Goal: Transaction & Acquisition: Purchase product/service

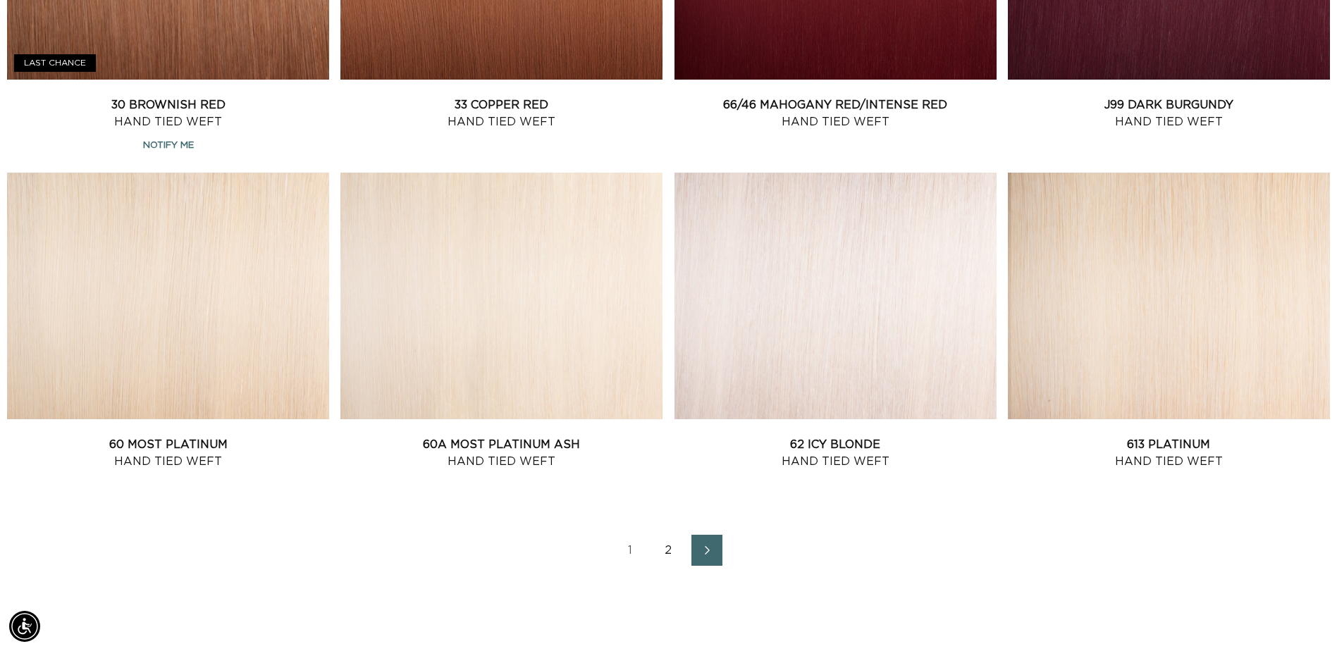
scroll to position [0, 2474]
click at [673, 546] on link "2" at bounding box center [668, 550] width 31 height 31
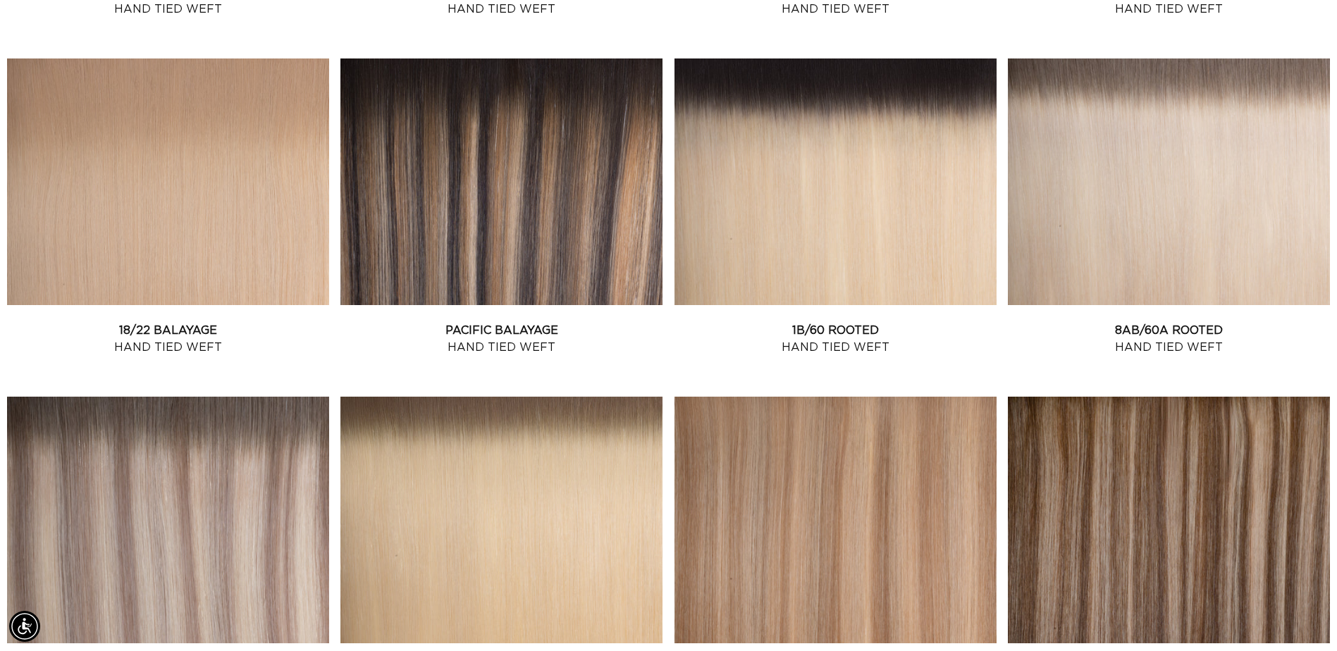
scroll to position [0, 2474]
click at [1151, 322] on link "8AB/60A Rooted Hand Tied Weft" at bounding box center [1169, 339] width 322 height 34
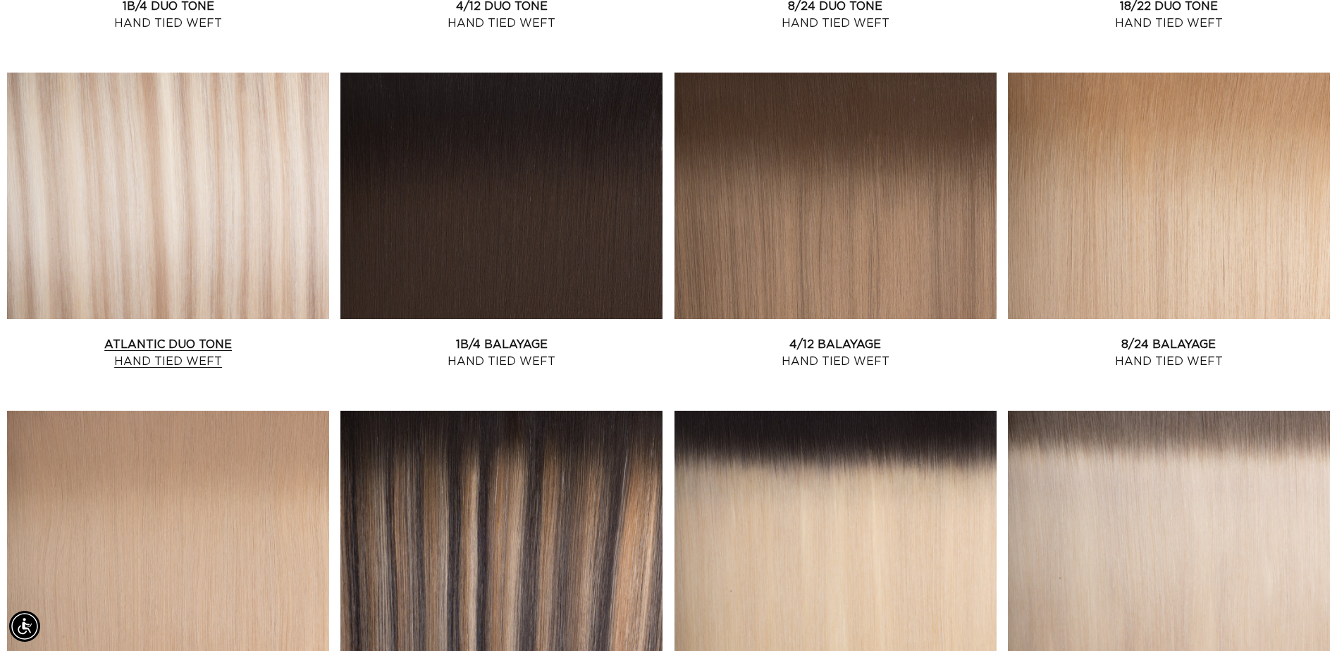
scroll to position [0, 1237]
click at [237, 336] on link "Atlantic Duo Tone Hand Tied Weft" at bounding box center [168, 353] width 322 height 34
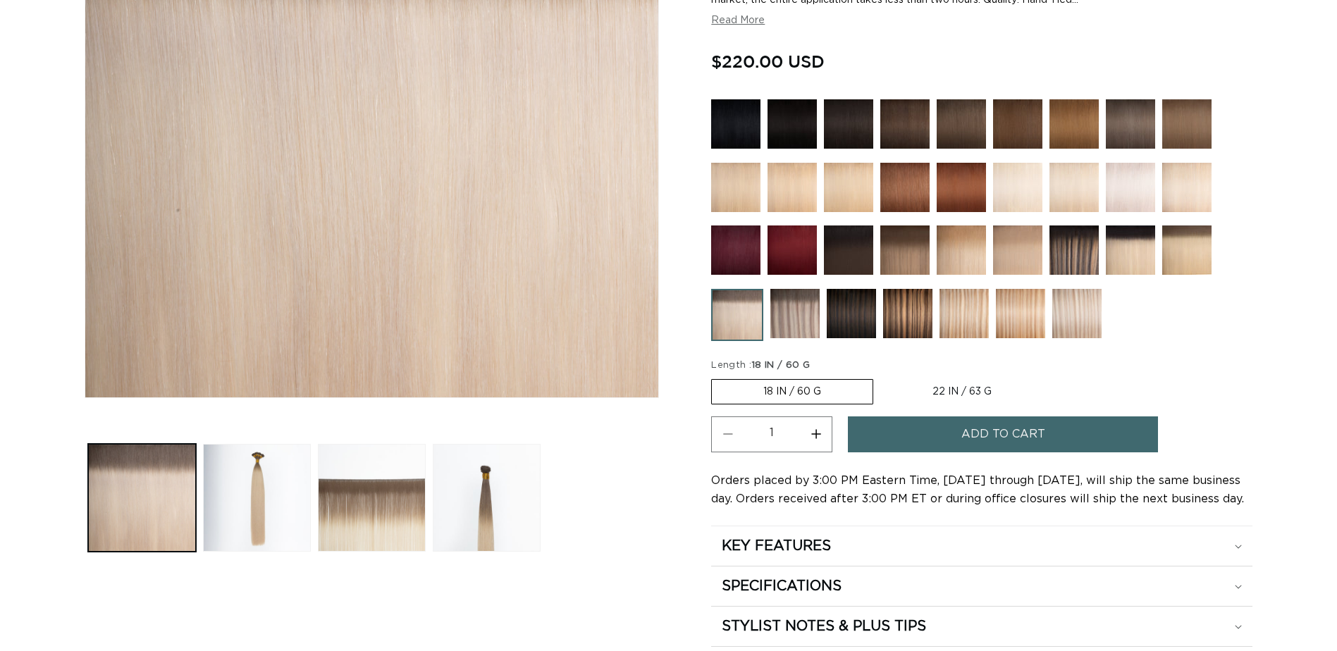
scroll to position [352, 0]
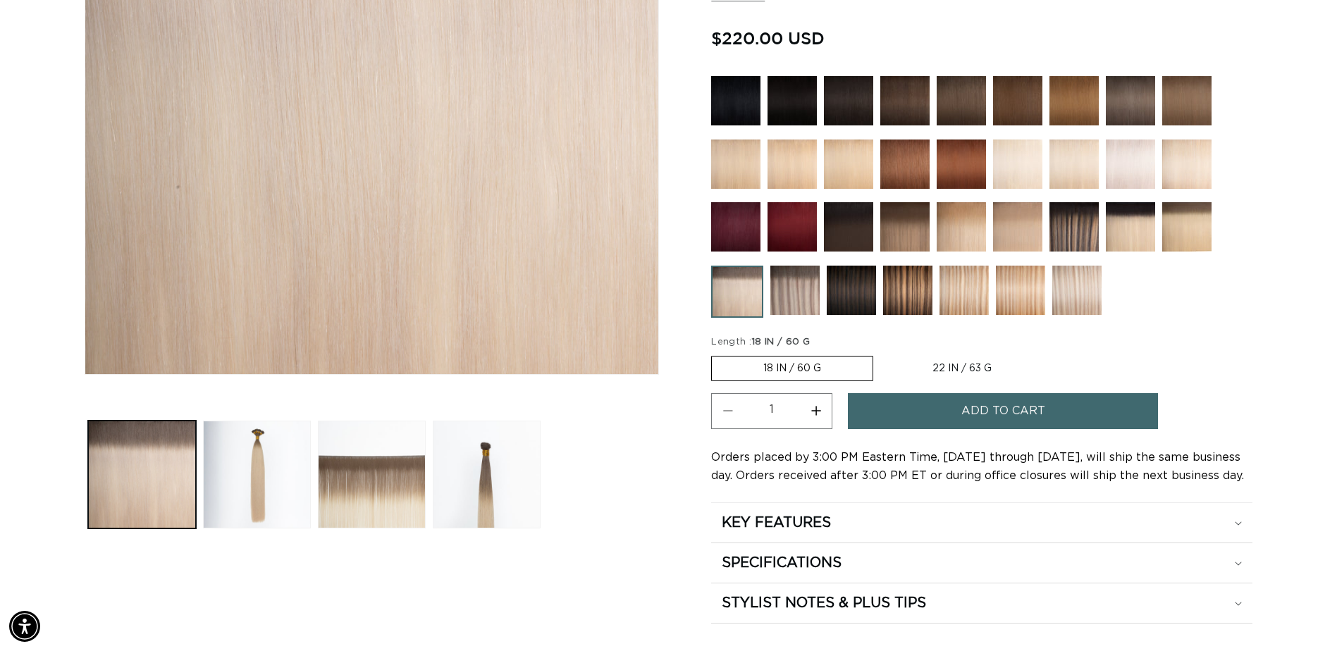
click at [933, 369] on label "22 IN / 63 G Variant sold out or unavailable" at bounding box center [962, 369] width 162 height 24
click at [881, 354] on input "22 IN / 63 G Variant sold out or unavailable" at bounding box center [880, 353] width 1 height 1
radio input "true"
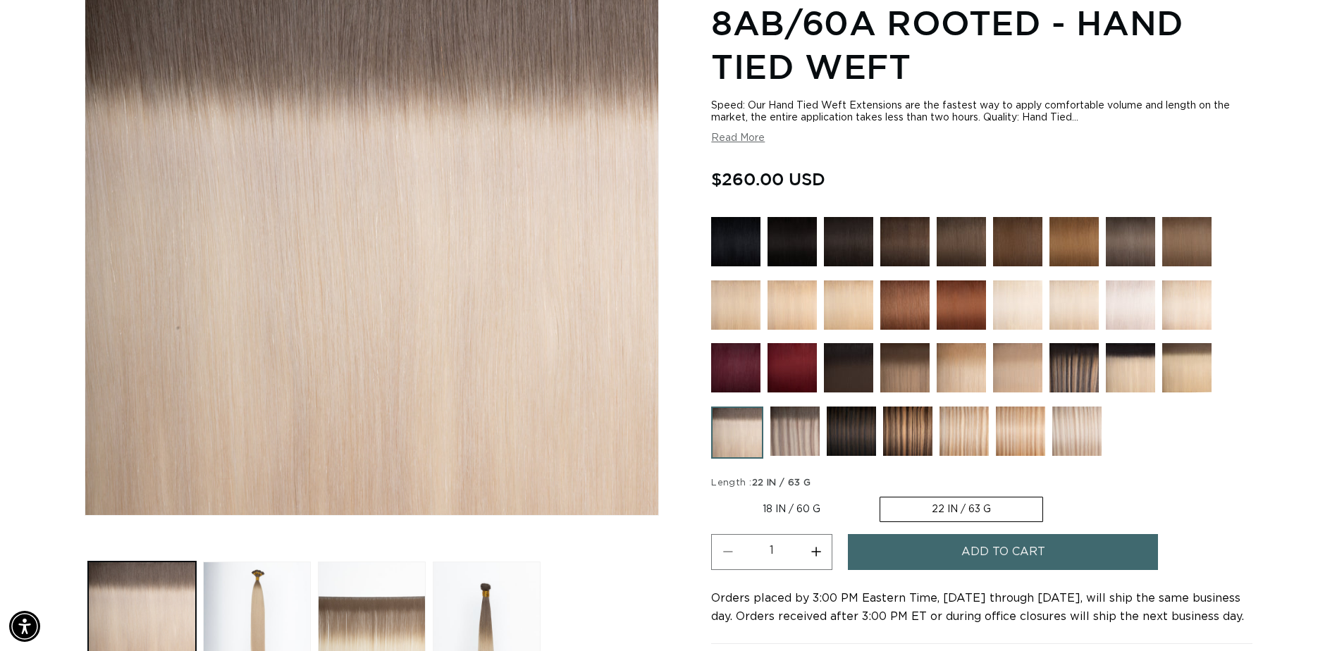
click at [814, 548] on button "Increase quantity for 8AB/60A Rooted - Hand Tied Weft" at bounding box center [816, 552] width 32 height 36
type input "2"
click at [987, 543] on span "Add to cart" at bounding box center [1003, 552] width 84 height 36
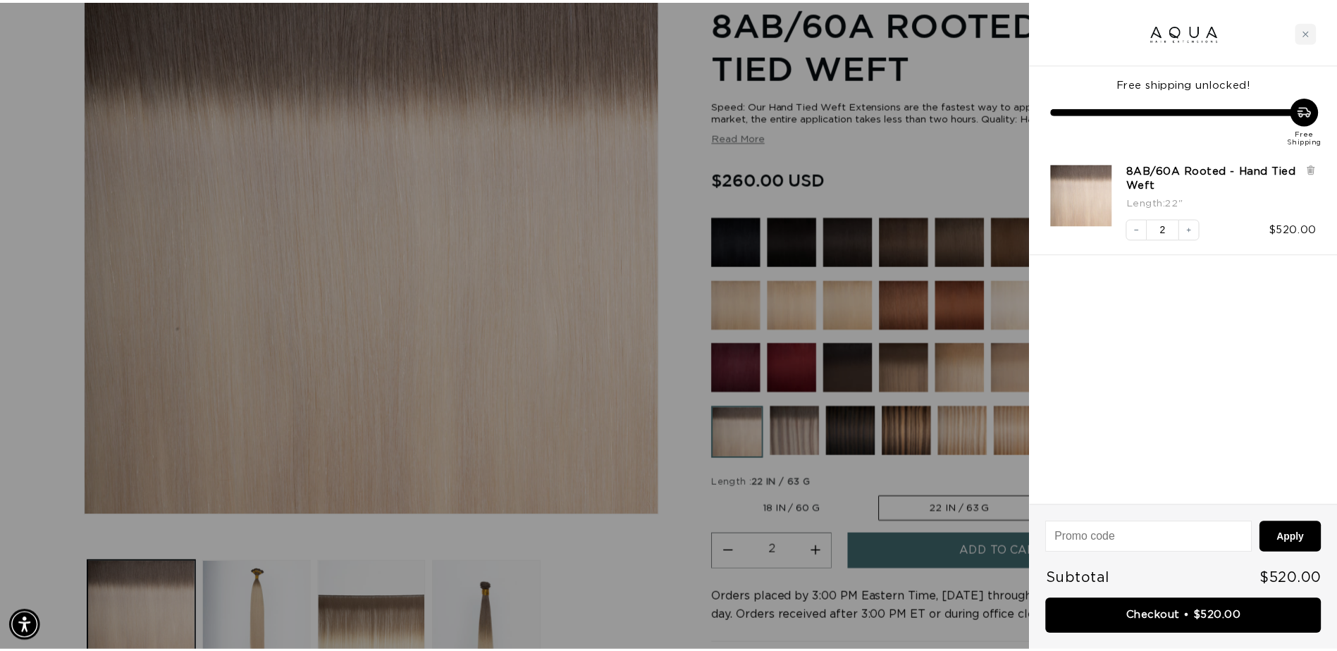
scroll to position [0, 1248]
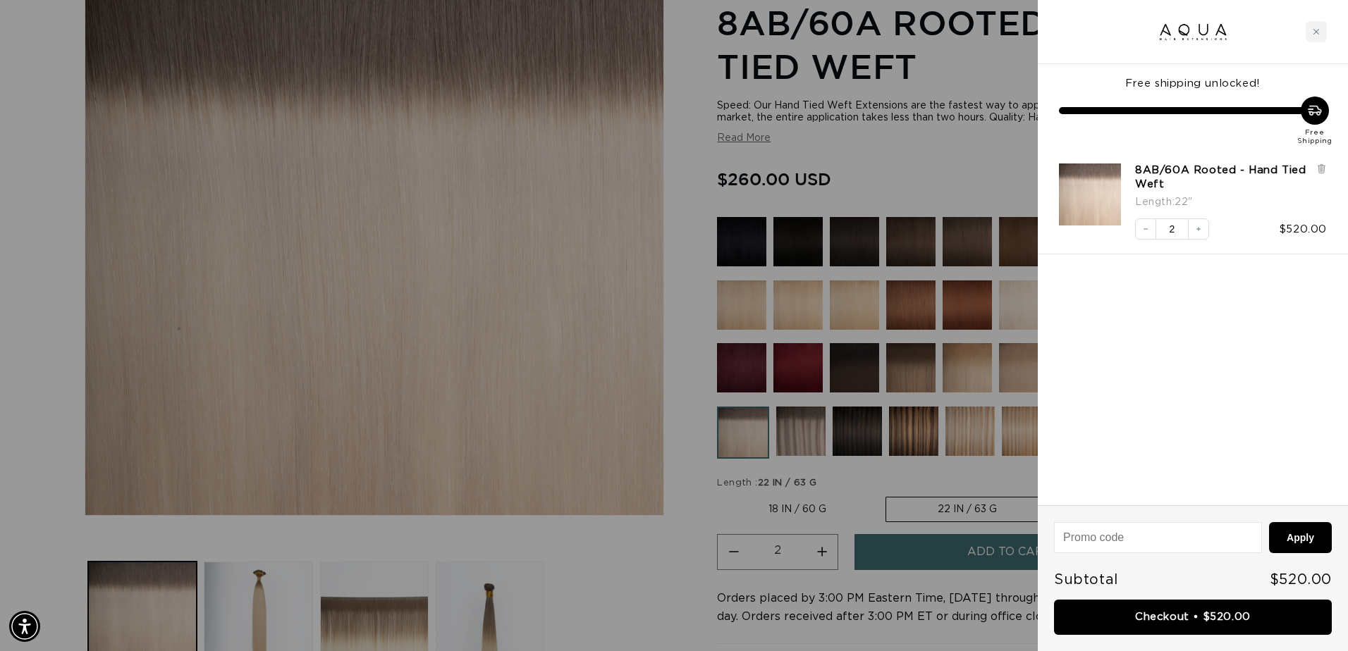
click at [625, 598] on div at bounding box center [674, 325] width 1348 height 651
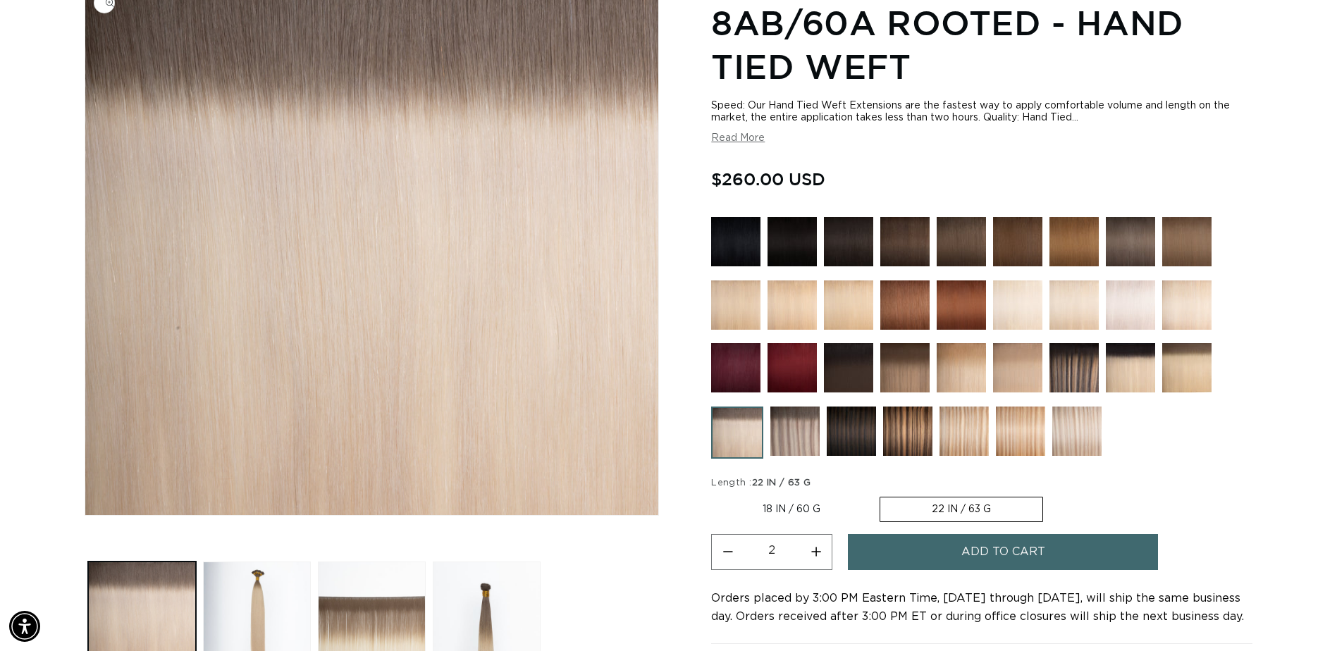
scroll to position [0, 2474]
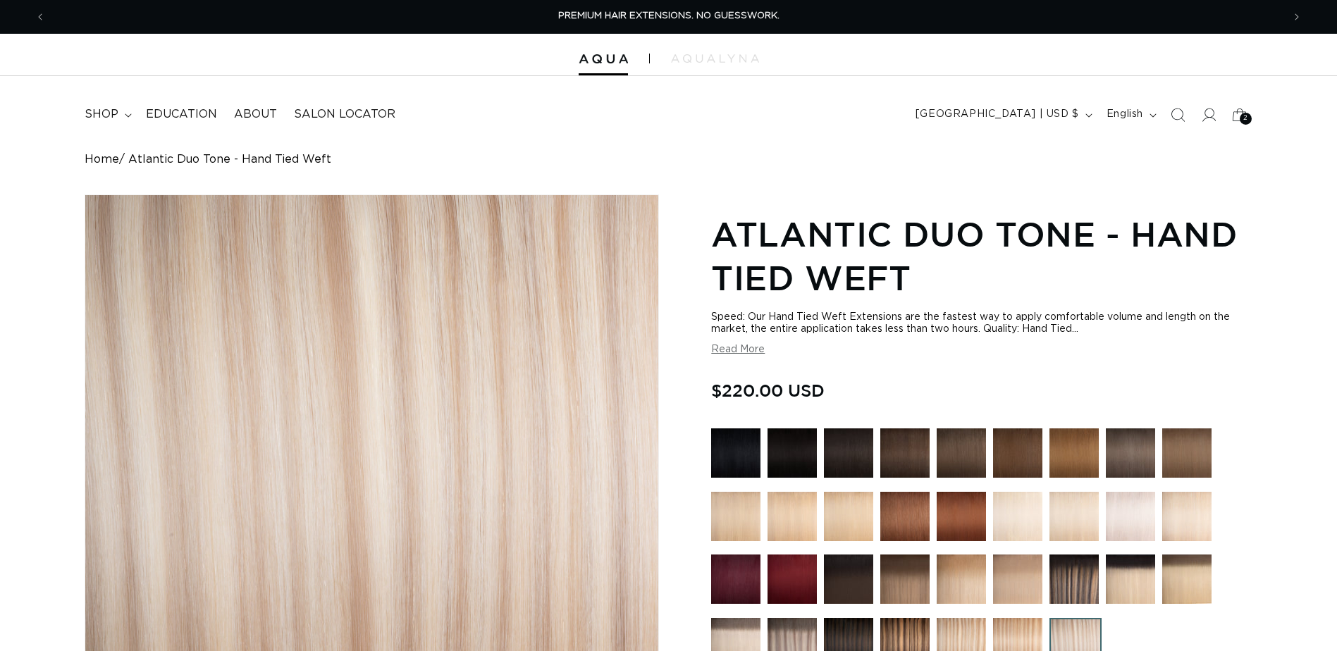
scroll to position [423, 0]
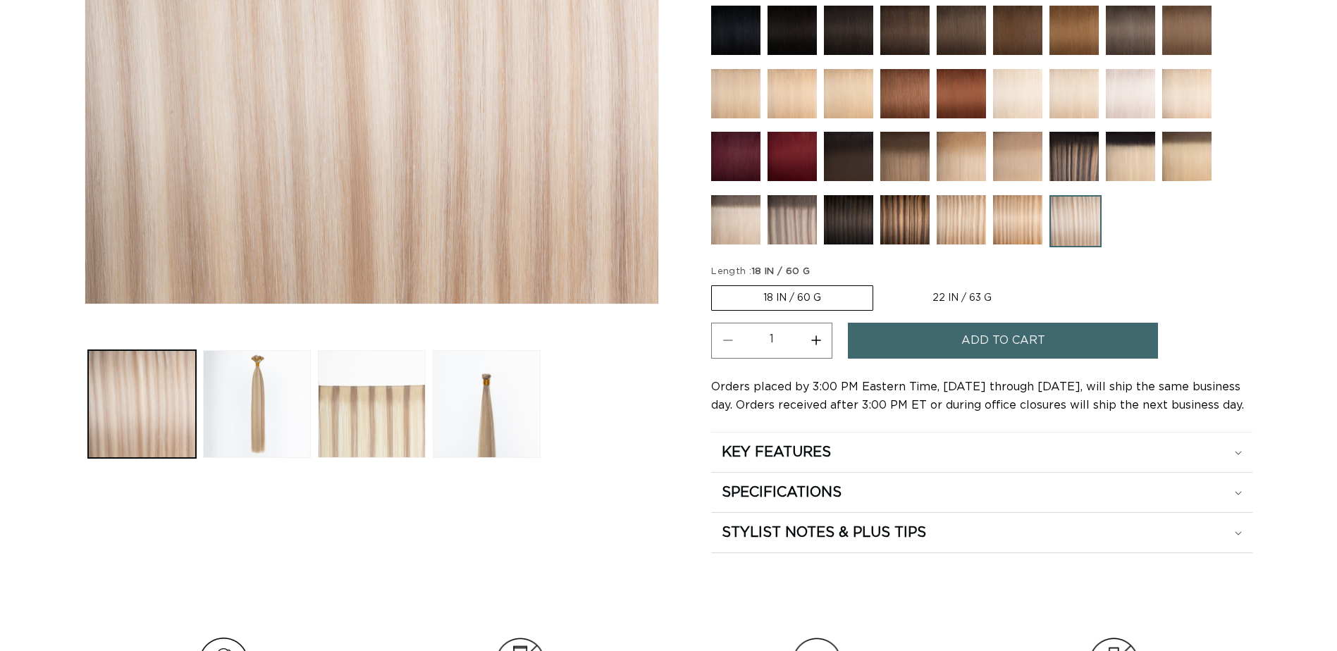
click at [944, 294] on label "22 IN / 63 G Variant sold out or unavailable" at bounding box center [962, 298] width 162 height 24
click at [881, 283] on input "22 IN / 63 G Variant sold out or unavailable" at bounding box center [880, 283] width 1 height 1
radio input "true"
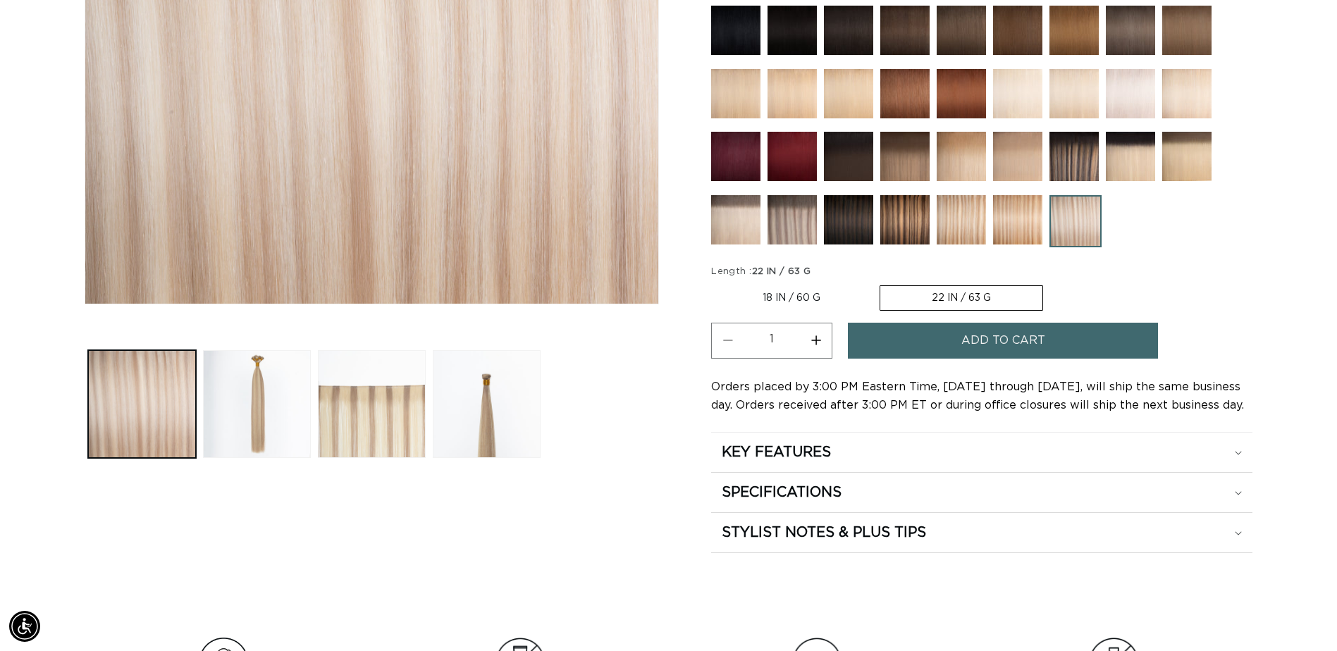
click at [815, 341] on button "Increase quantity for Atlantic Duo Tone - Hand Tied Weft" at bounding box center [816, 341] width 32 height 36
type input "2"
click at [956, 341] on button "Add to cart" at bounding box center [1003, 341] width 310 height 36
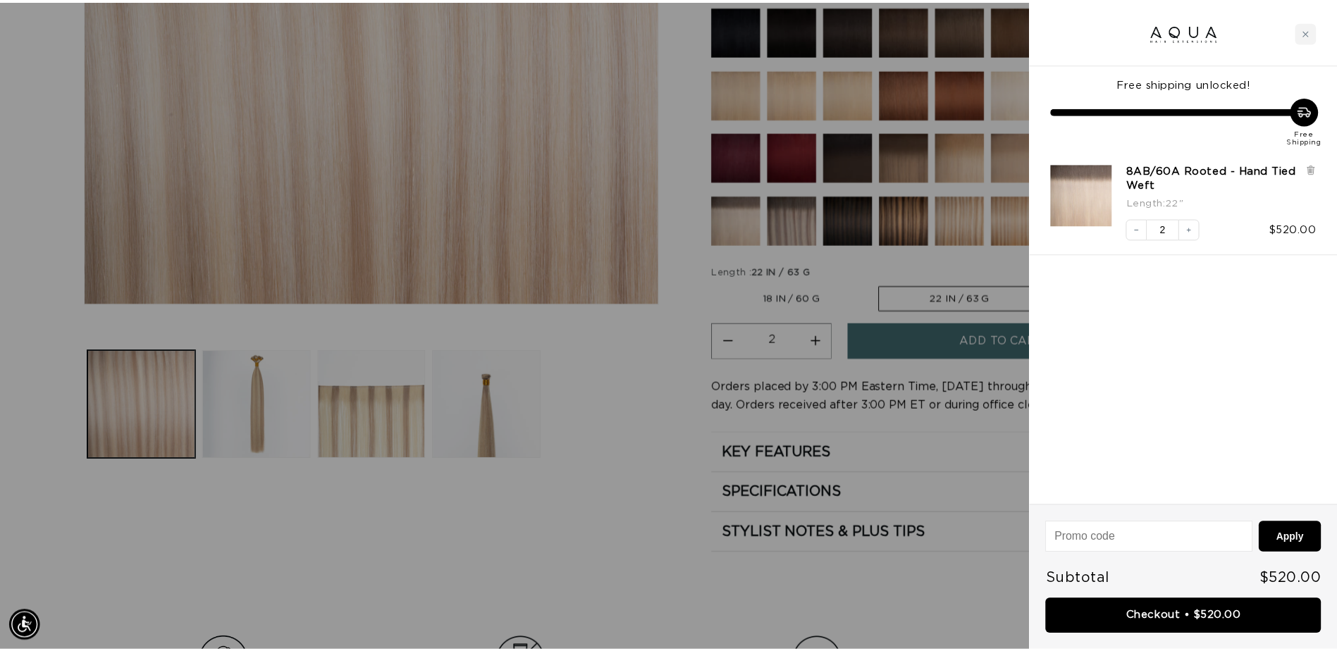
scroll to position [0, 0]
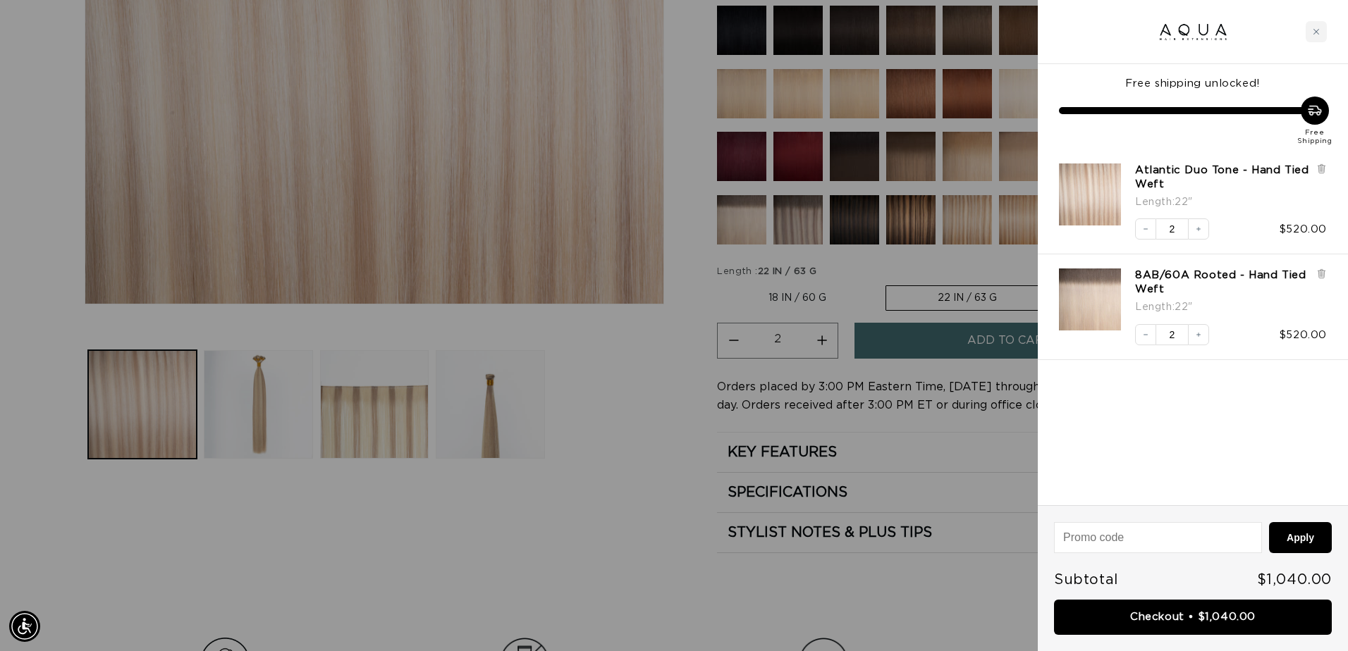
click at [548, 571] on div at bounding box center [674, 325] width 1348 height 651
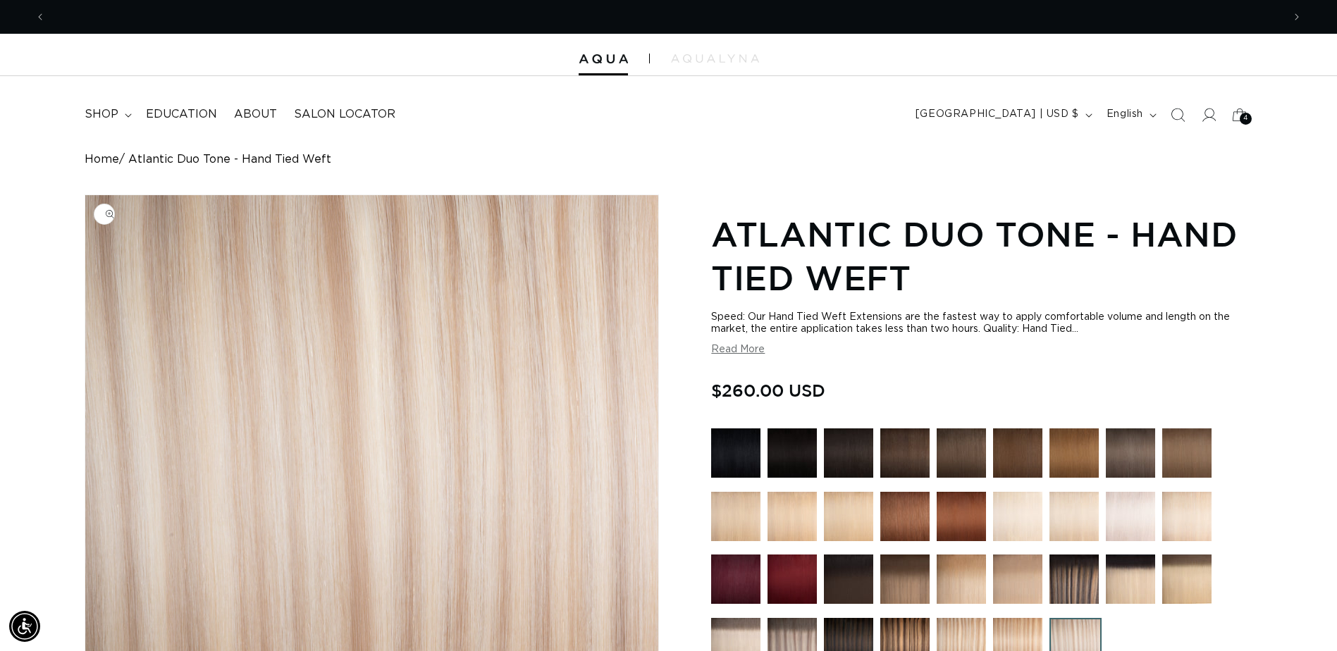
scroll to position [0, 1237]
click at [125, 116] on icon at bounding box center [128, 115] width 7 height 4
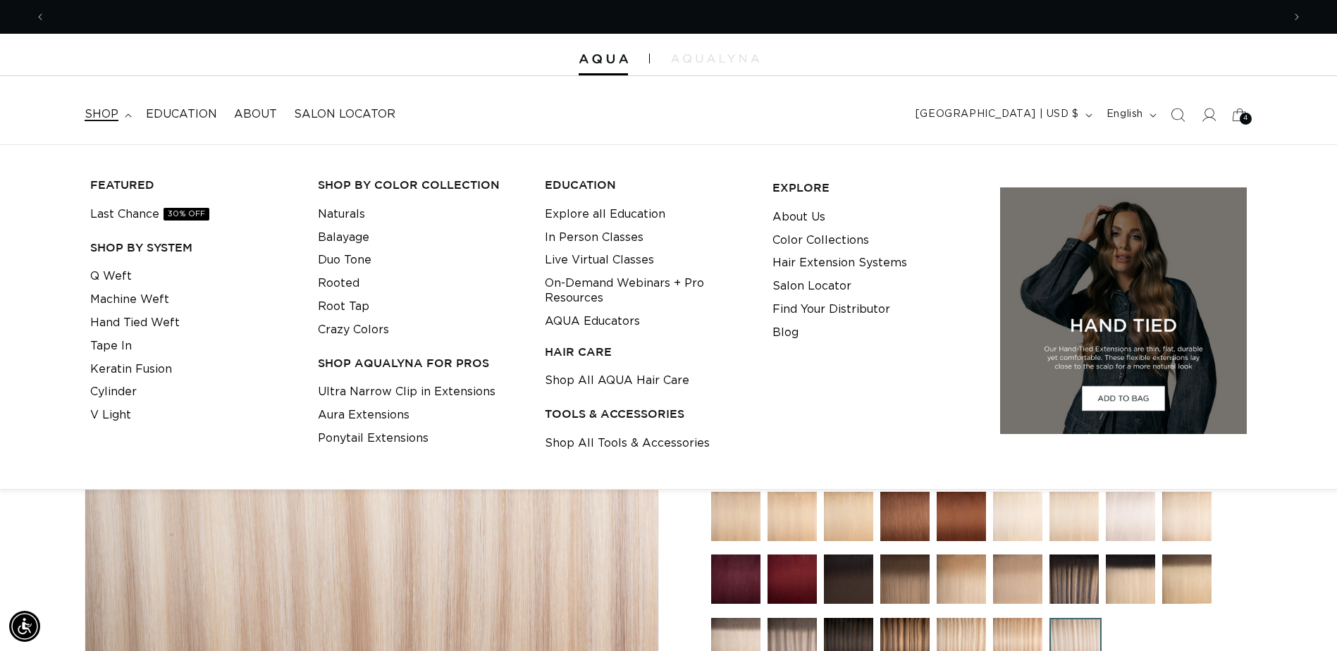
scroll to position [0, 2474]
click at [570, 440] on link "Shop All Tools & Accessories" at bounding box center [627, 443] width 165 height 23
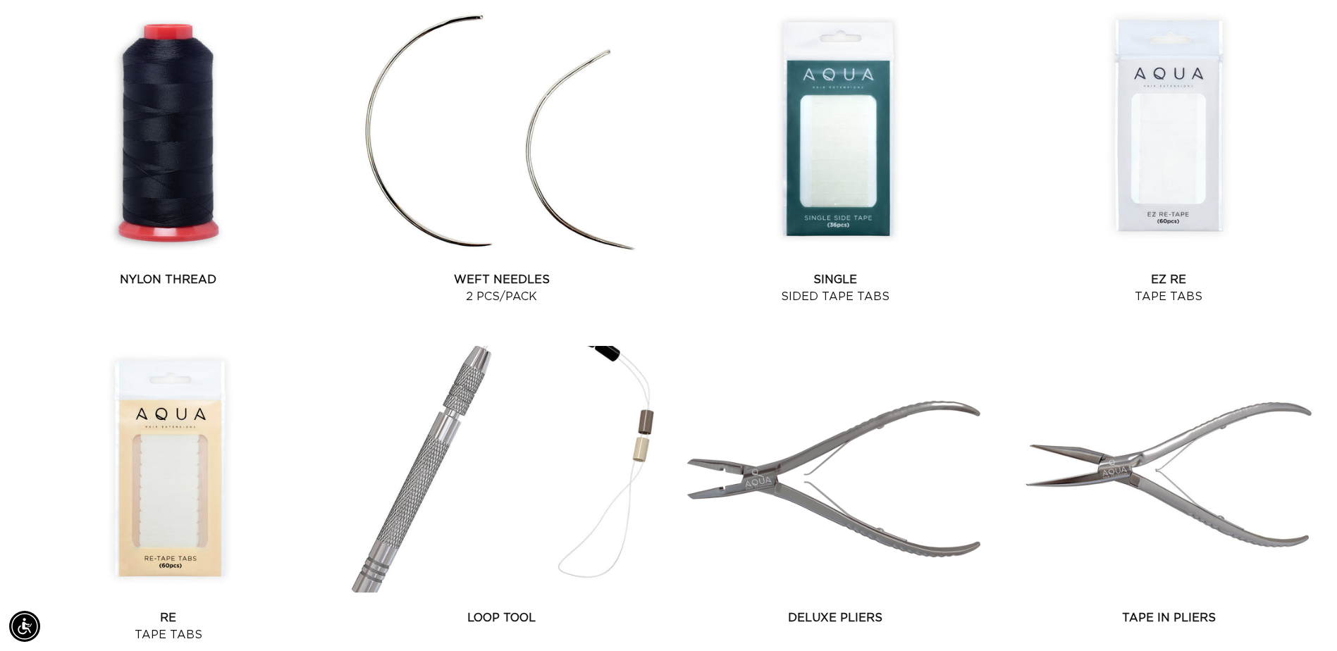
scroll to position [1410, 0]
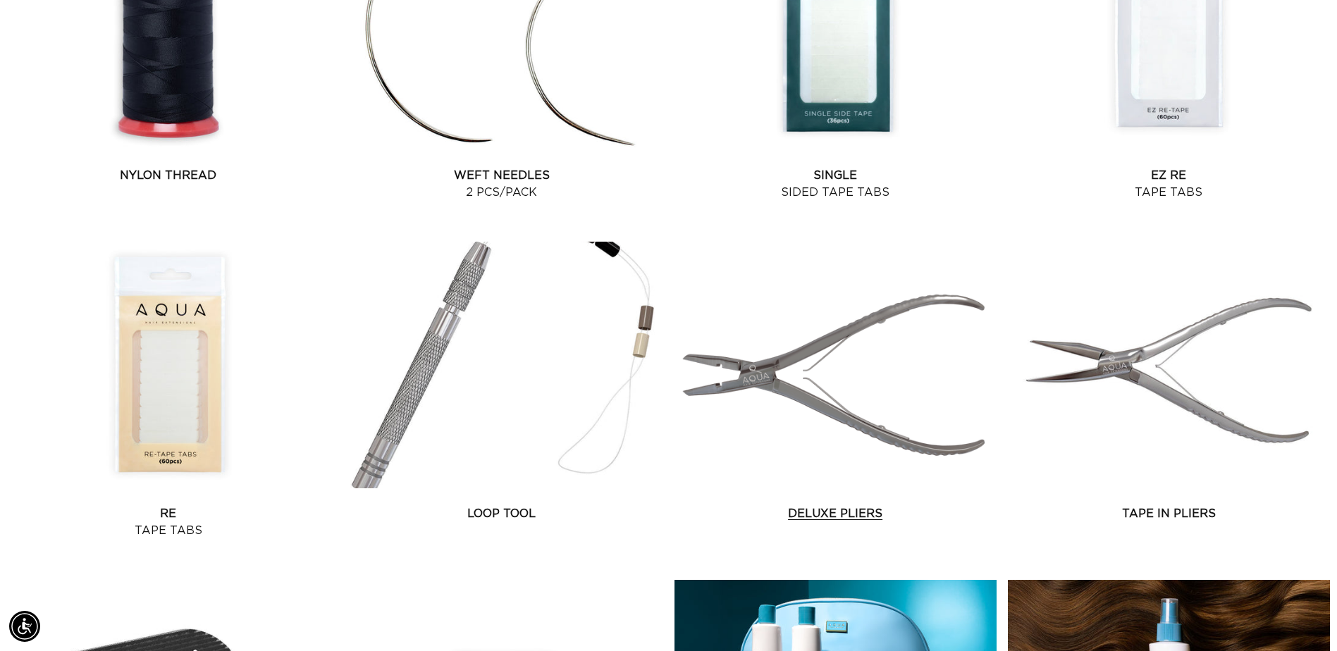
click at [798, 505] on link "Deluxe Pliers" at bounding box center [836, 513] width 322 height 17
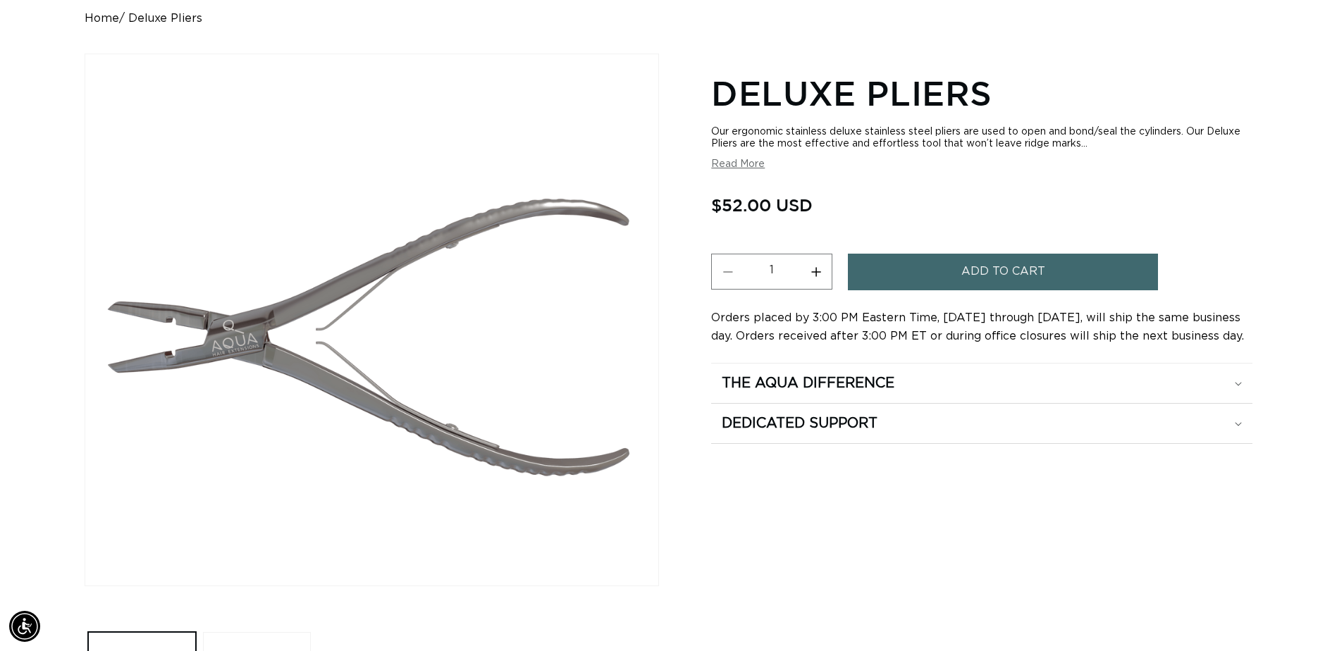
scroll to position [0, 2474]
click at [820, 271] on button "Increase quantity for Deluxe Pliers" at bounding box center [816, 272] width 32 height 36
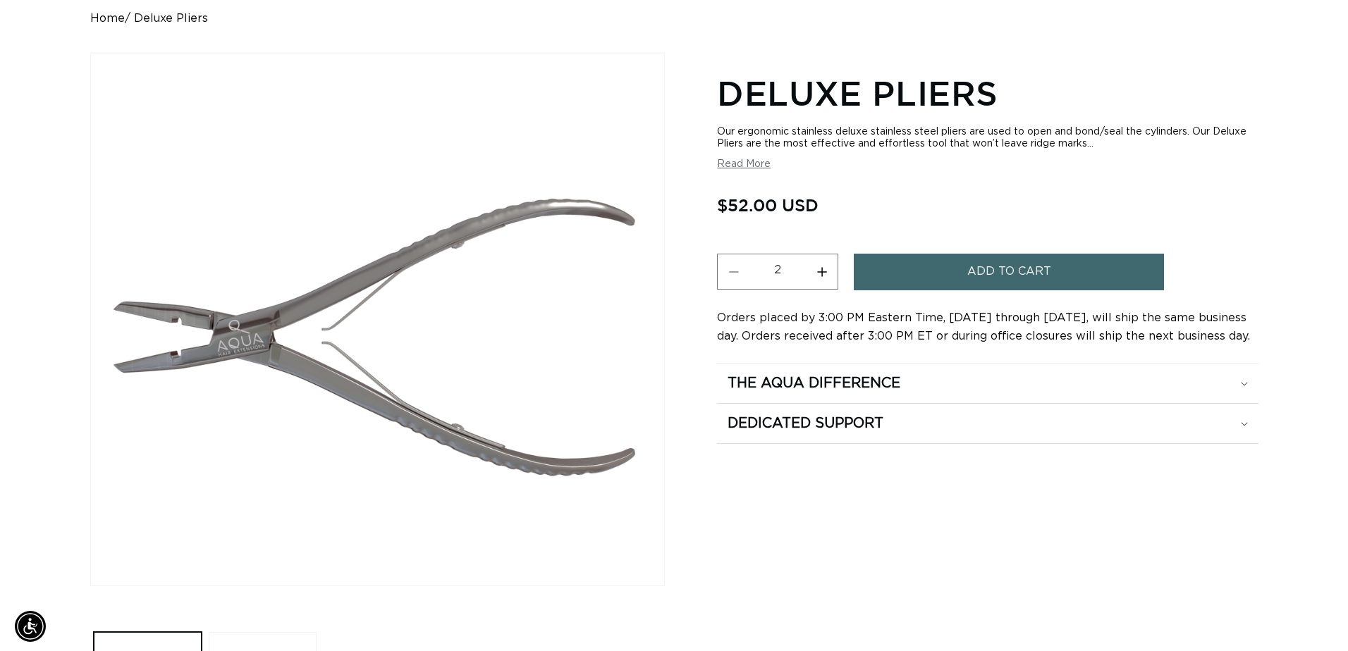
scroll to position [0, 0]
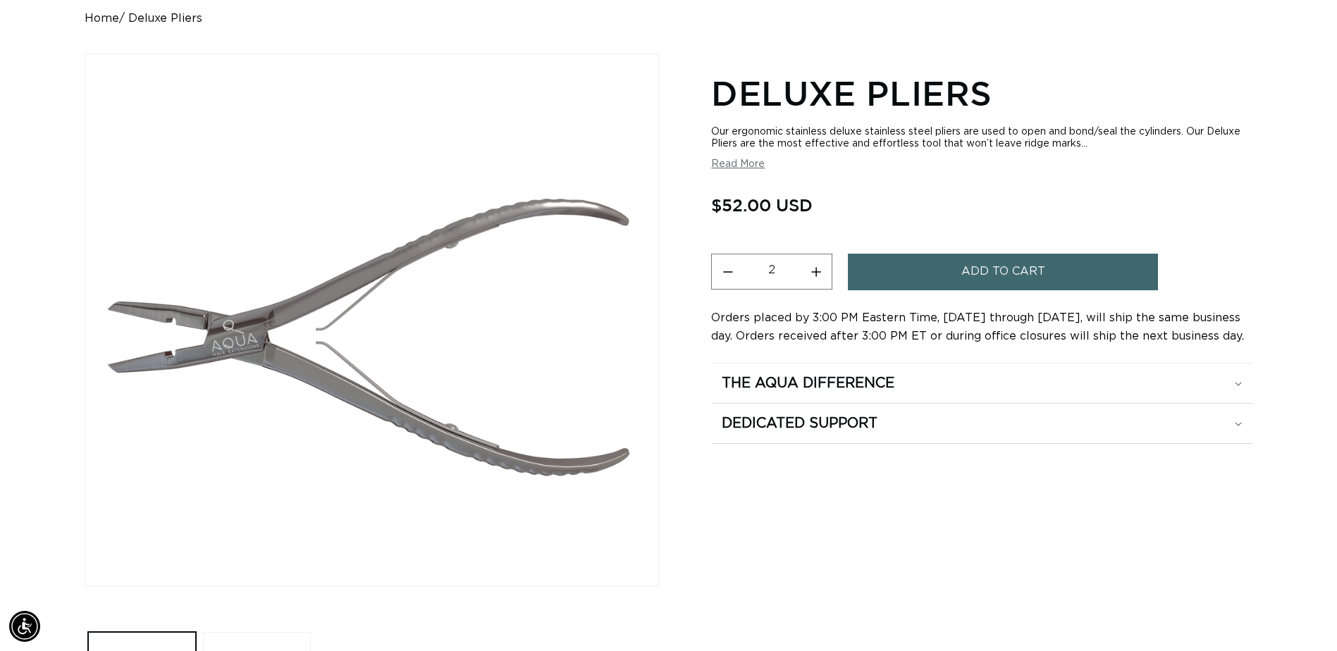
click at [820, 271] on button "Increase quantity for Deluxe Pliers" at bounding box center [816, 272] width 32 height 36
type input "3"
click at [885, 271] on button "Add to cart" at bounding box center [1003, 272] width 310 height 36
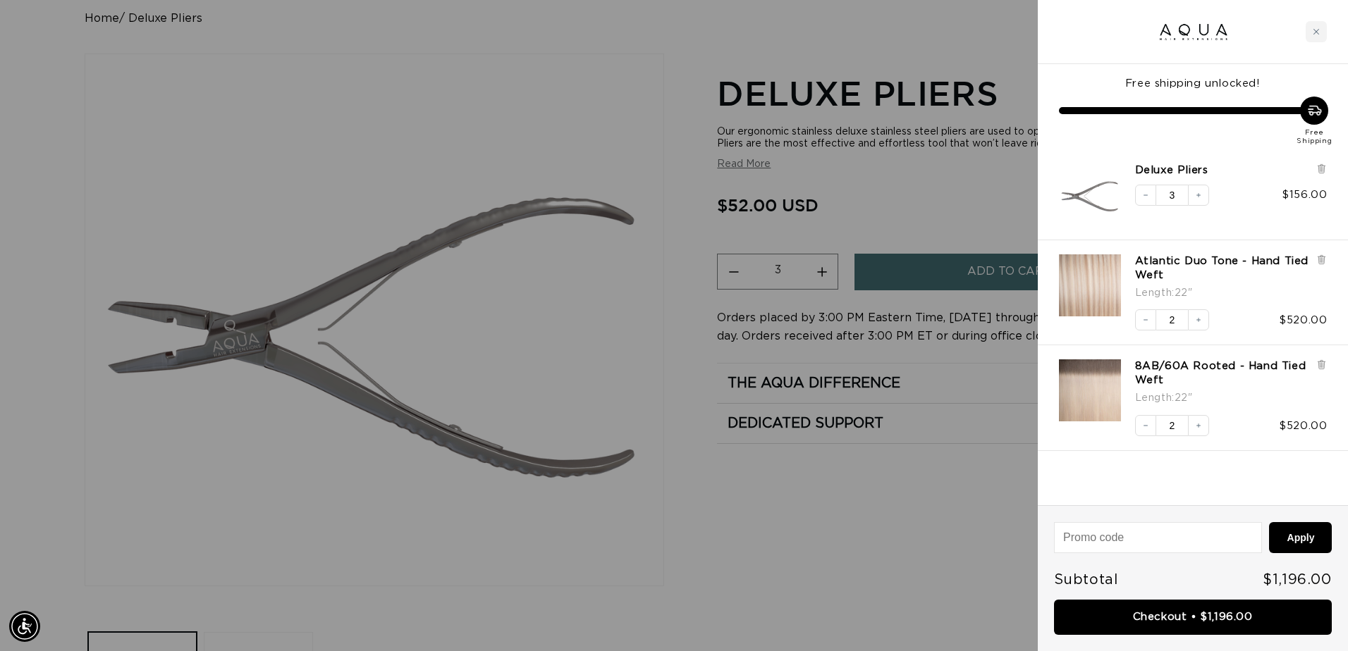
click at [914, 60] on div at bounding box center [674, 325] width 1348 height 651
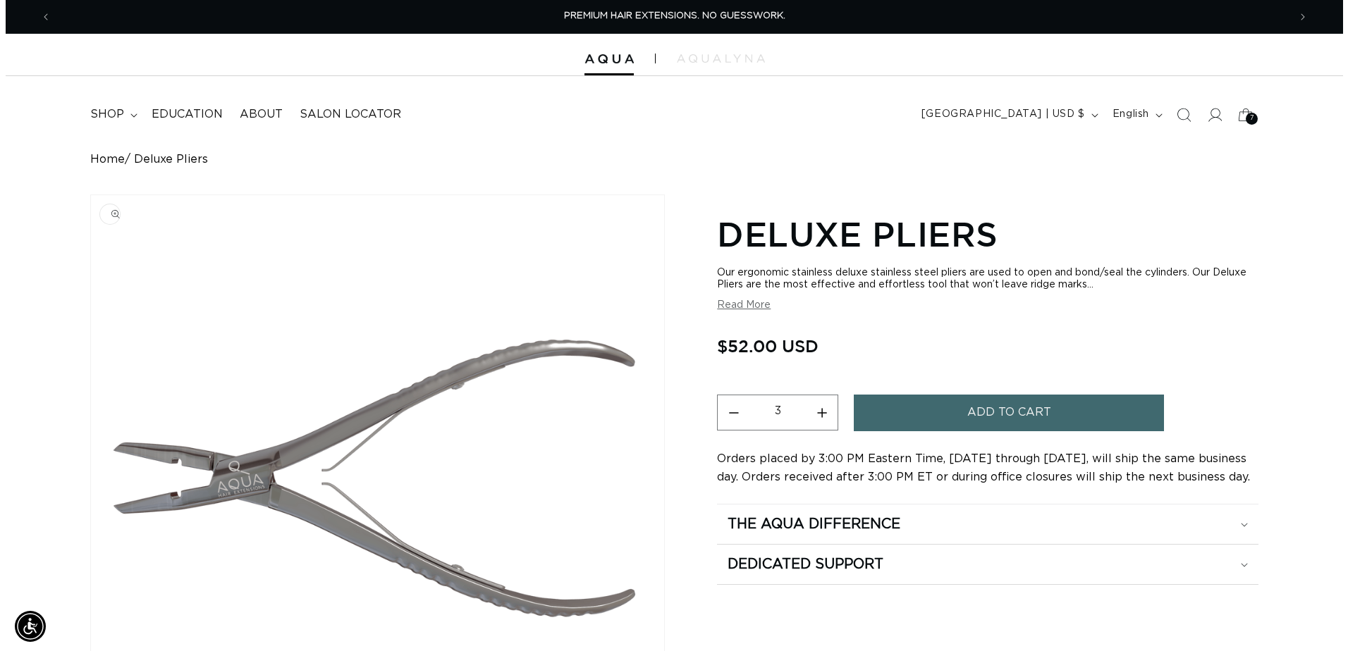
scroll to position [0, 1237]
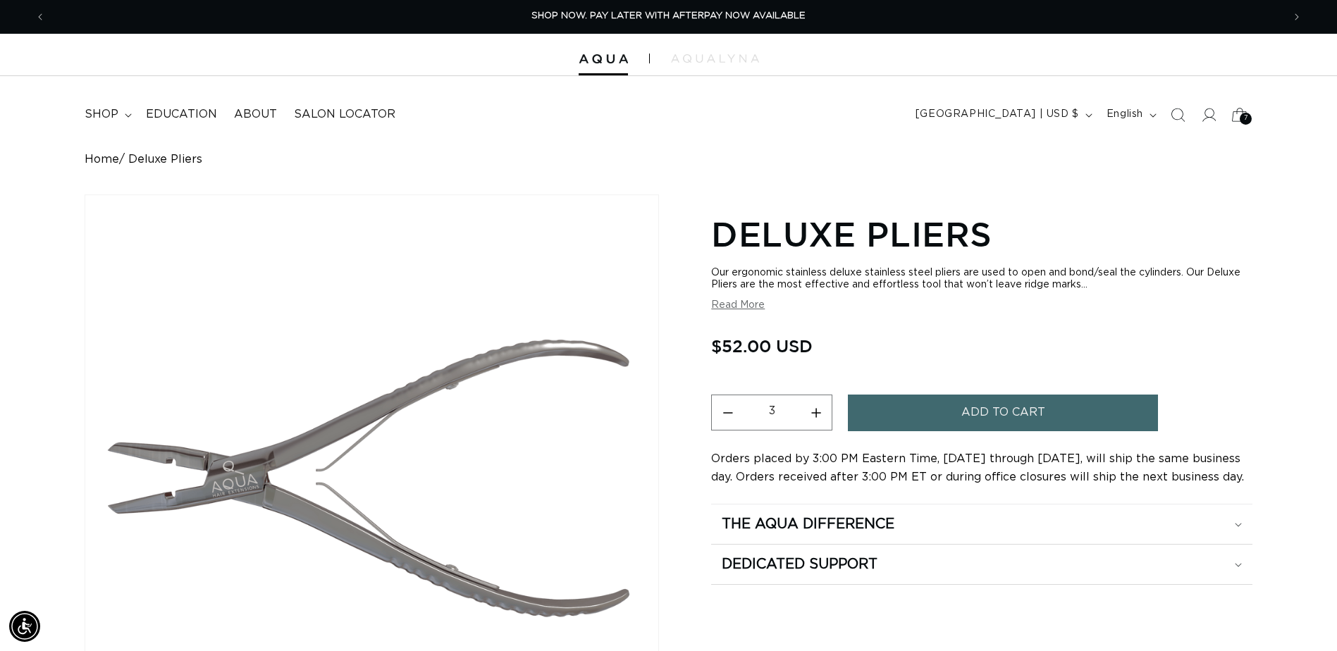
click at [1250, 121] on div "7 7" at bounding box center [1246, 119] width 12 height 12
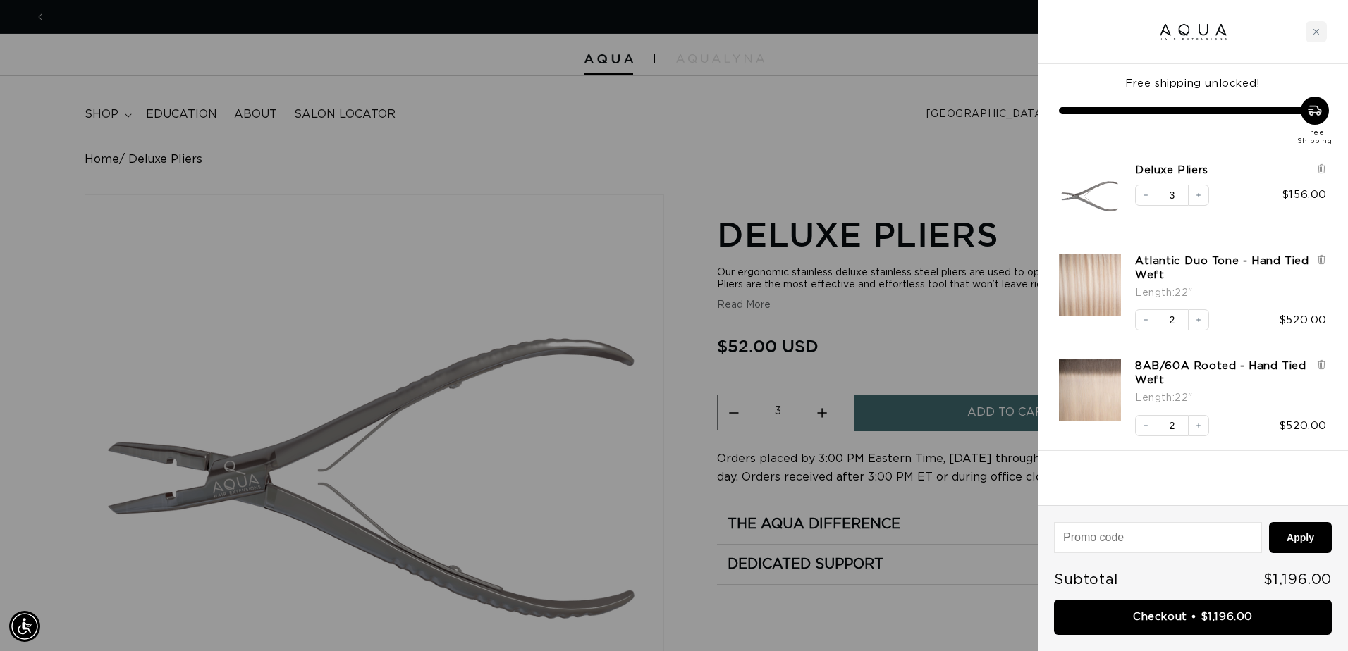
scroll to position [0, 0]
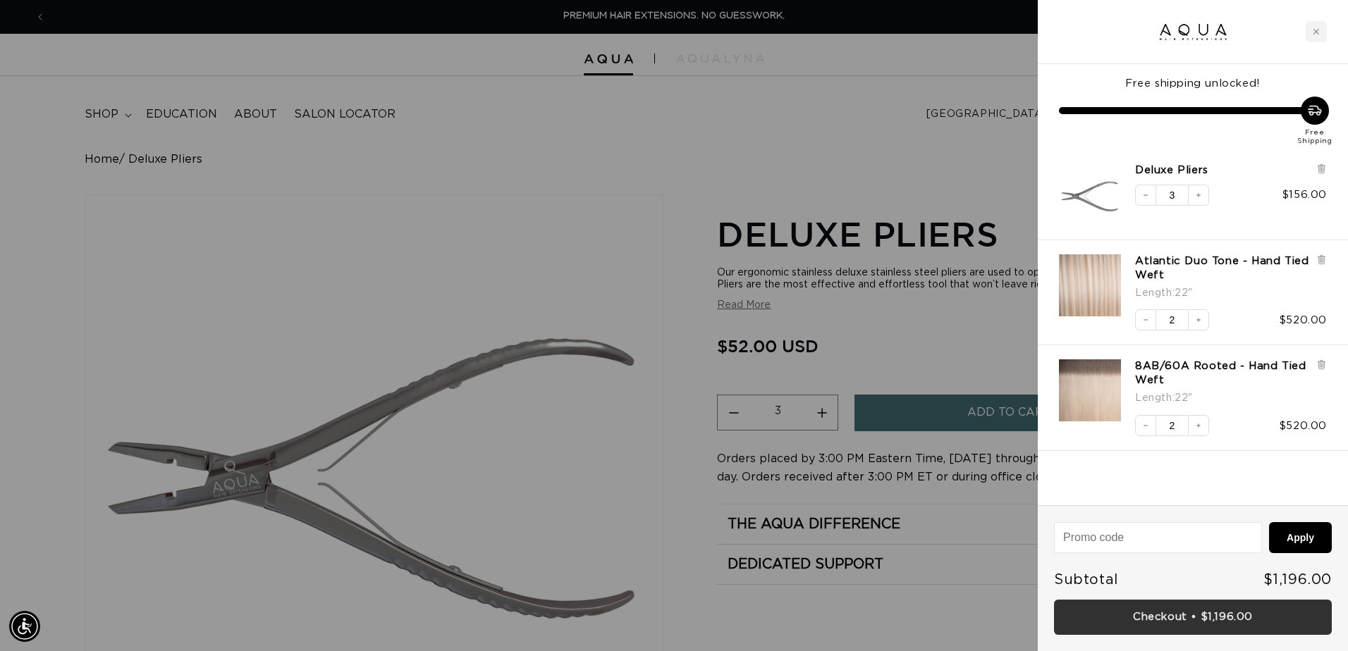
click at [1113, 619] on link "Checkout • $1,196.00" at bounding box center [1193, 618] width 278 height 36
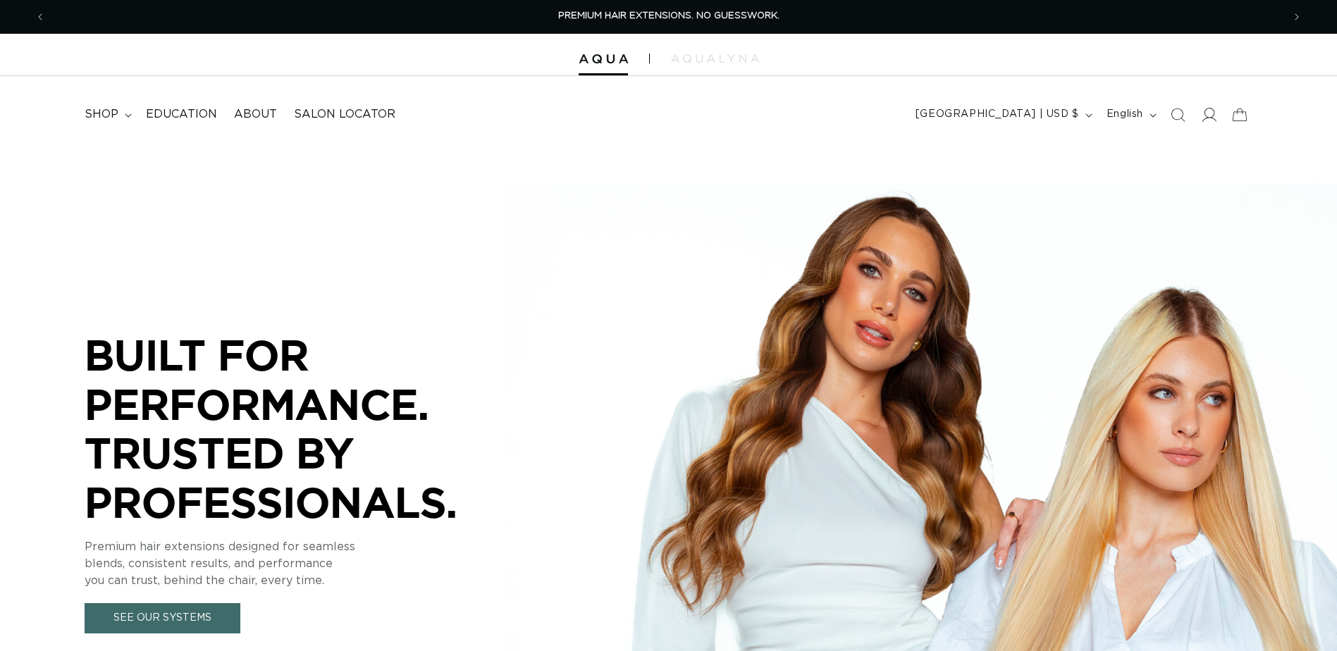
click at [1209, 120] on icon at bounding box center [1208, 114] width 15 height 15
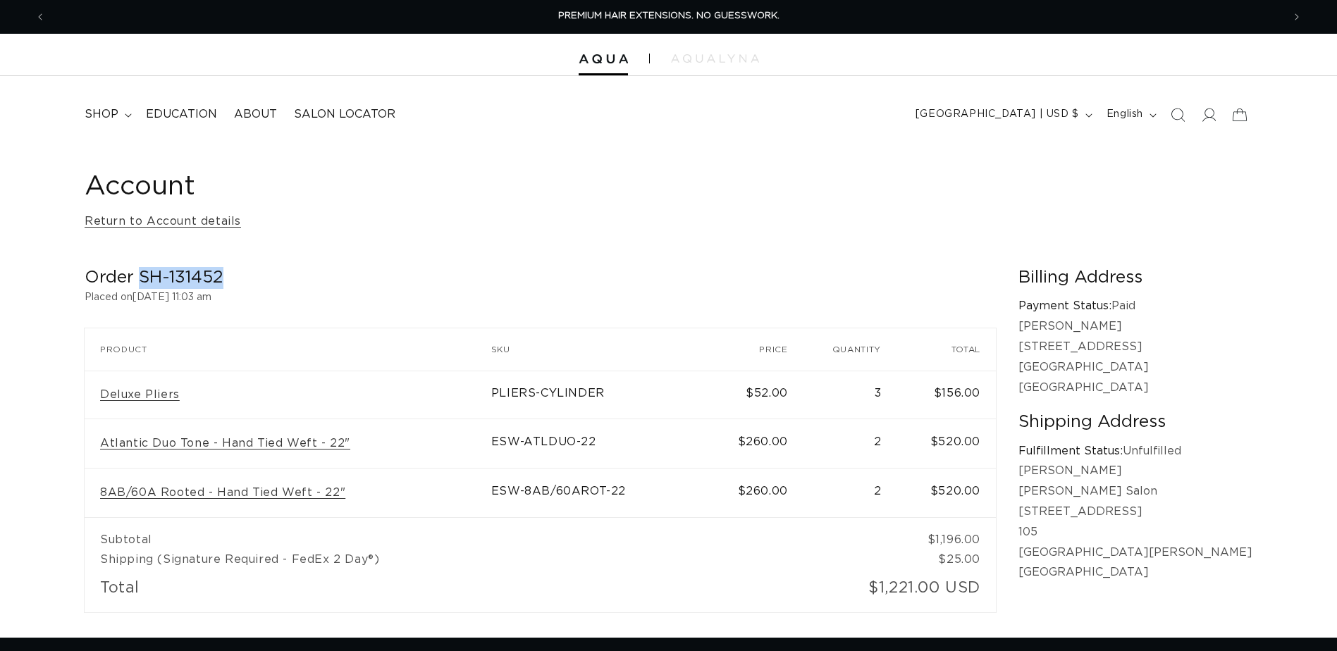
drag, startPoint x: 223, startPoint y: 278, endPoint x: 141, endPoint y: 272, distance: 82.7
click at [141, 272] on h2 "Order SH-131452" at bounding box center [540, 278] width 911 height 22
drag, startPoint x: 141, startPoint y: 272, endPoint x: 153, endPoint y: 274, distance: 12.2
copy h2 "SH-131452"
click at [116, 109] on span "shop" at bounding box center [102, 114] width 34 height 15
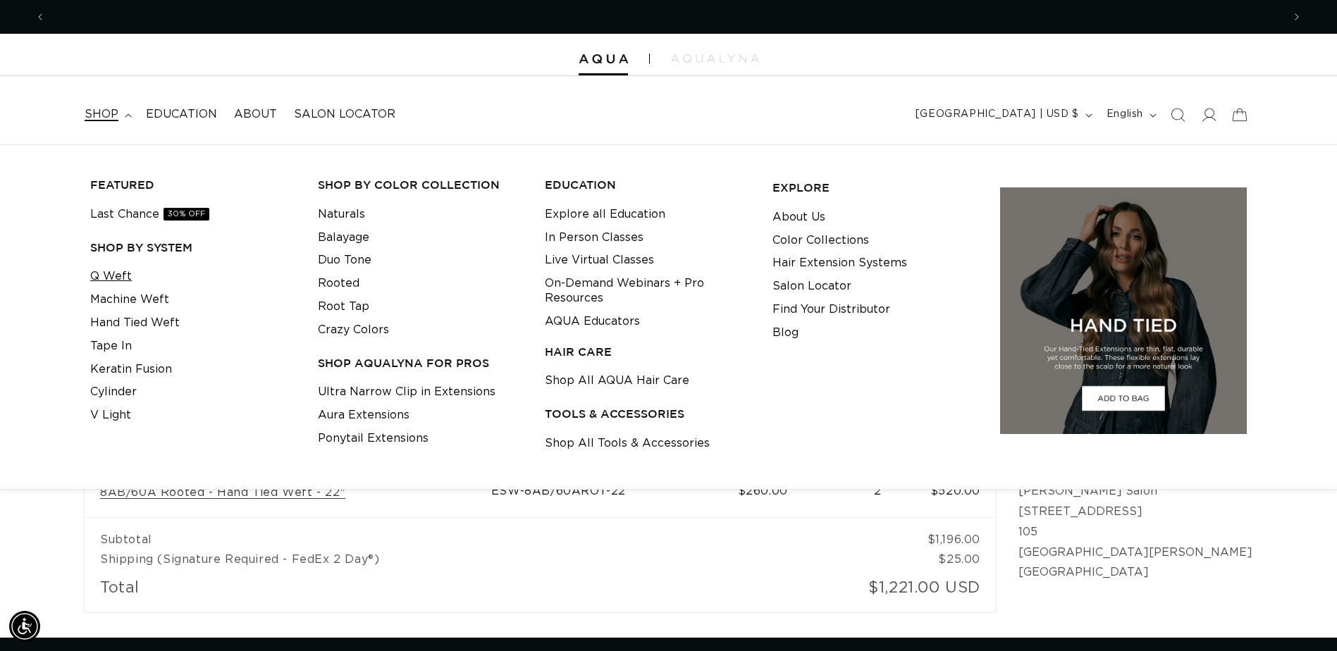
click at [113, 279] on link "Q Weft" at bounding box center [111, 276] width 42 height 23
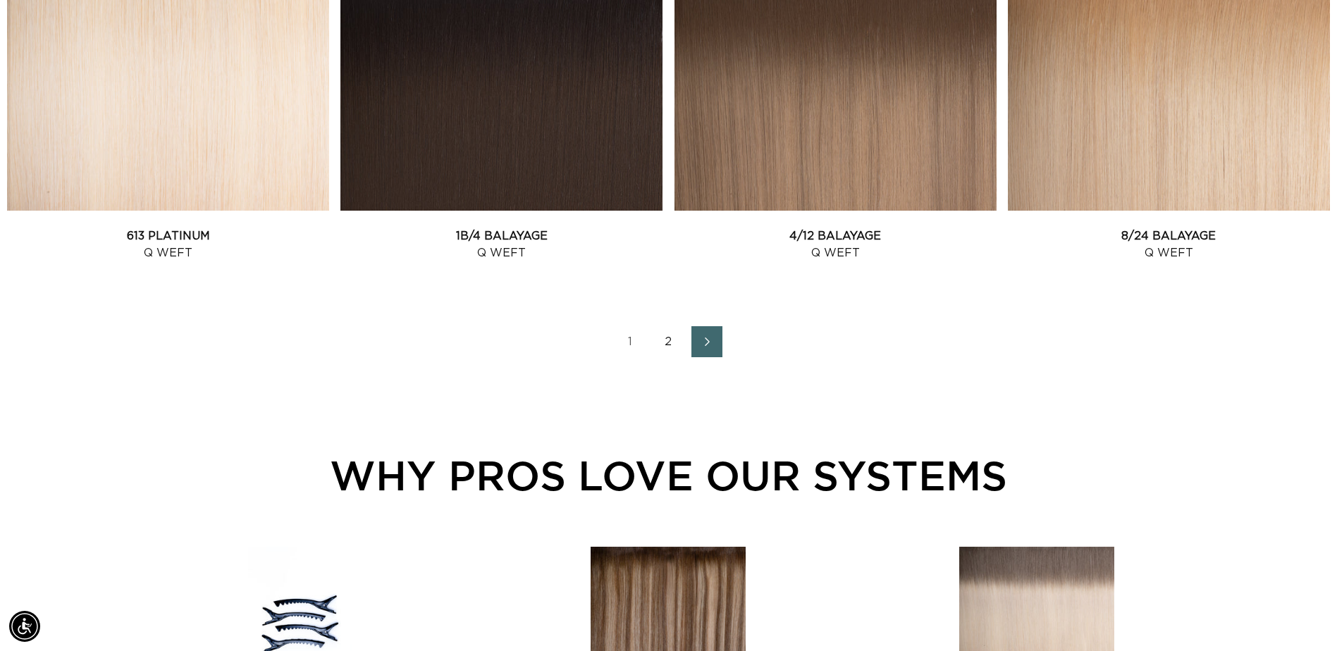
scroll to position [1974, 0]
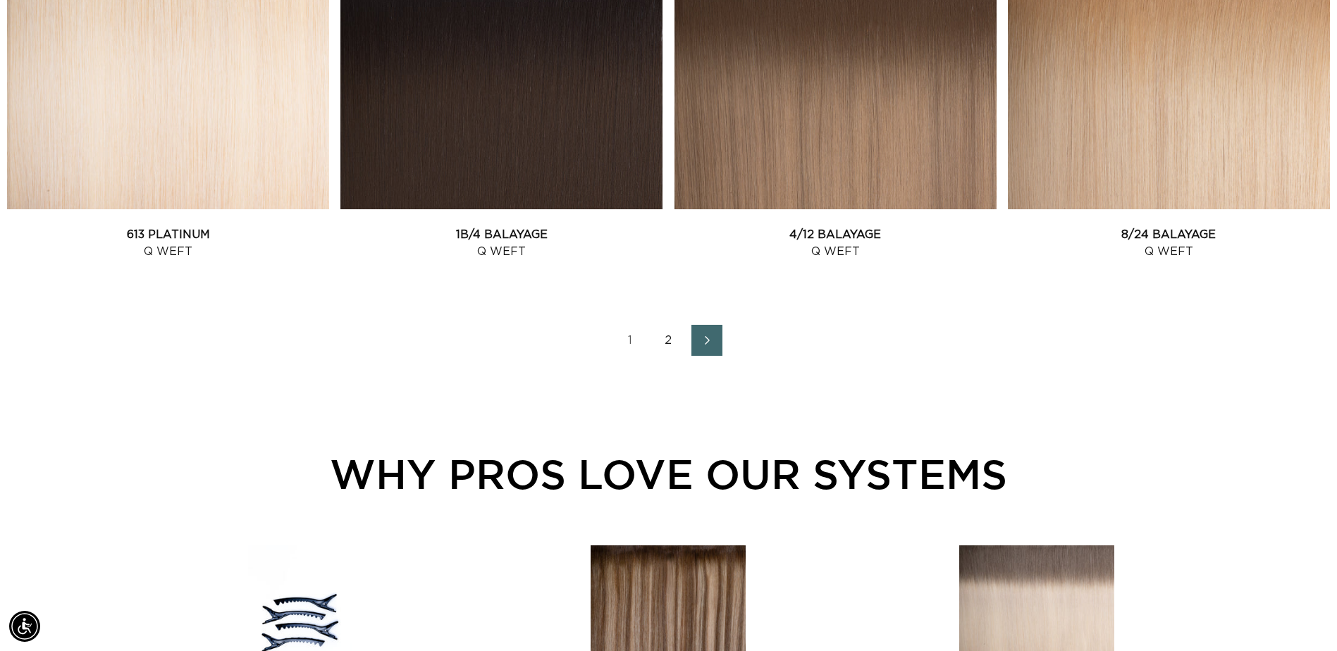
click at [669, 341] on link "2" at bounding box center [668, 340] width 31 height 31
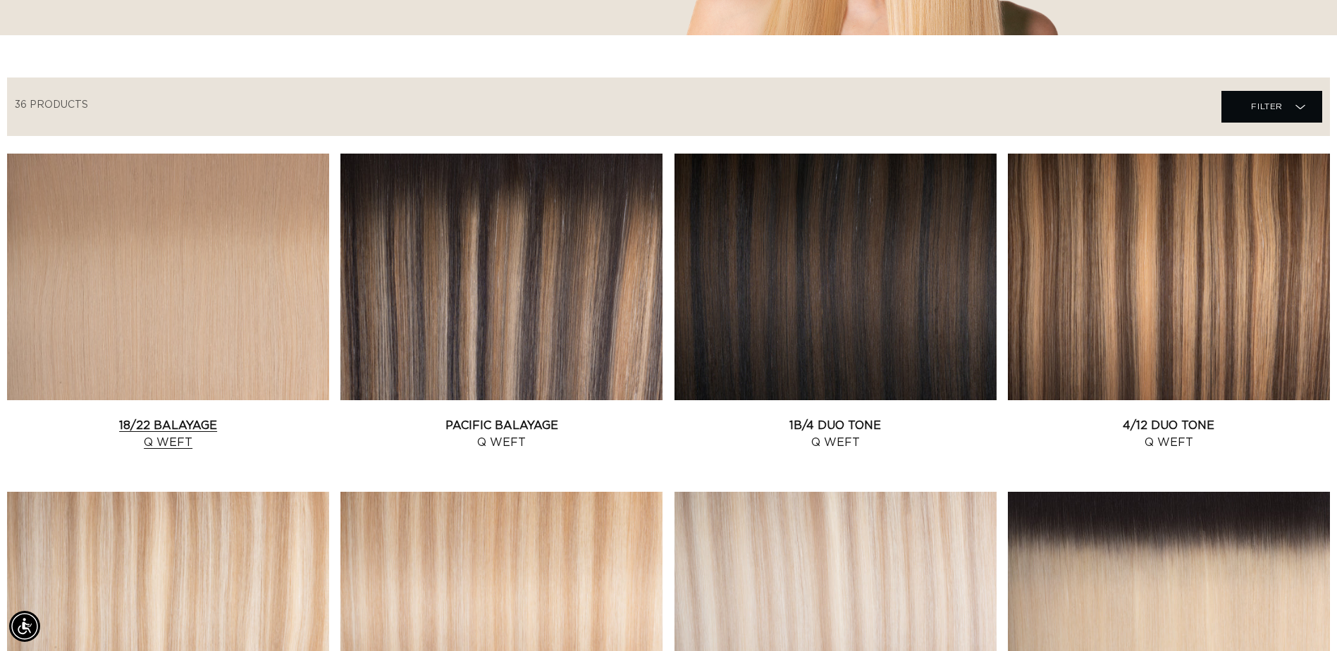
scroll to position [423, 0]
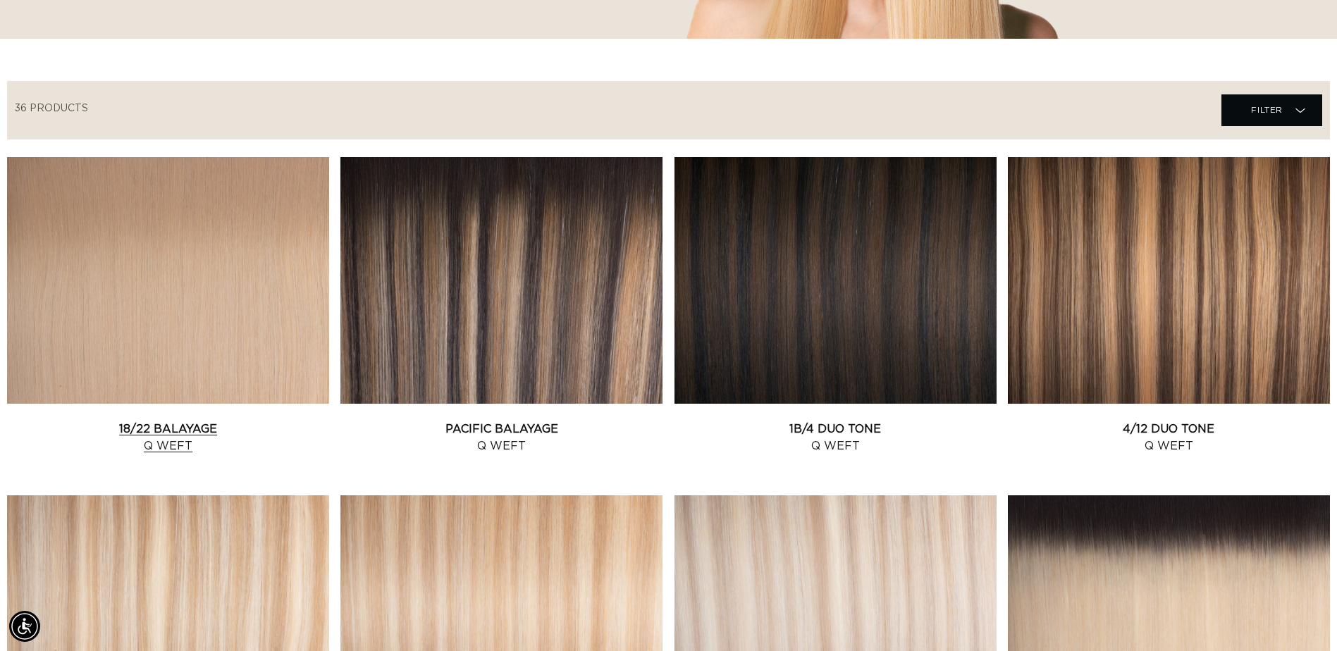
click at [70, 421] on link "18/22 Balayage Q Weft" at bounding box center [168, 438] width 322 height 34
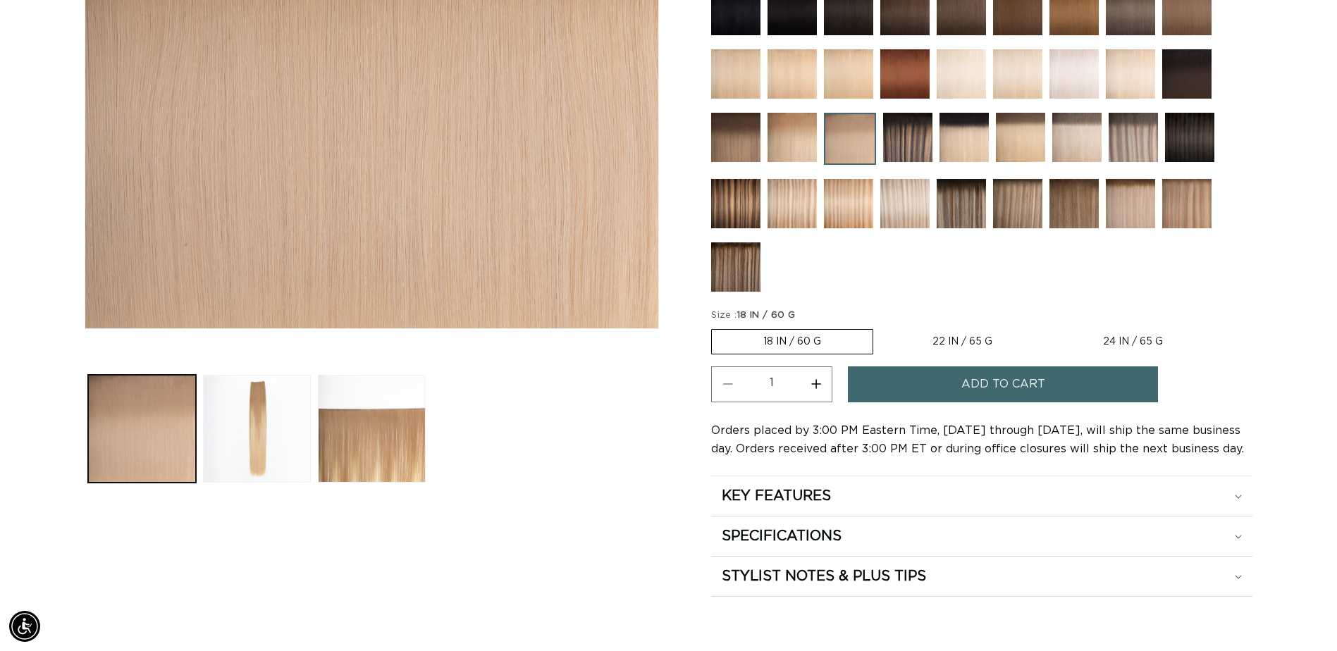
scroll to position [423, 0]
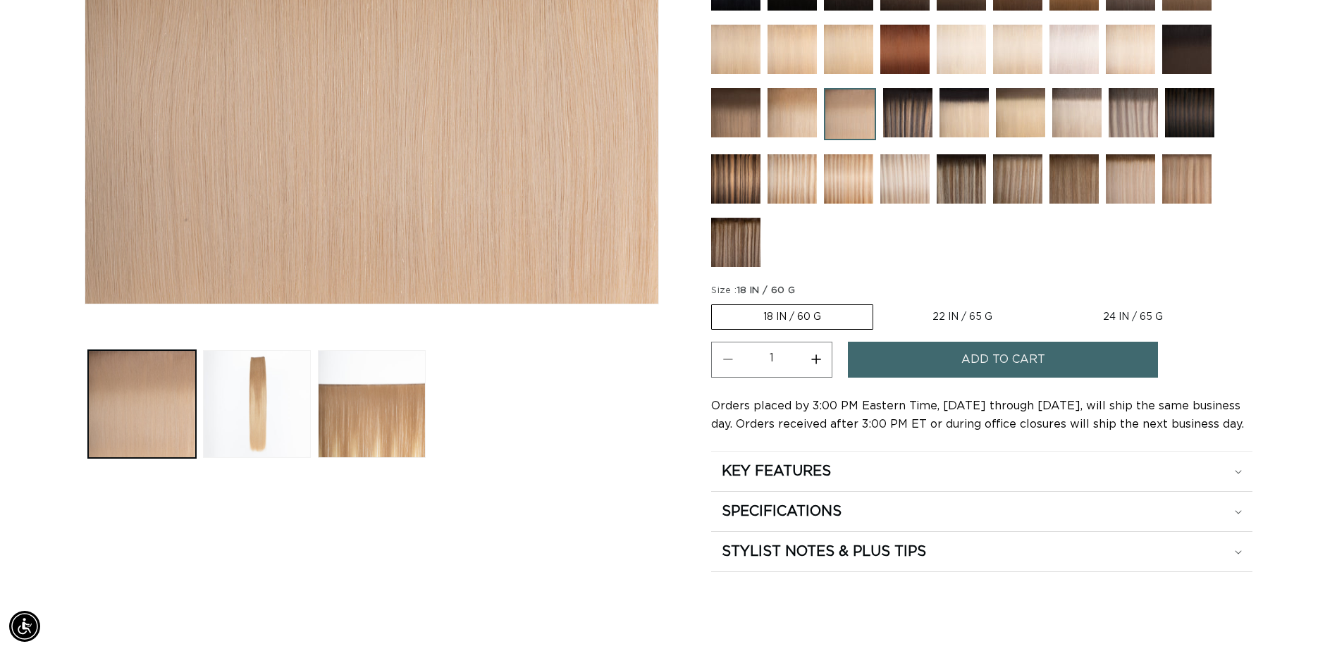
click at [947, 363] on button "Add to cart" at bounding box center [1003, 360] width 310 height 36
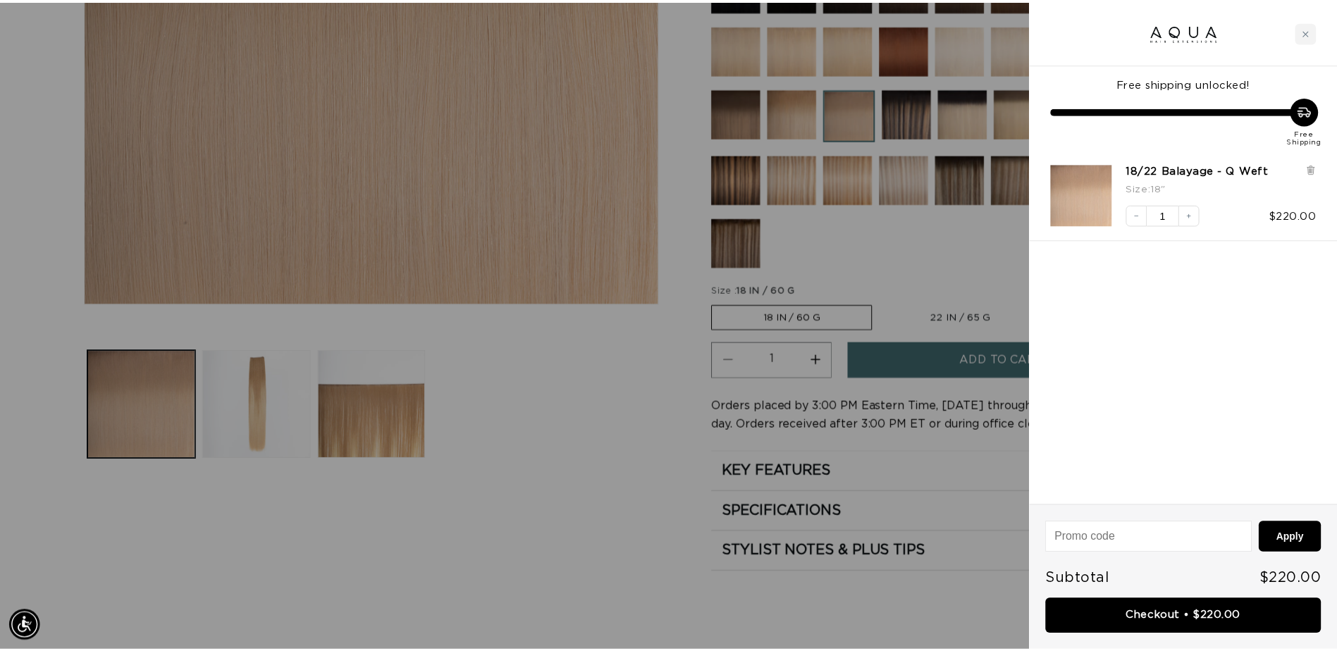
scroll to position [0, 0]
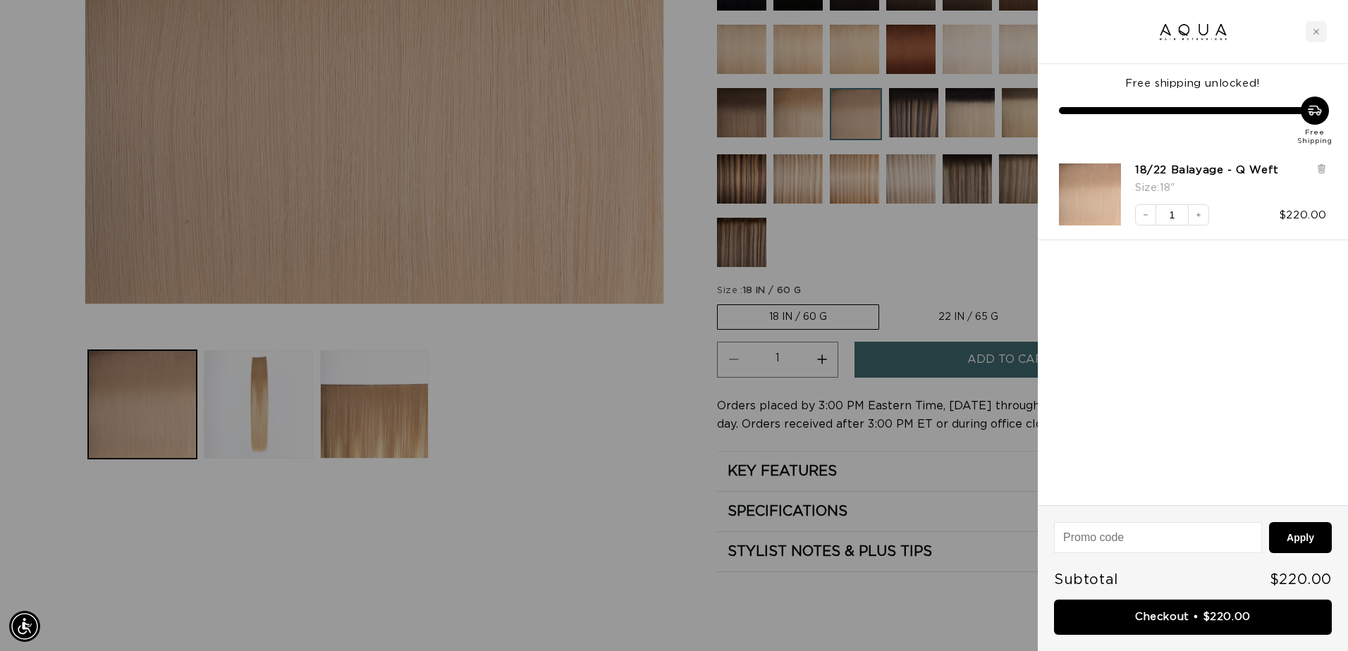
click at [613, 464] on div at bounding box center [674, 325] width 1348 height 651
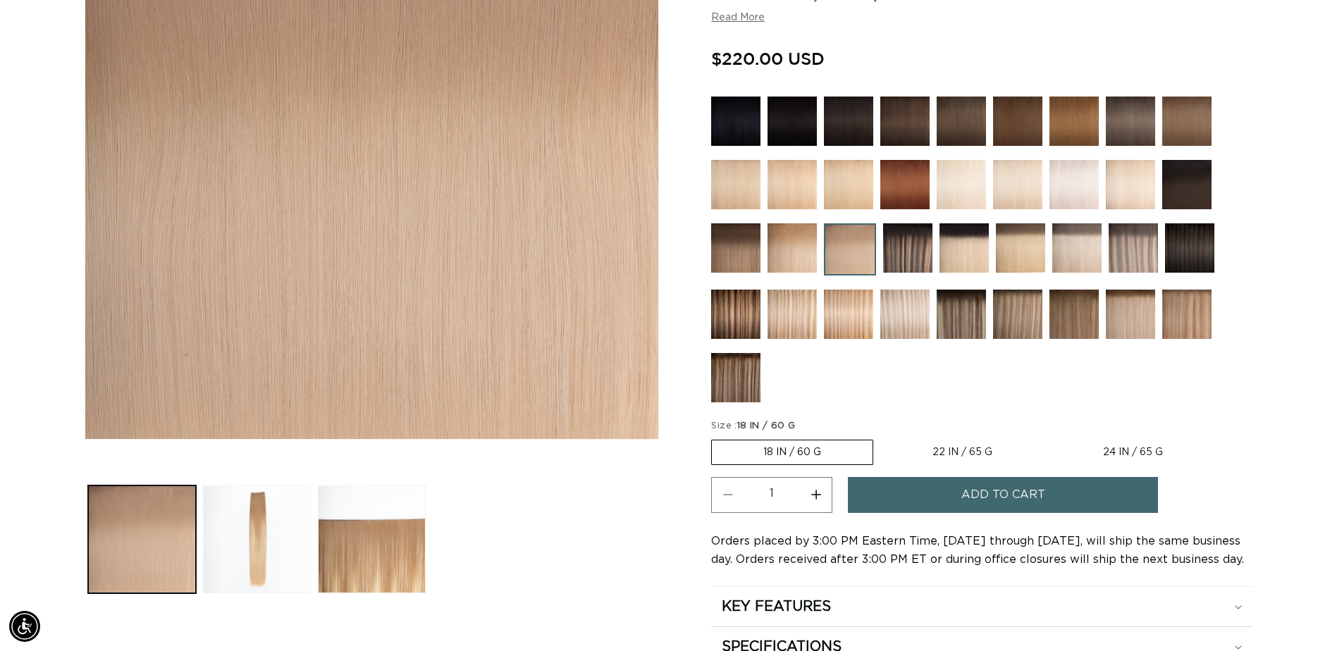
scroll to position [282, 0]
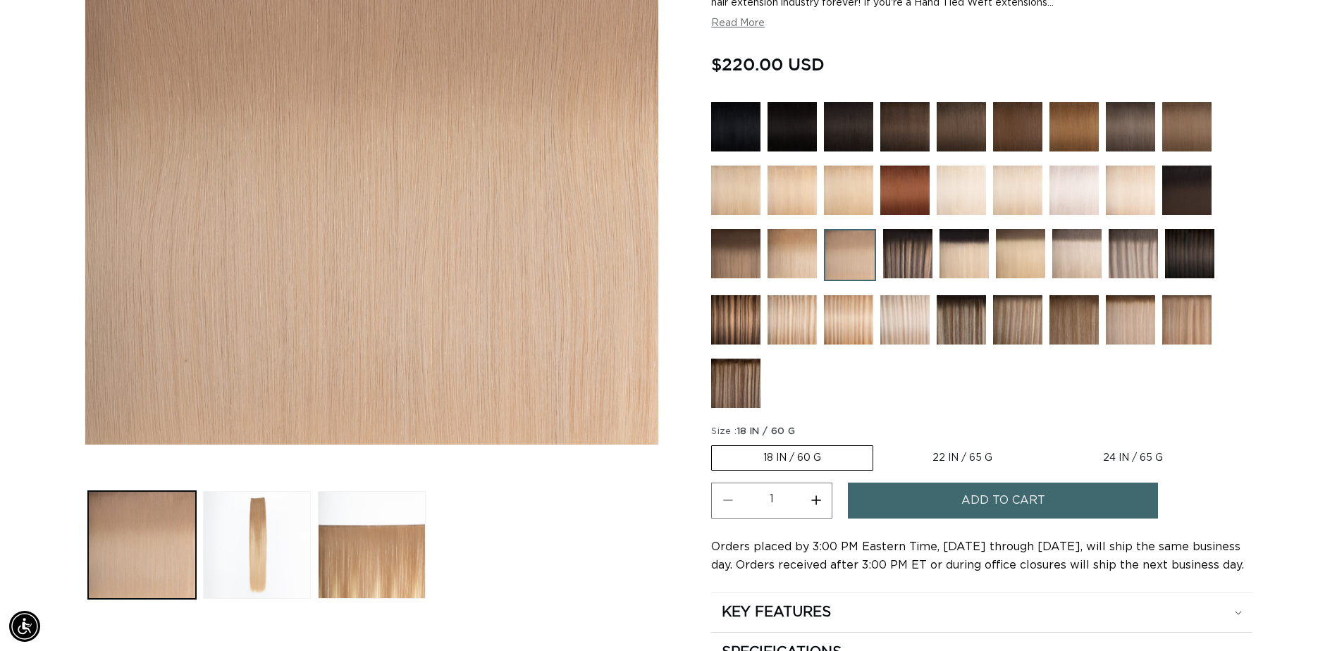
click at [837, 182] on img at bounding box center [848, 190] width 49 height 49
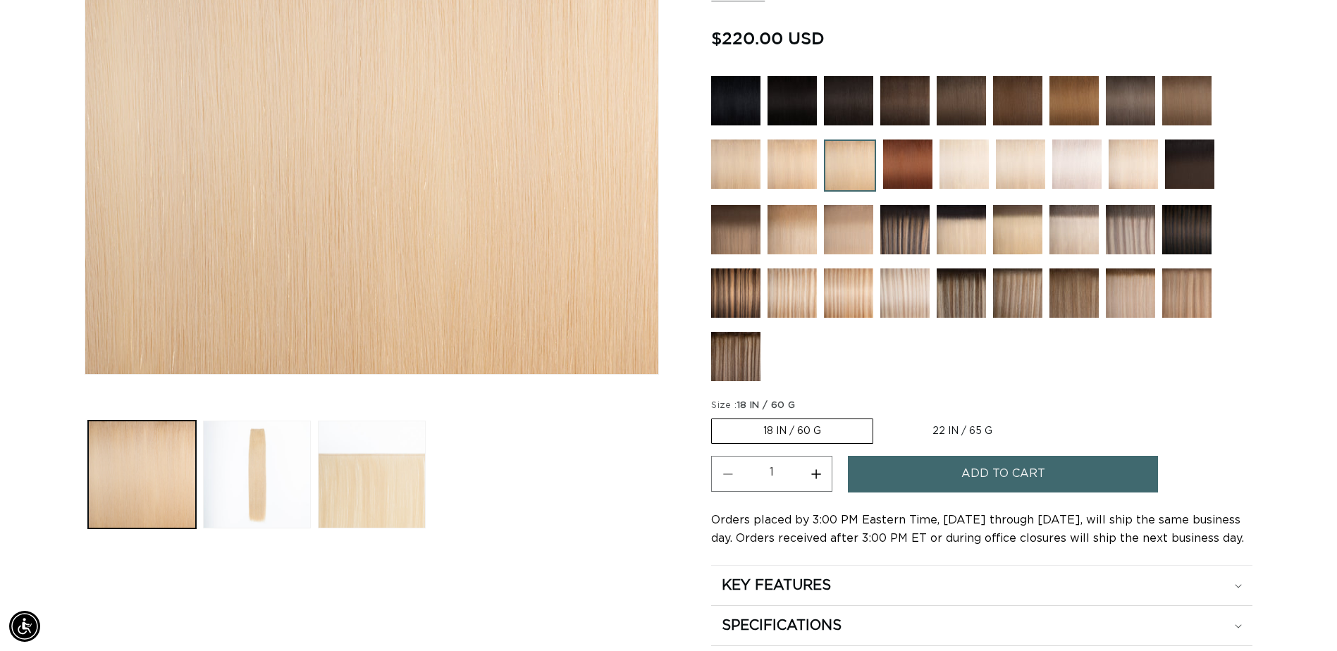
scroll to position [0, 1237]
click at [813, 475] on button "Increase quantity for 24 Light Golden Blonde - Q Weft" at bounding box center [816, 474] width 32 height 36
type input "2"
click at [935, 468] on button "Add to cart" at bounding box center [1003, 474] width 310 height 36
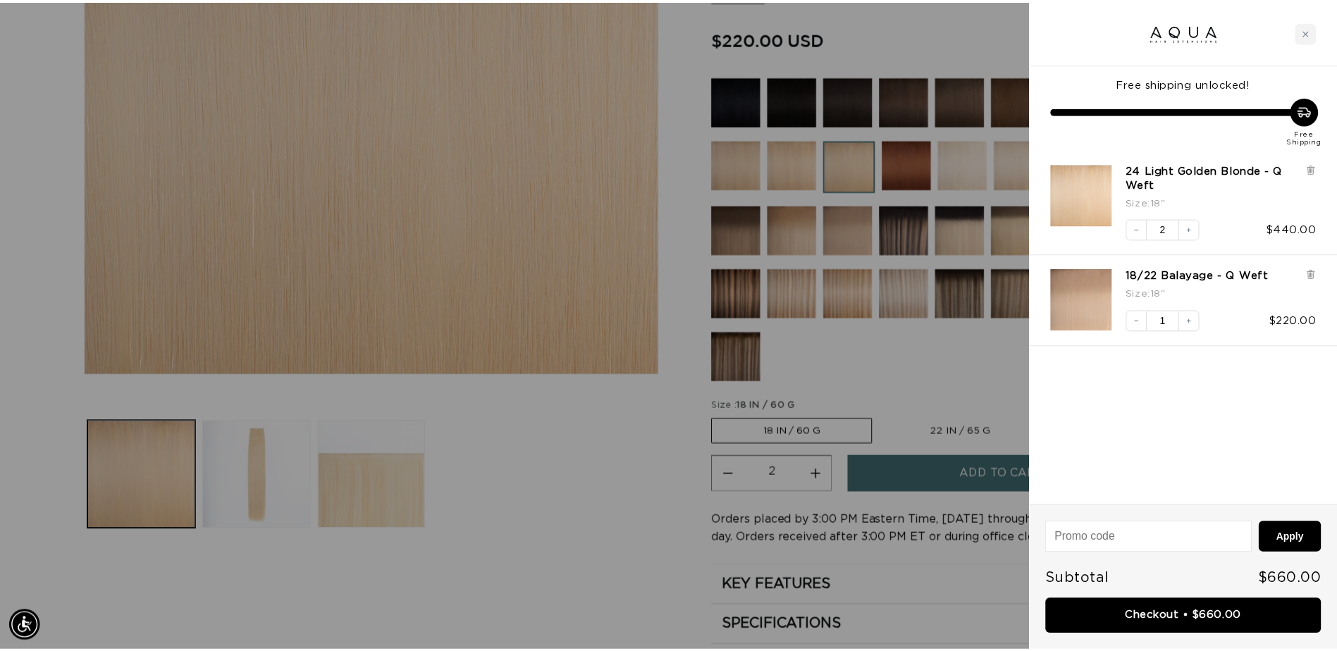
scroll to position [0, 1248]
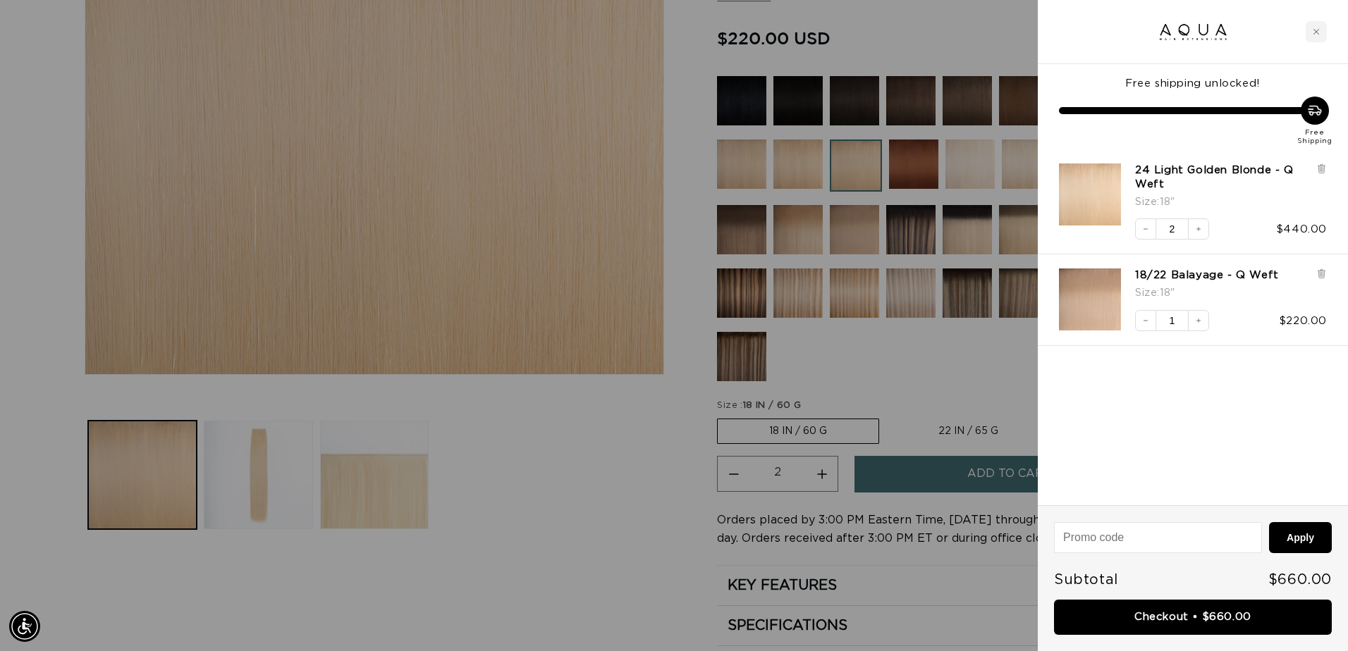
click at [481, 582] on div at bounding box center [674, 325] width 1348 height 651
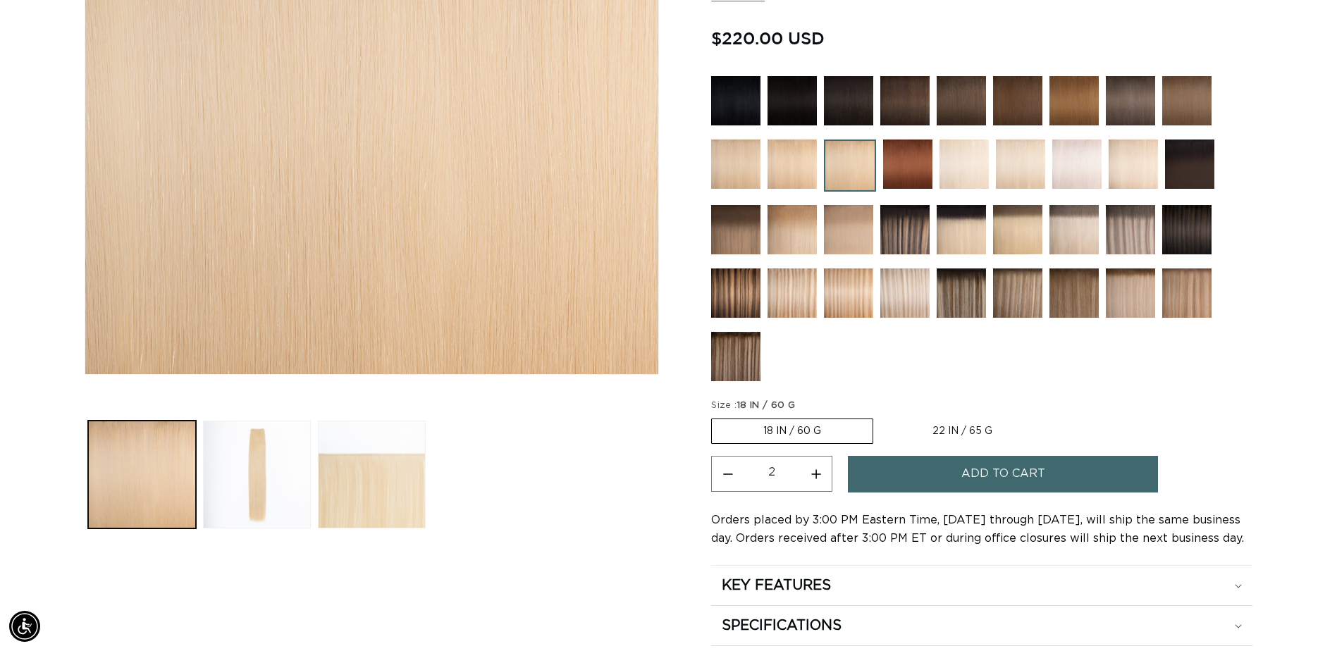
scroll to position [0, 2474]
click at [798, 176] on img at bounding box center [792, 164] width 49 height 49
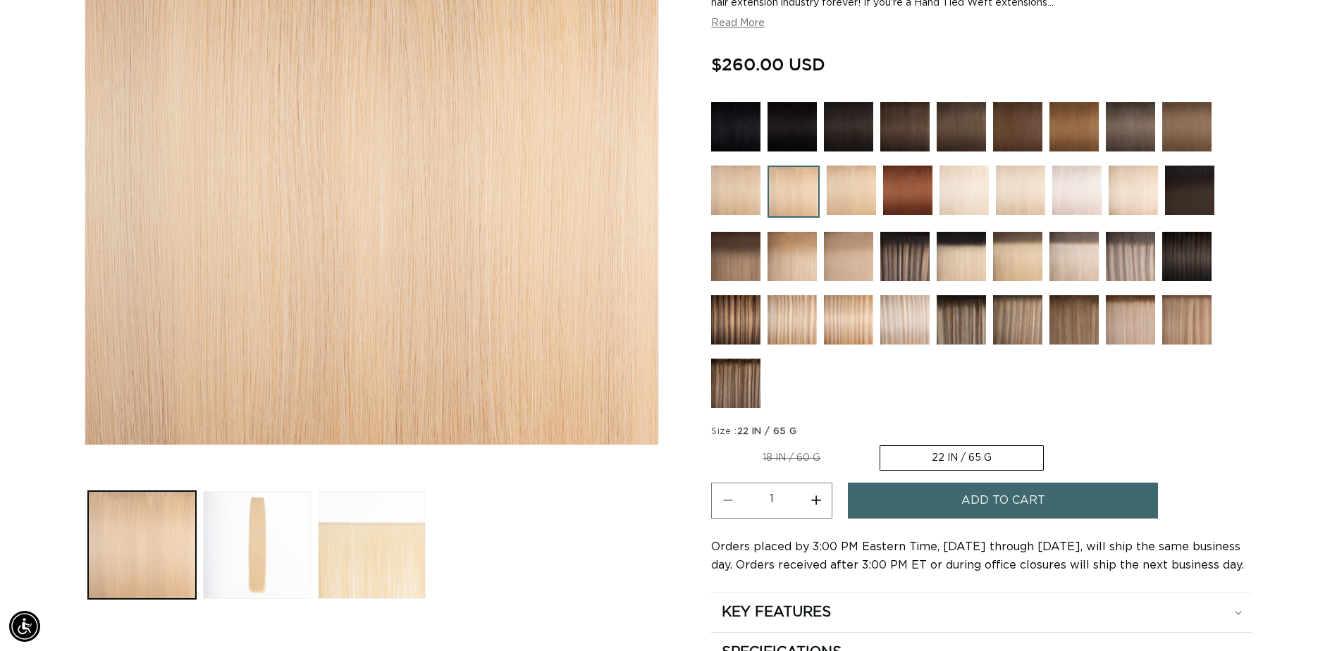
click at [969, 459] on label "22 IN / 65 G Variant sold out or unavailable" at bounding box center [962, 457] width 164 height 25
click at [880, 443] on input "22 IN / 65 G Variant sold out or unavailable" at bounding box center [879, 443] width 1 height 1
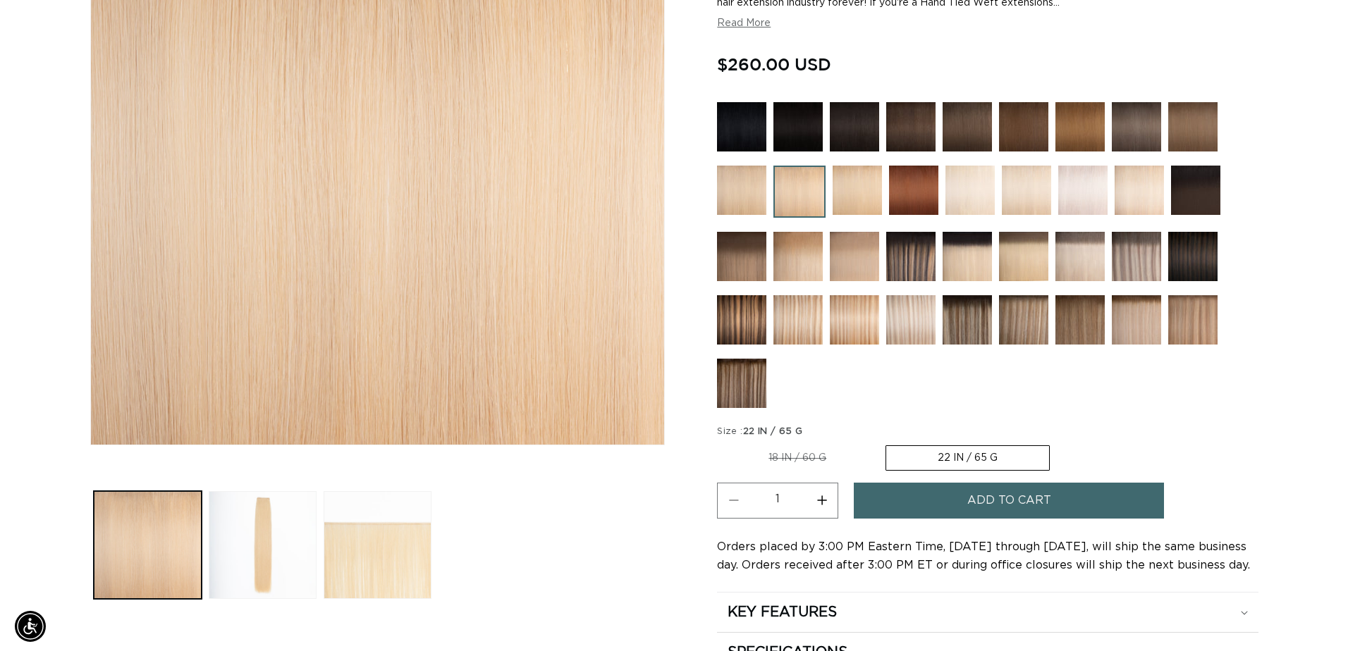
scroll to position [0, 1237]
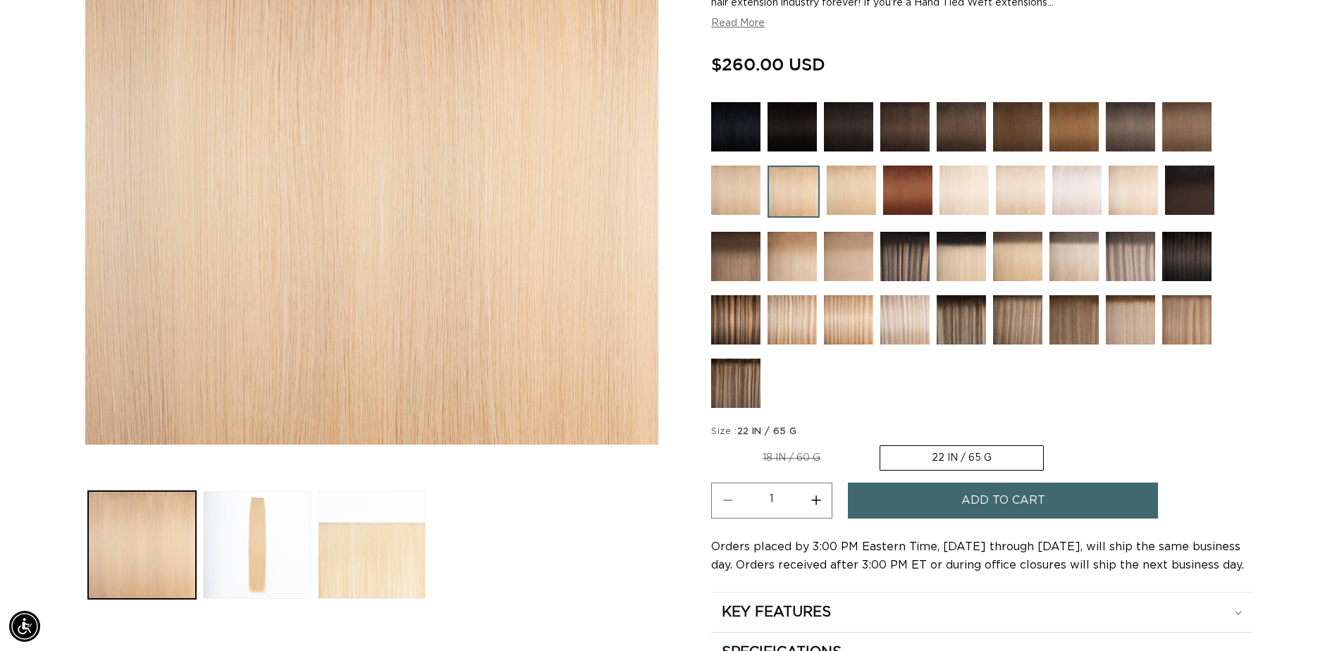
click at [815, 499] on button "Increase quantity for 22 Light Blonde - Q Weft" at bounding box center [816, 501] width 32 height 36
type input "2"
click at [901, 503] on button "Add to cart" at bounding box center [1003, 501] width 310 height 36
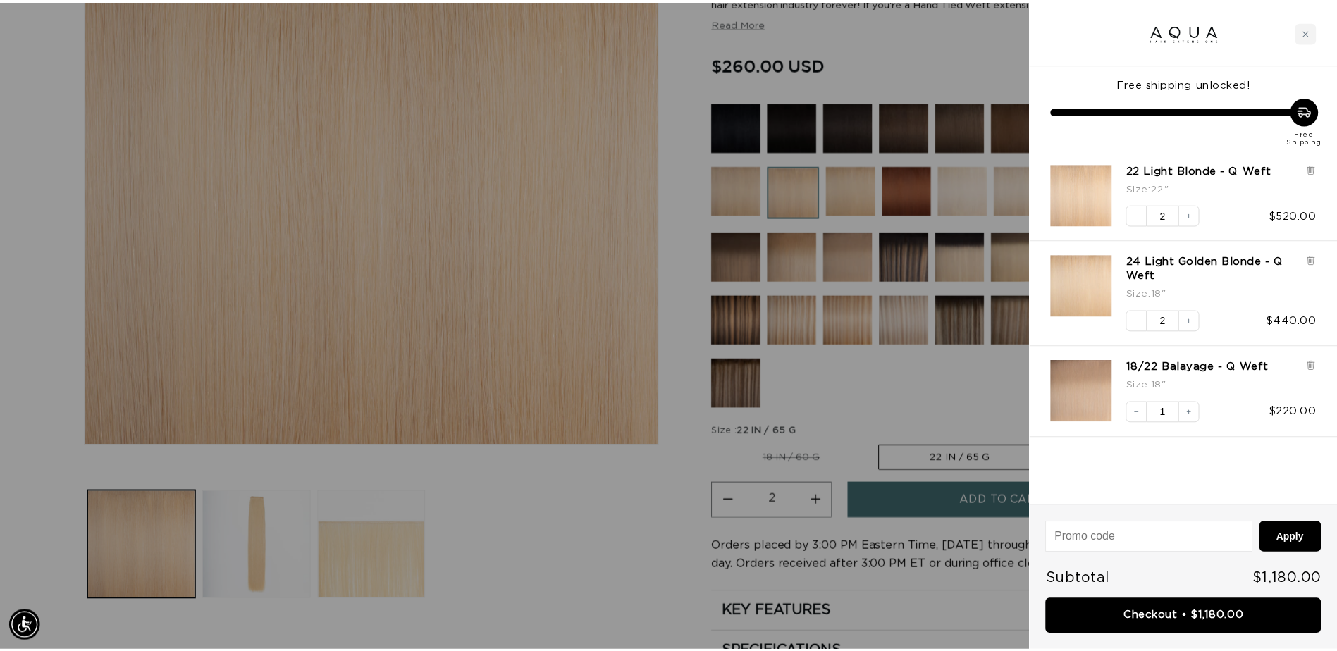
scroll to position [0, 1248]
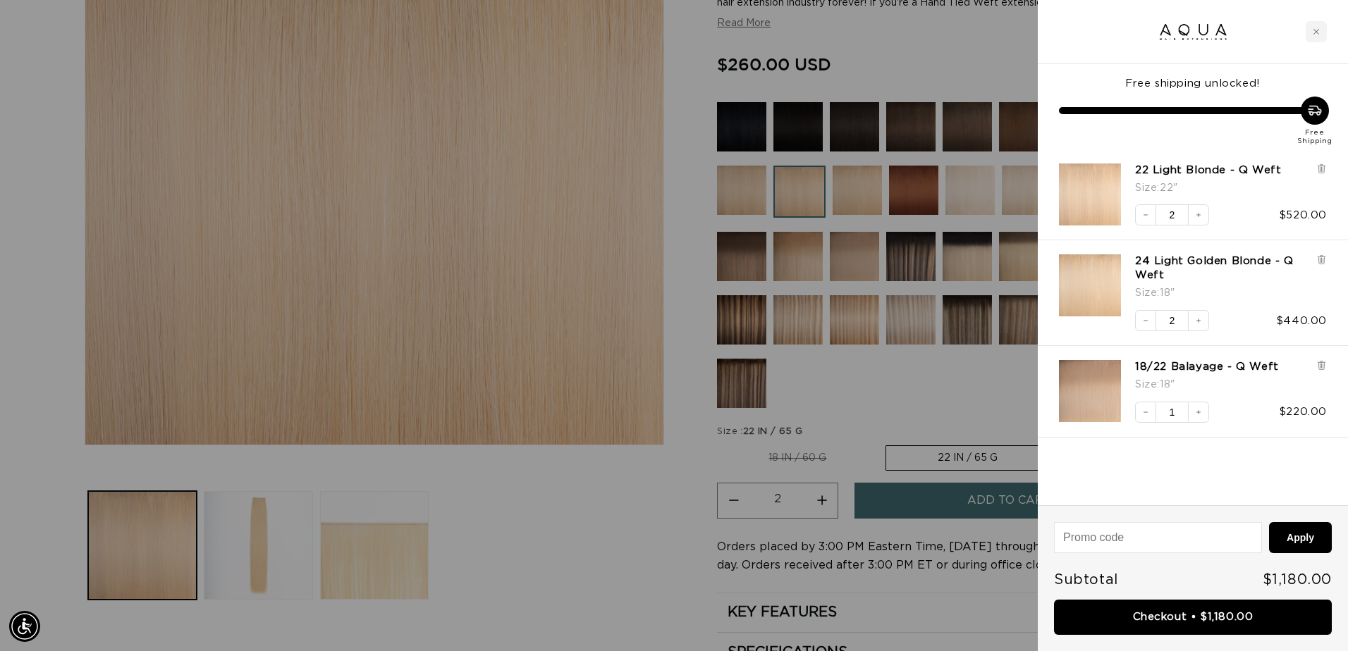
click at [568, 534] on div at bounding box center [674, 325] width 1348 height 651
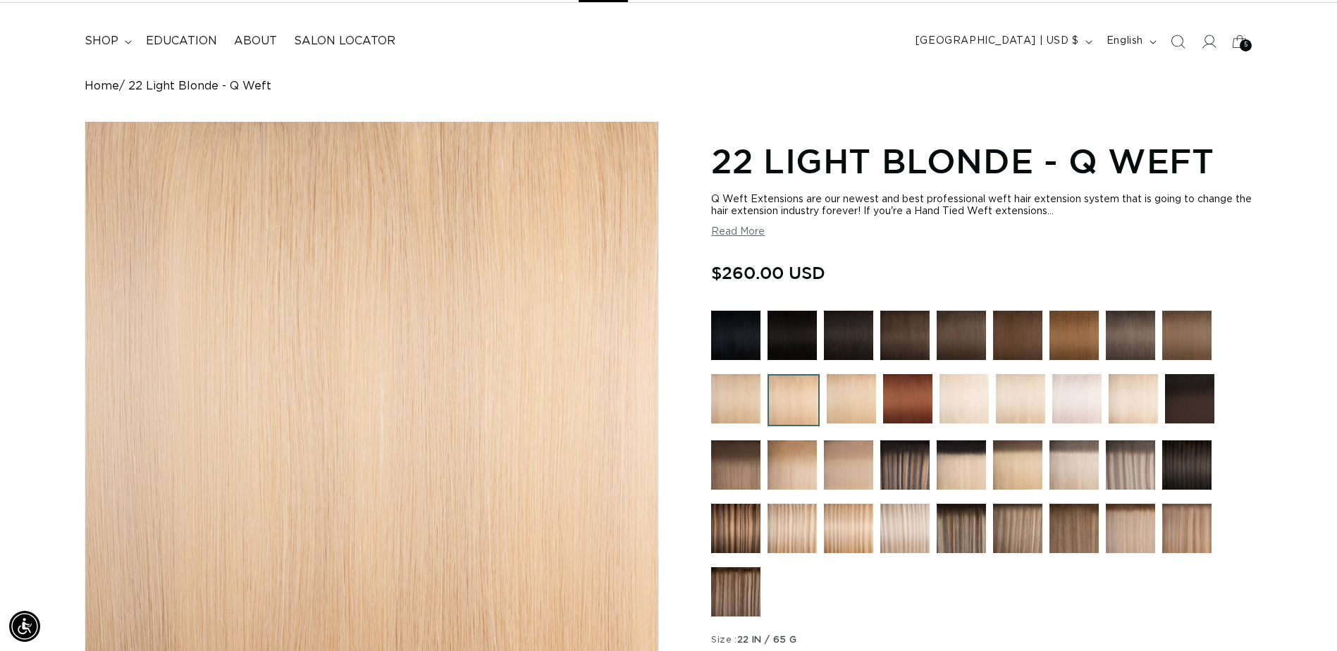
scroll to position [0, 0]
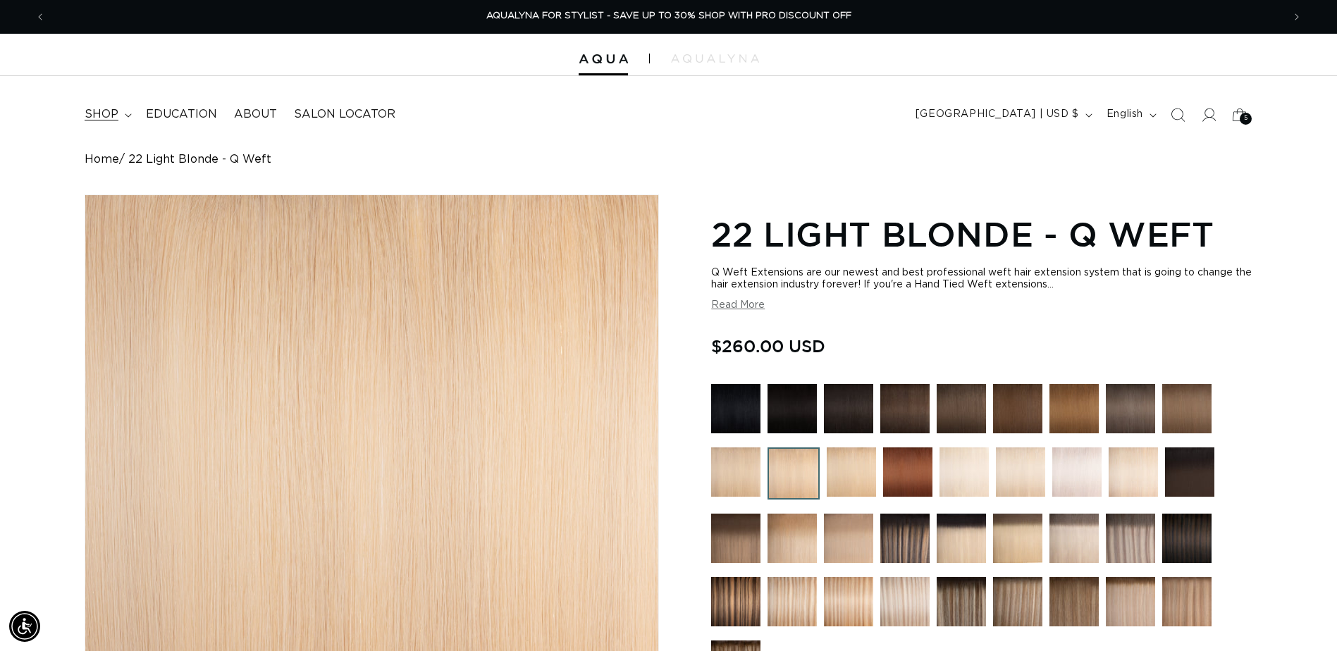
click at [109, 117] on span "shop" at bounding box center [102, 114] width 34 height 15
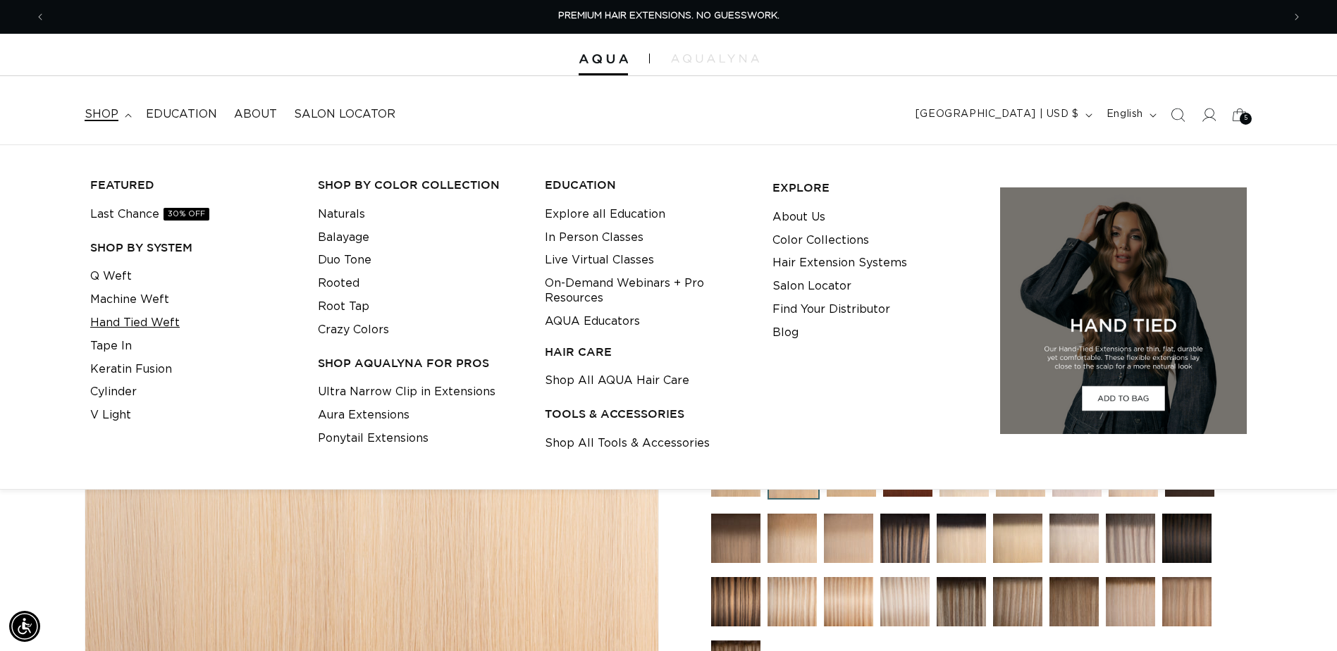
click at [127, 319] on link "Hand Tied Weft" at bounding box center [135, 323] width 90 height 23
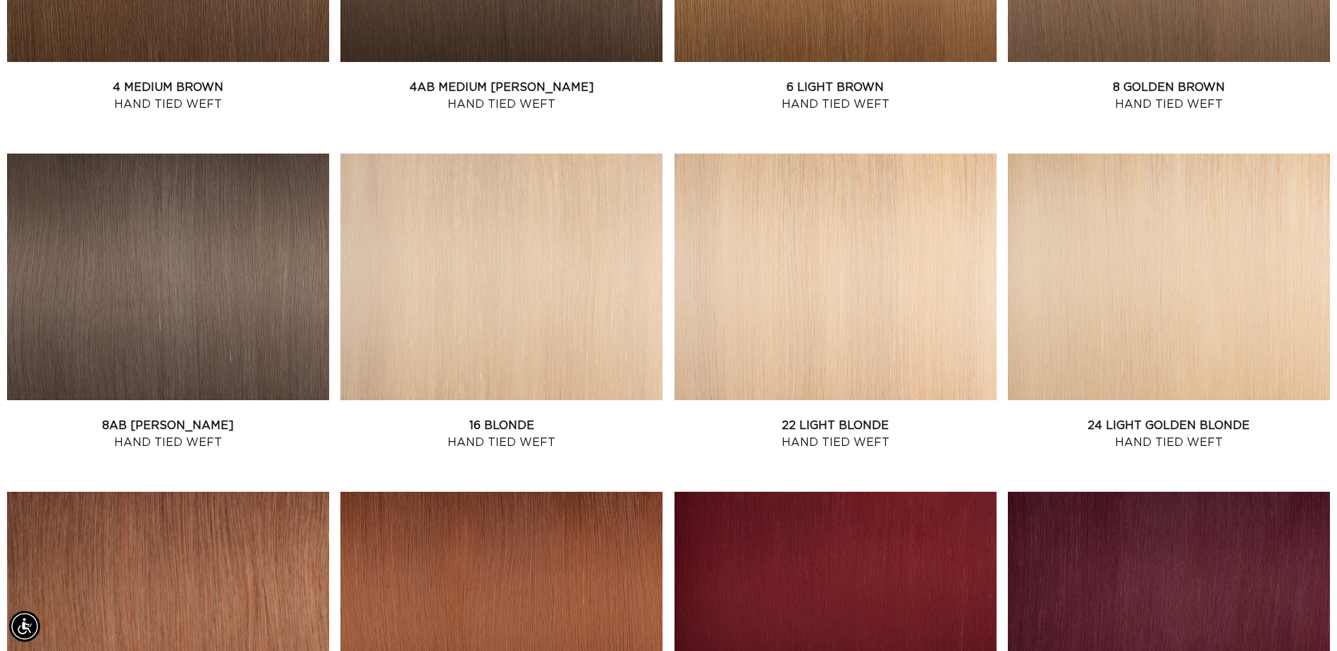
scroll to position [1128, 0]
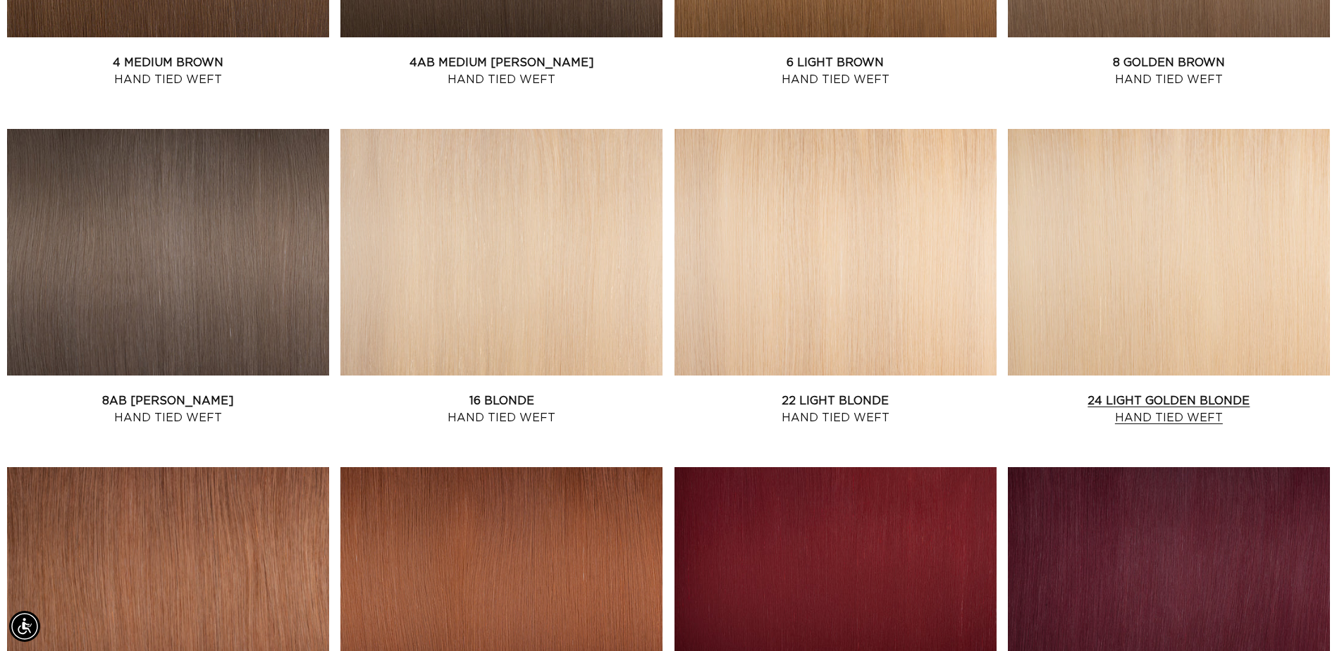
click at [1178, 393] on link "24 Light Golden Blonde Hand Tied Weft" at bounding box center [1169, 410] width 322 height 34
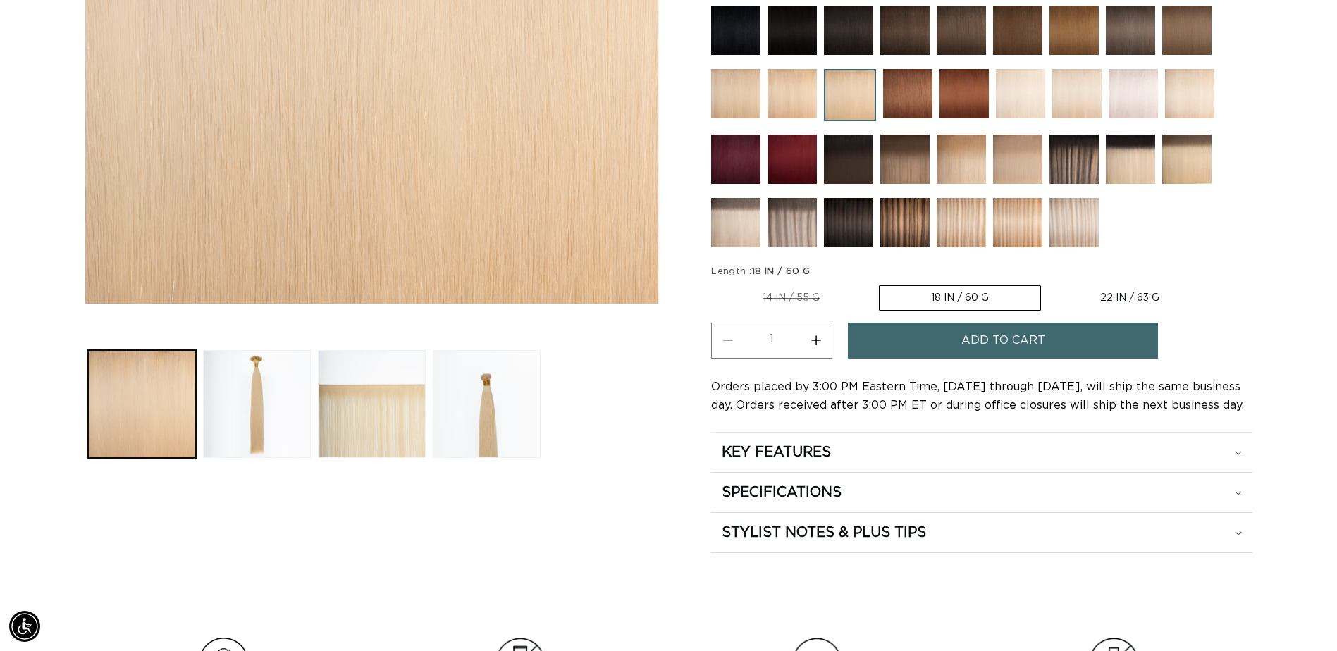
click at [906, 342] on button "Add to cart" at bounding box center [1003, 341] width 310 height 36
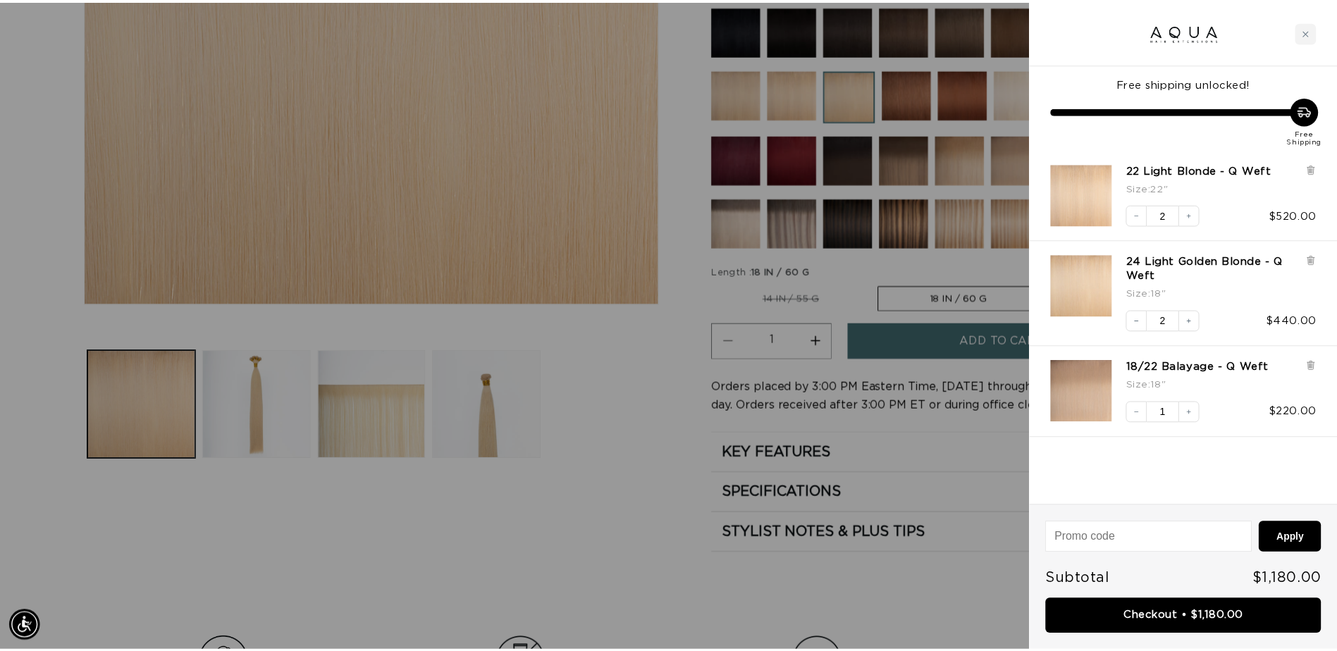
scroll to position [0, 2495]
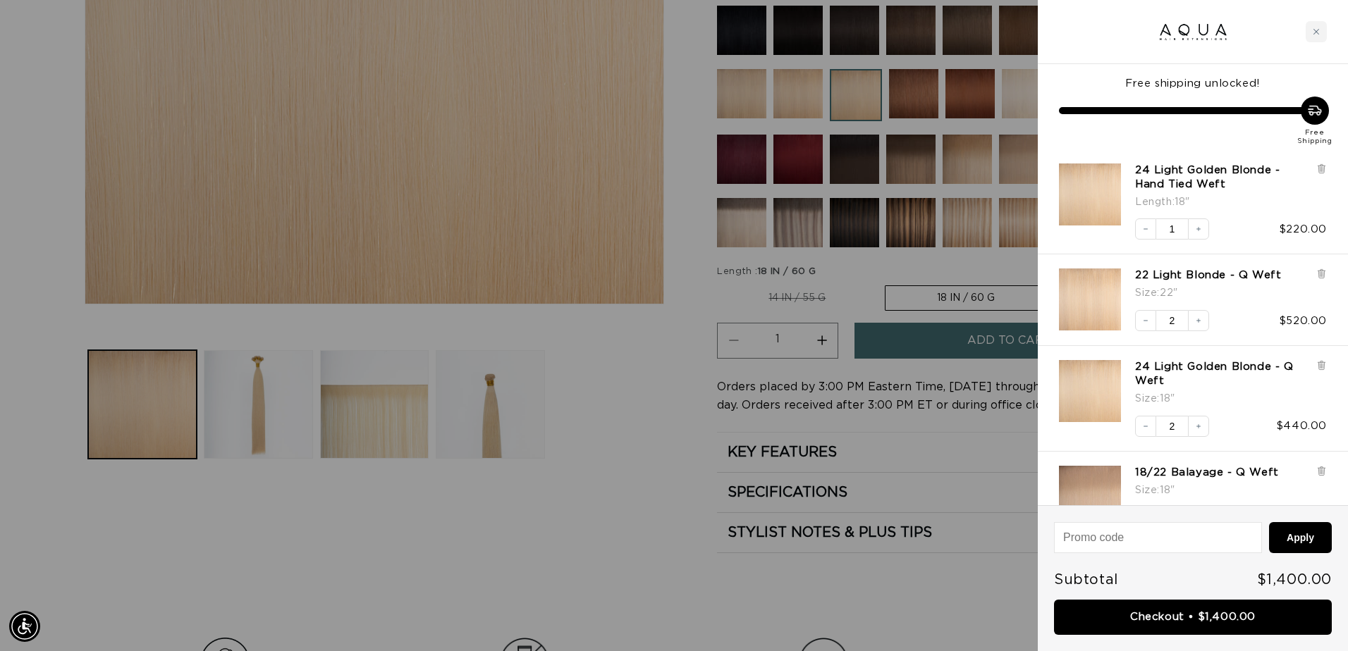
click at [629, 546] on div at bounding box center [674, 325] width 1348 height 651
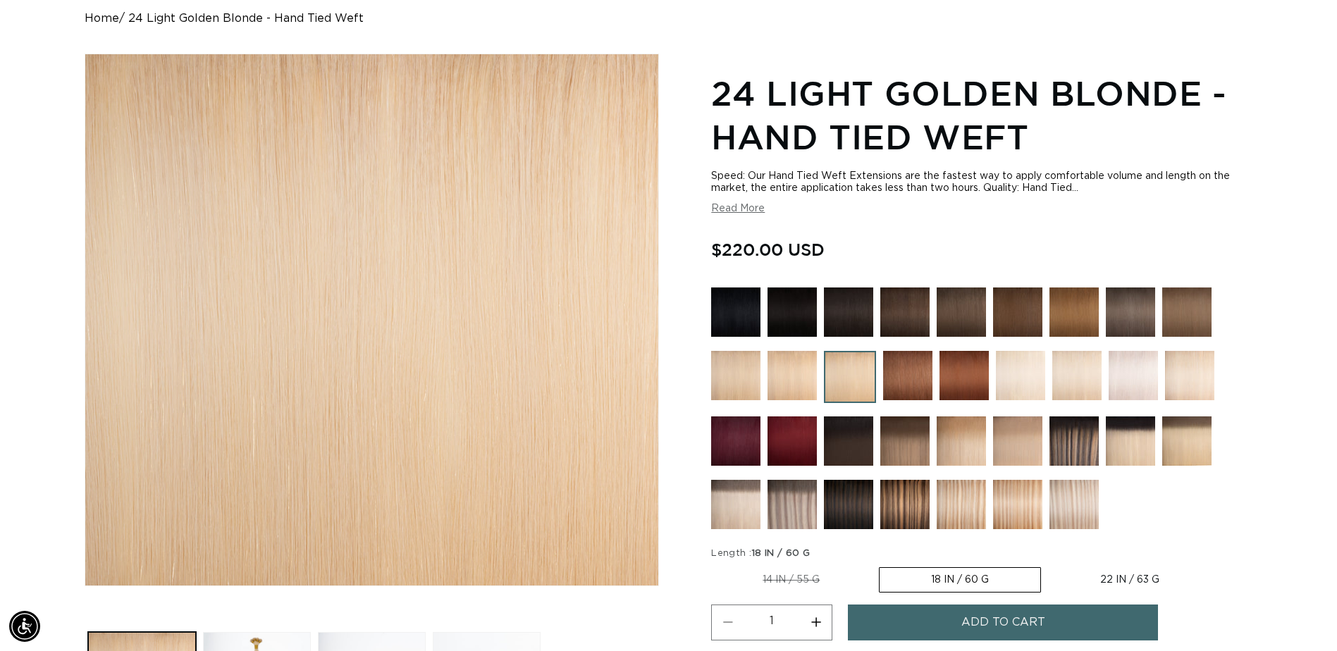
scroll to position [0, 1237]
click at [1013, 436] on img at bounding box center [1017, 441] width 49 height 49
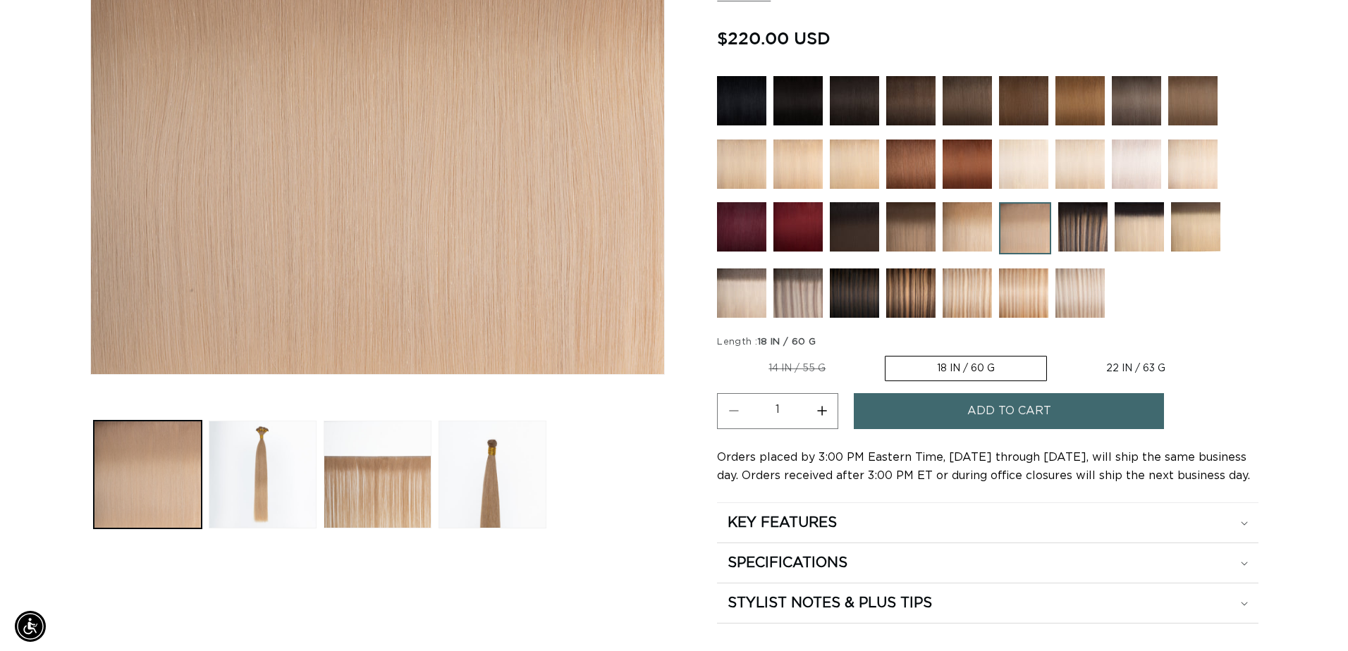
scroll to position [0, 1237]
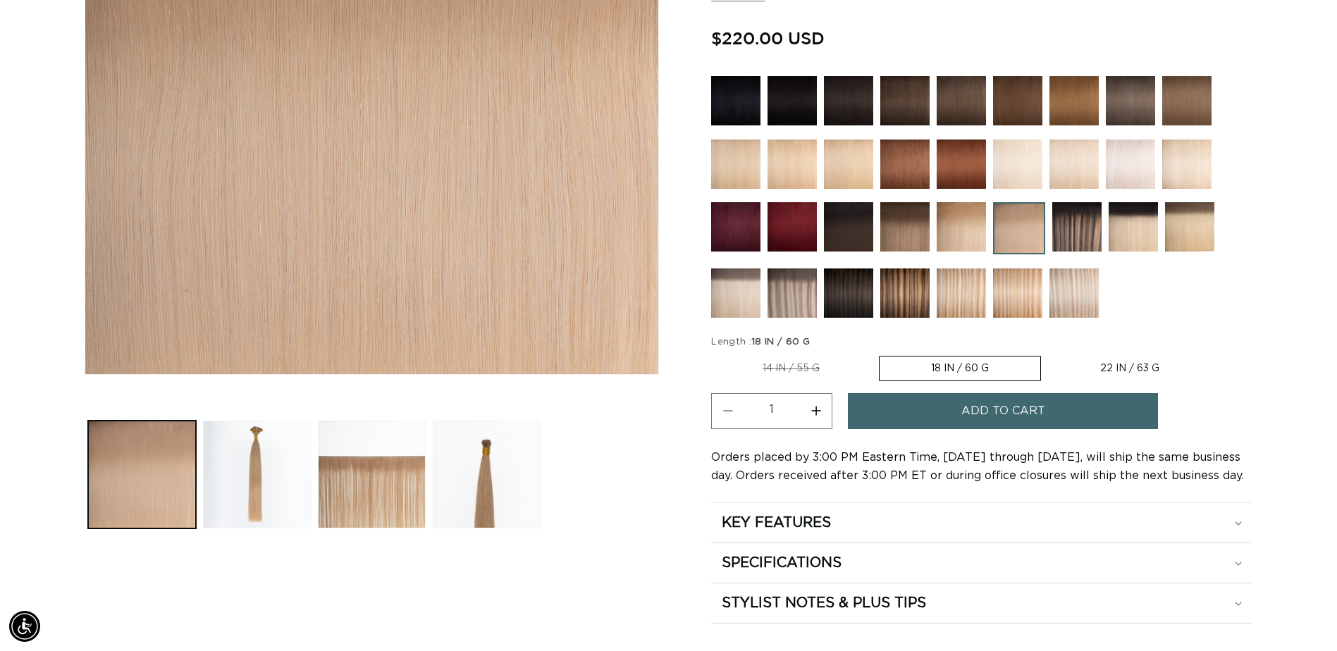
click at [971, 403] on span "Add to cart" at bounding box center [1003, 411] width 84 height 36
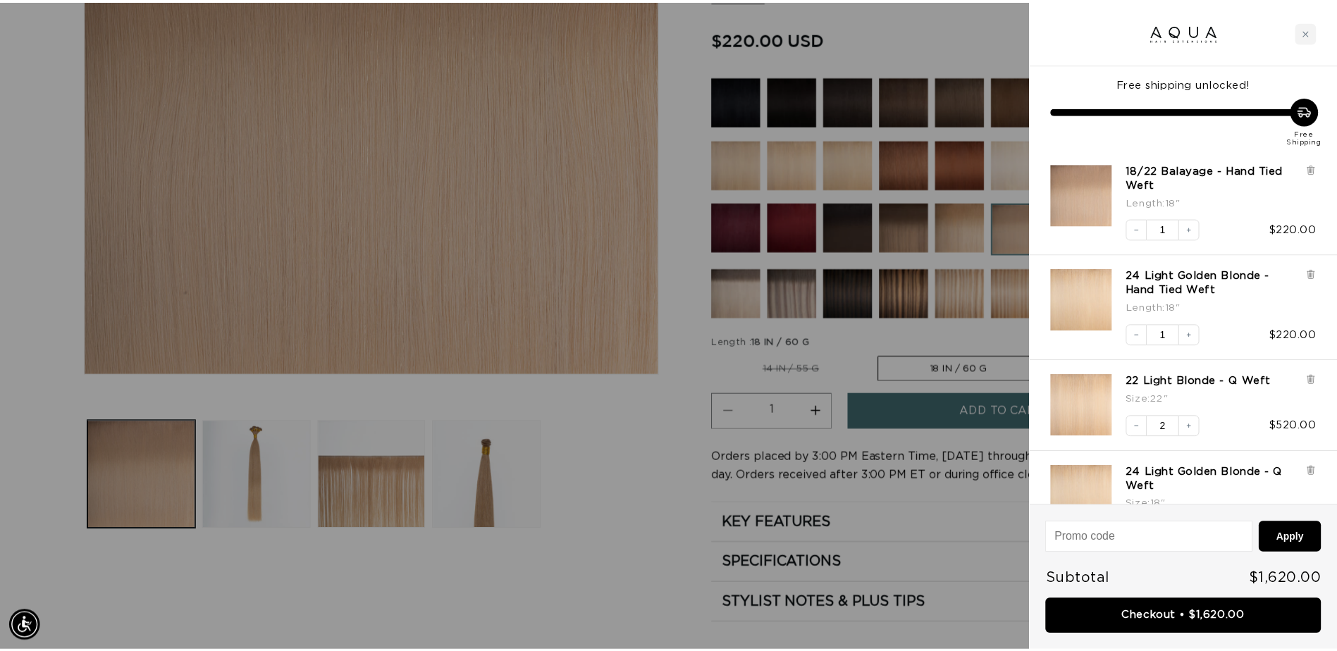
scroll to position [0, 0]
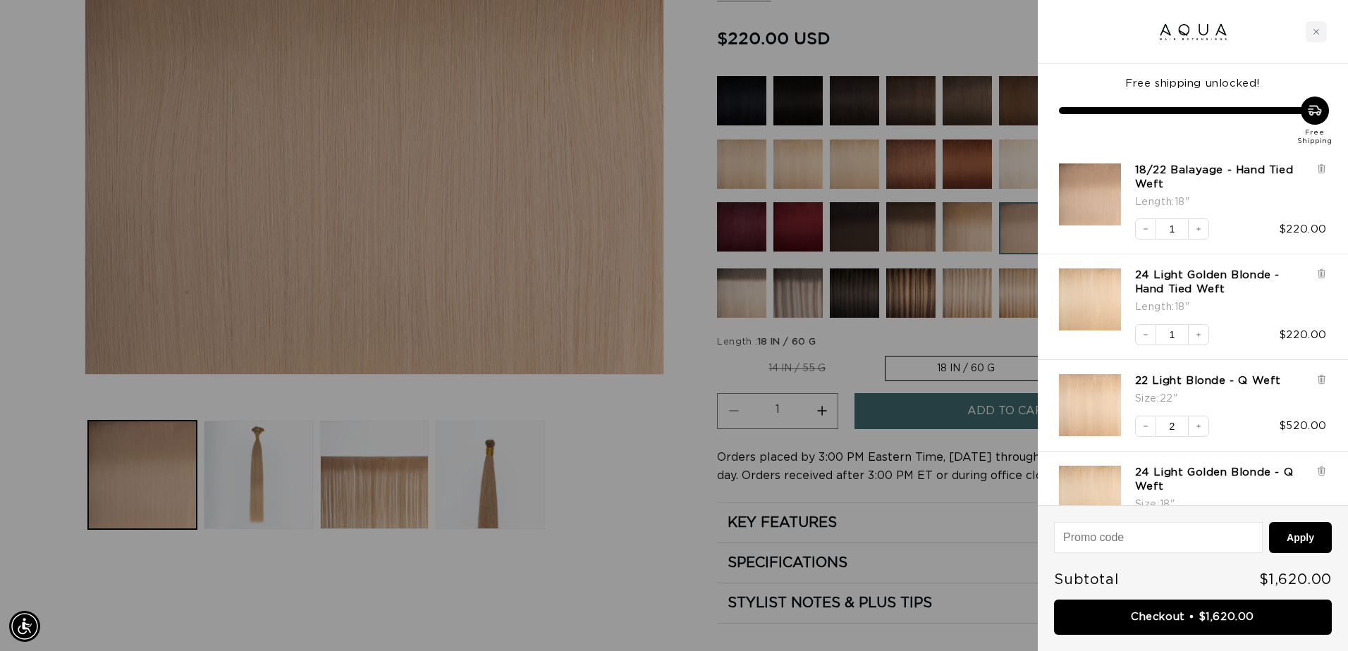
click at [615, 562] on div at bounding box center [674, 325] width 1348 height 651
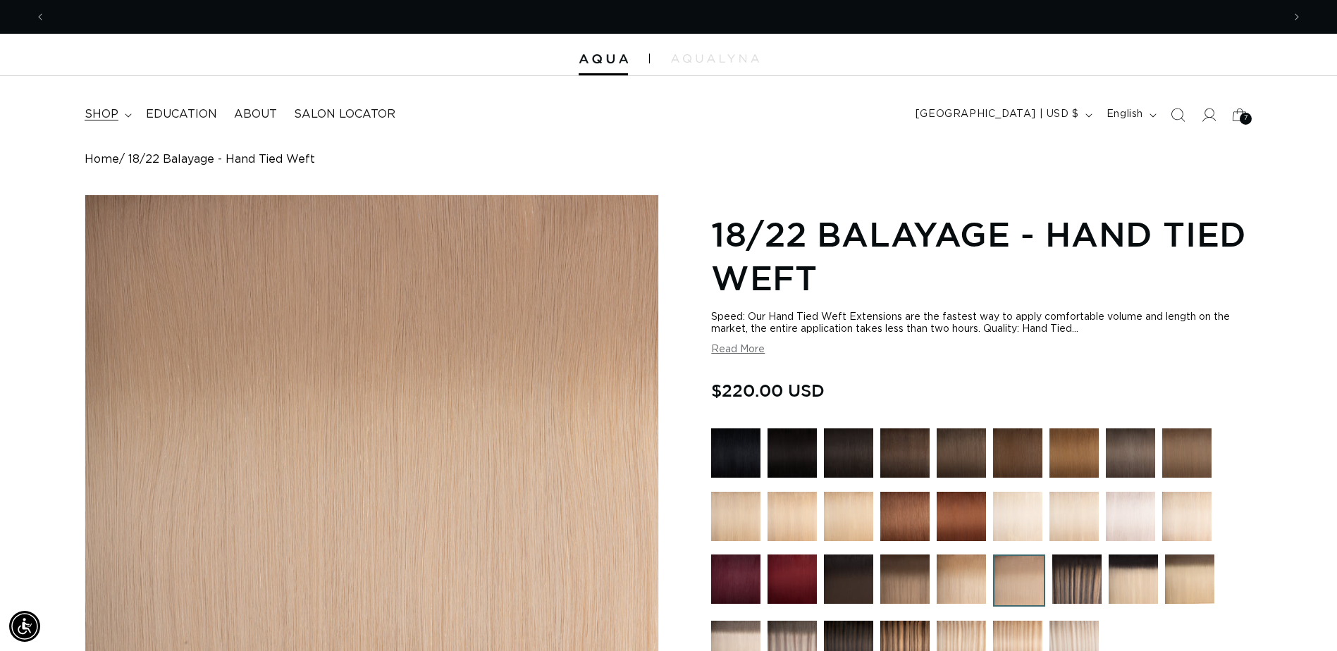
click at [109, 111] on span "shop" at bounding box center [102, 114] width 34 height 15
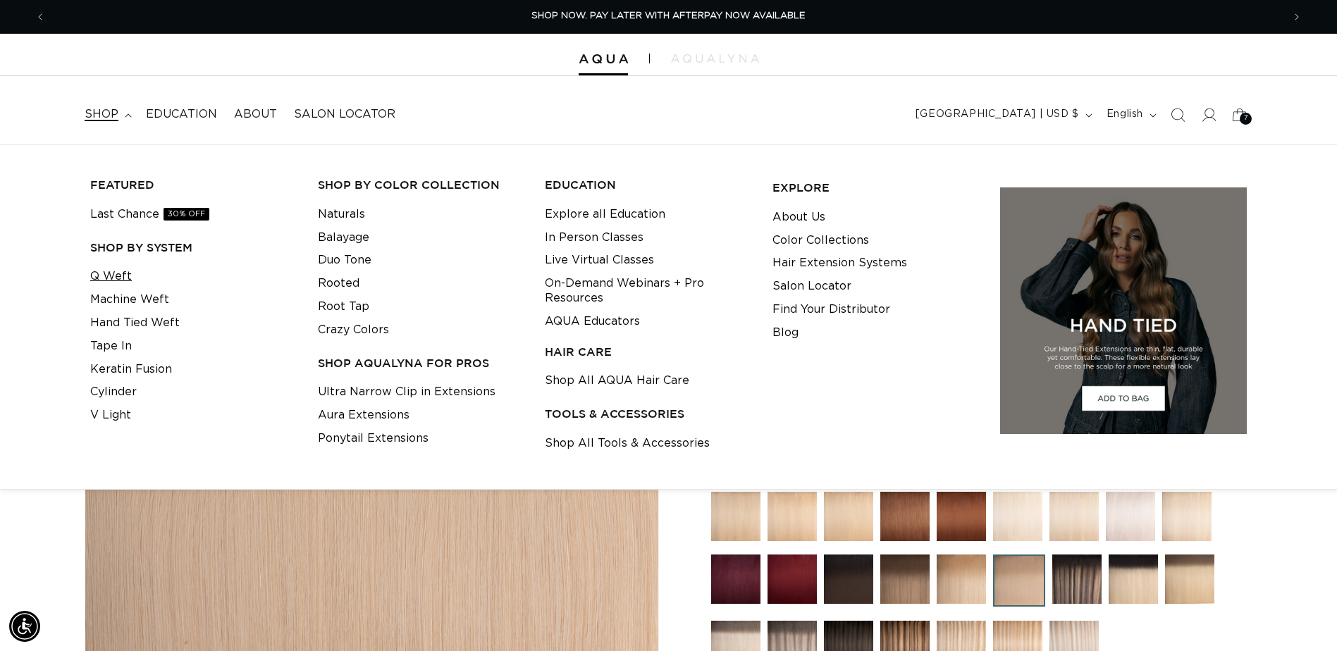
click at [101, 280] on link "Q Weft" at bounding box center [111, 276] width 42 height 23
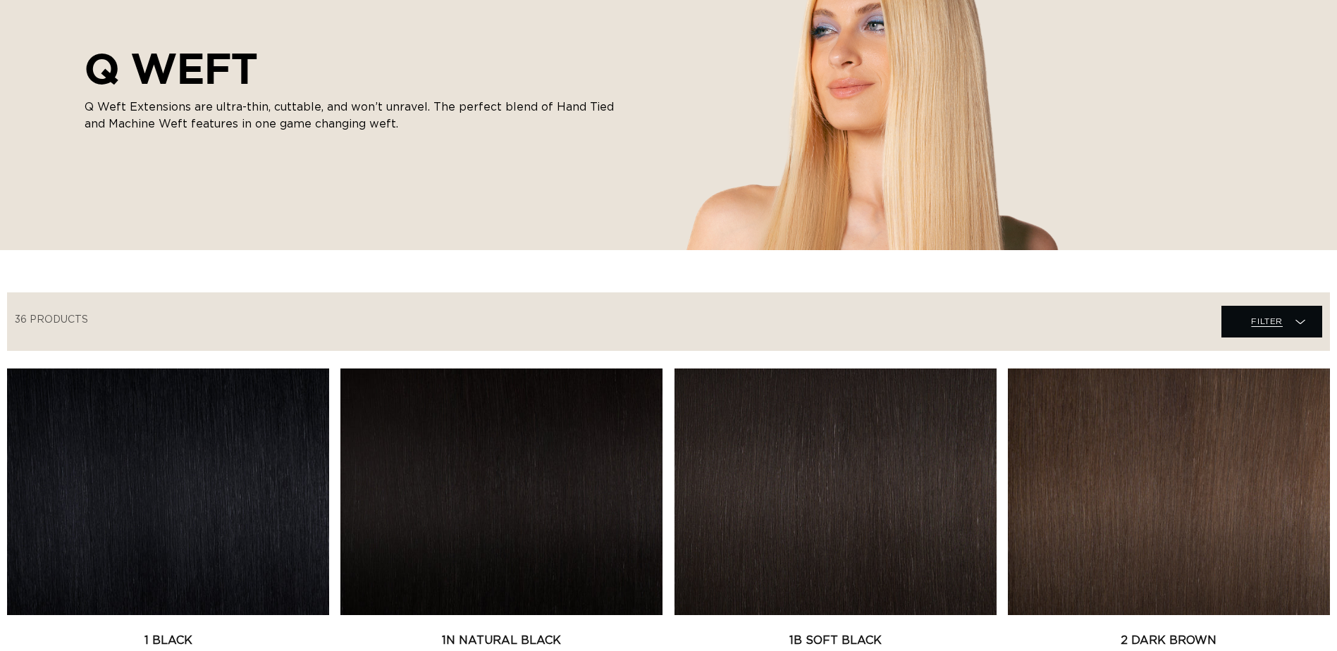
click at [1283, 309] on span "Filter Filter" at bounding box center [1271, 322] width 101 height 32
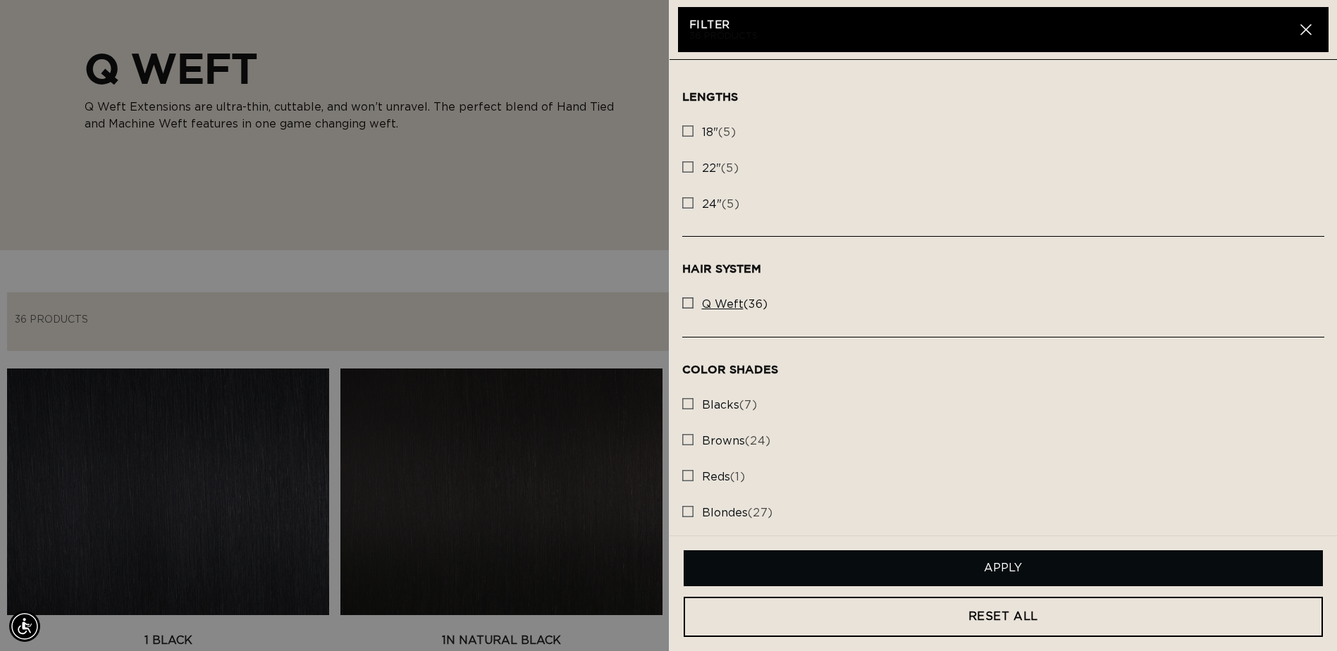
scroll to position [0, 1237]
click at [684, 201] on rect at bounding box center [688, 203] width 10 height 10
click at [684, 201] on input "24" (5) 24" (5 products)" at bounding box center [687, 199] width 11 height 11
checkbox input "true"
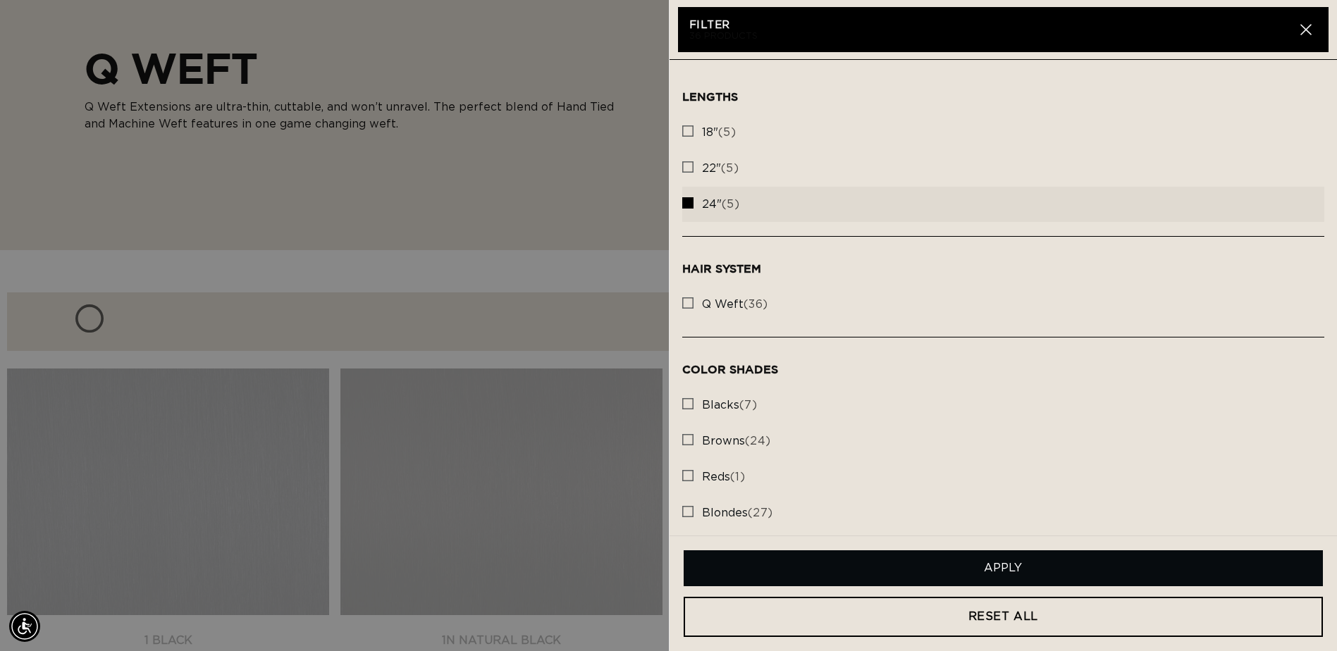
click at [956, 575] on button "Apply" at bounding box center [1004, 568] width 640 height 36
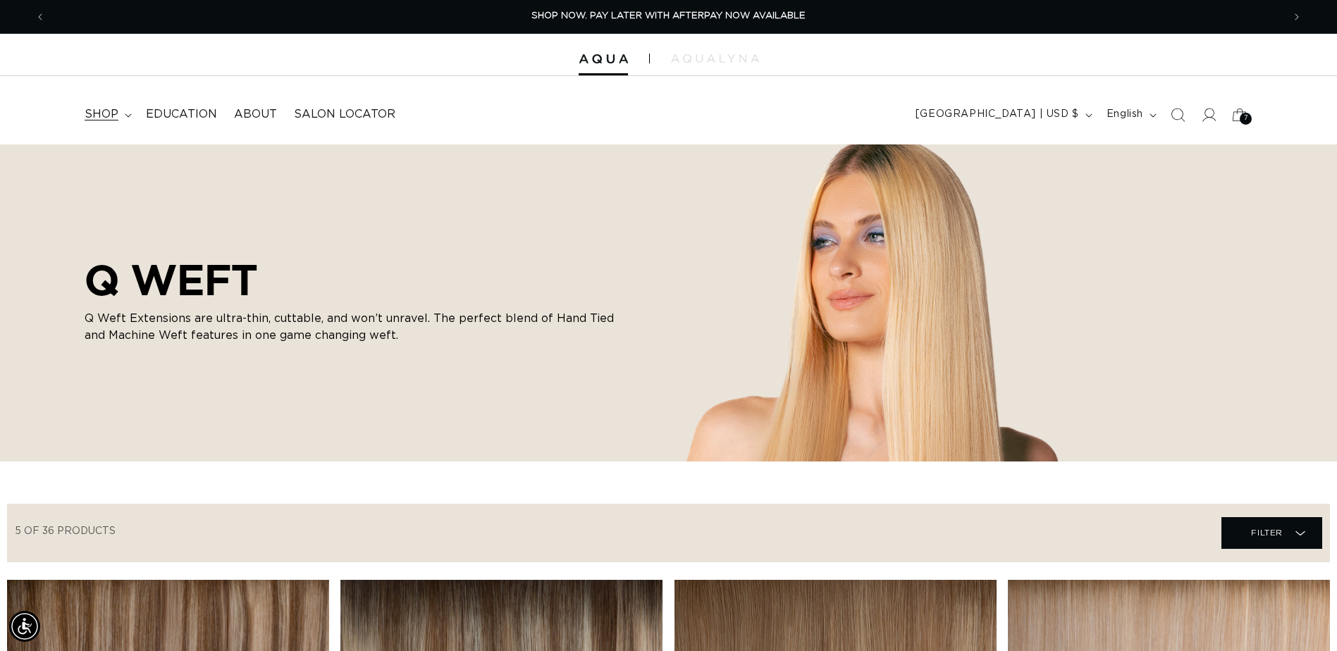
click at [118, 108] on summary "shop" at bounding box center [106, 115] width 61 height 32
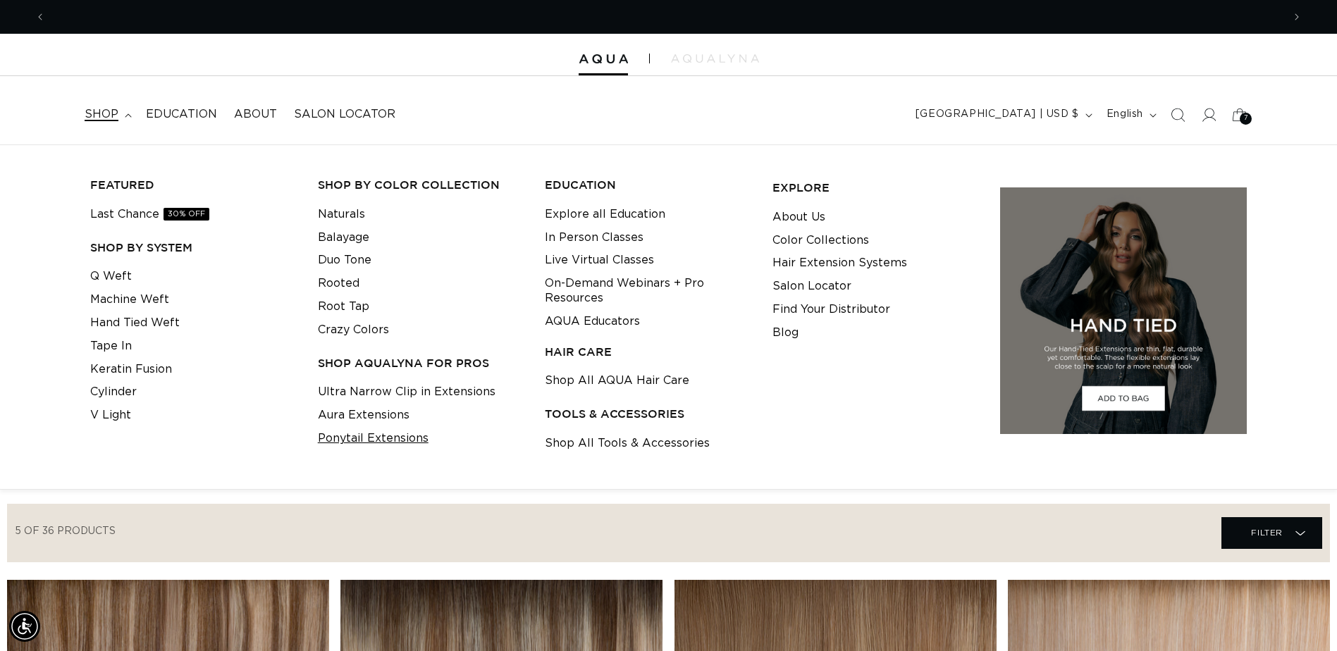
scroll to position [0, 2474]
click at [596, 438] on link "Shop All Tools & Accessories" at bounding box center [627, 443] width 165 height 23
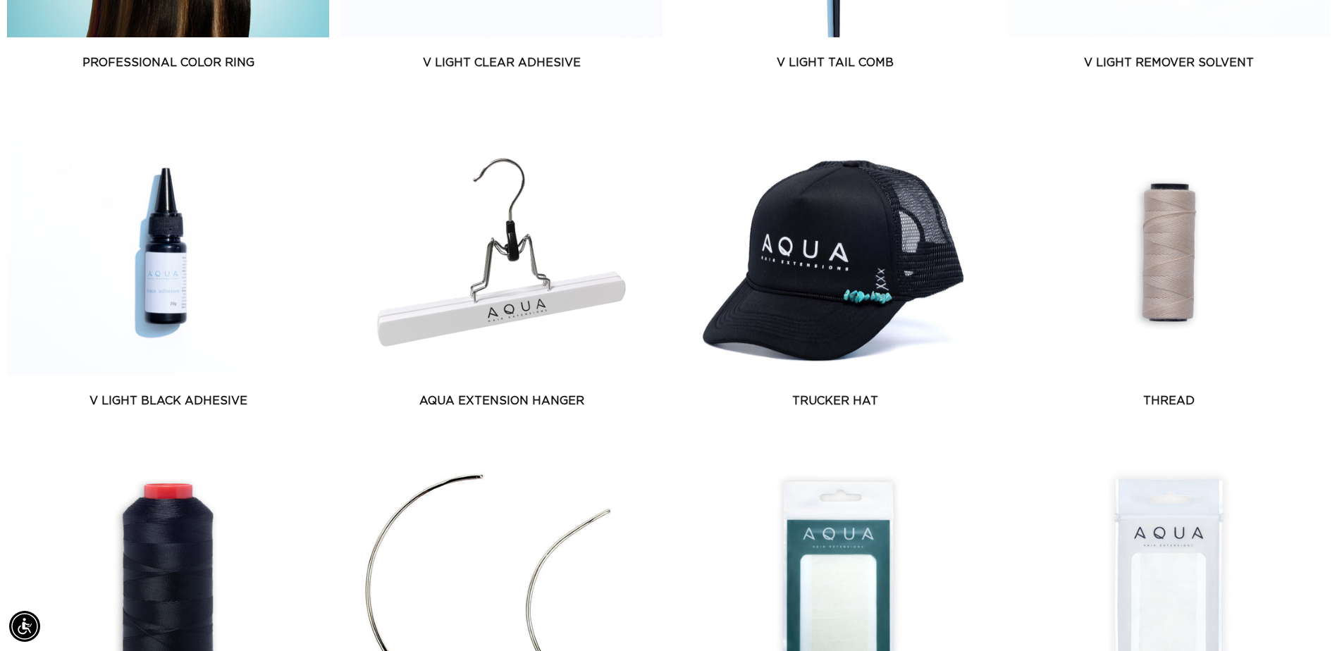
scroll to position [916, 0]
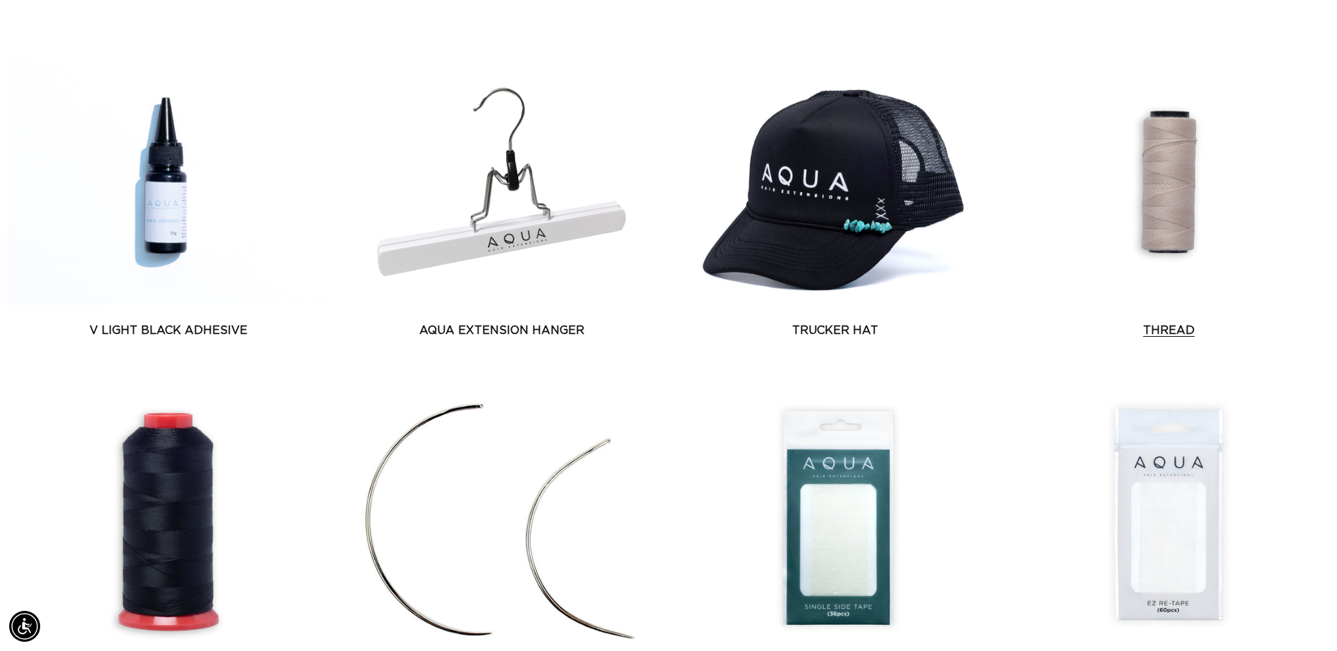
click at [1141, 322] on link "Thread" at bounding box center [1169, 330] width 322 height 17
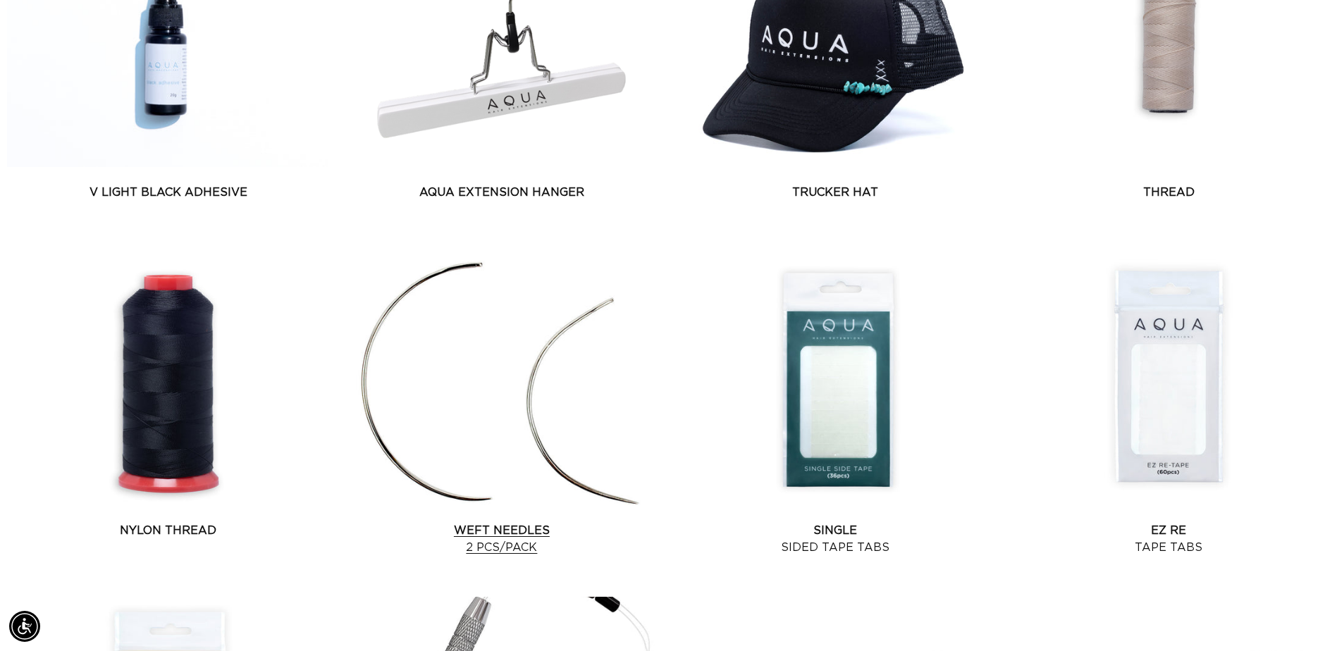
scroll to position [1057, 0]
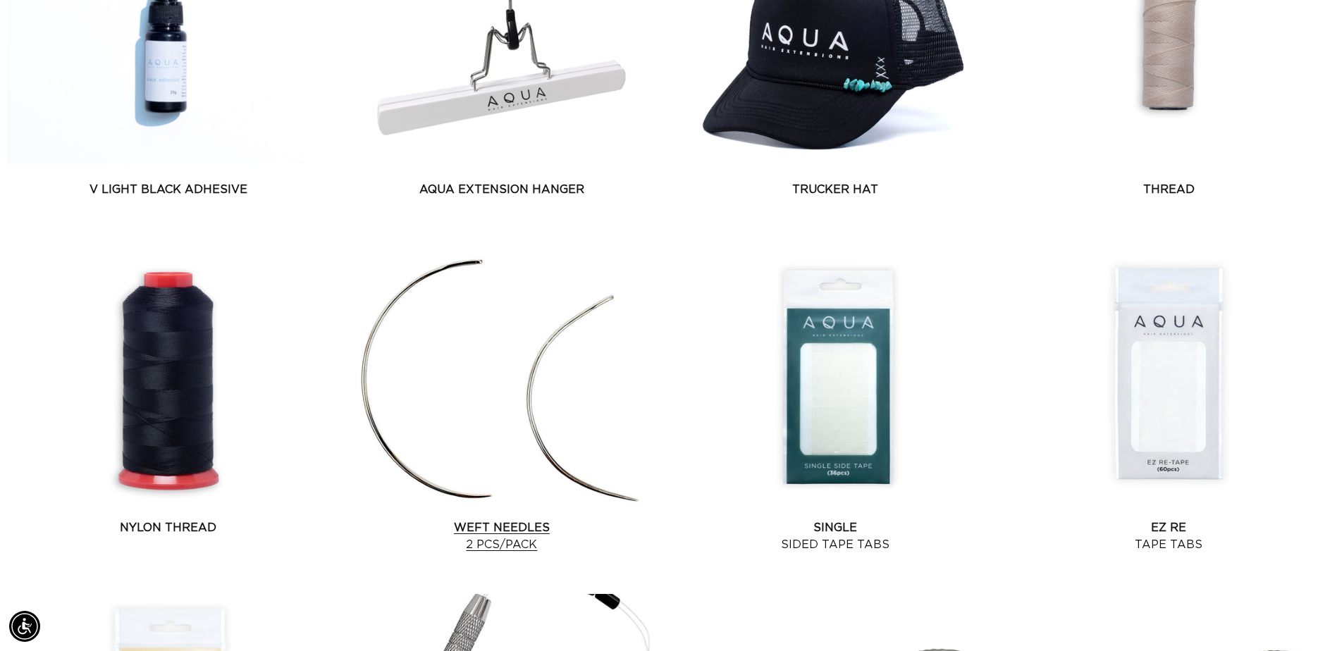
click at [538, 519] on link "Weft Needles 2 pcs/pack" at bounding box center [501, 536] width 322 height 34
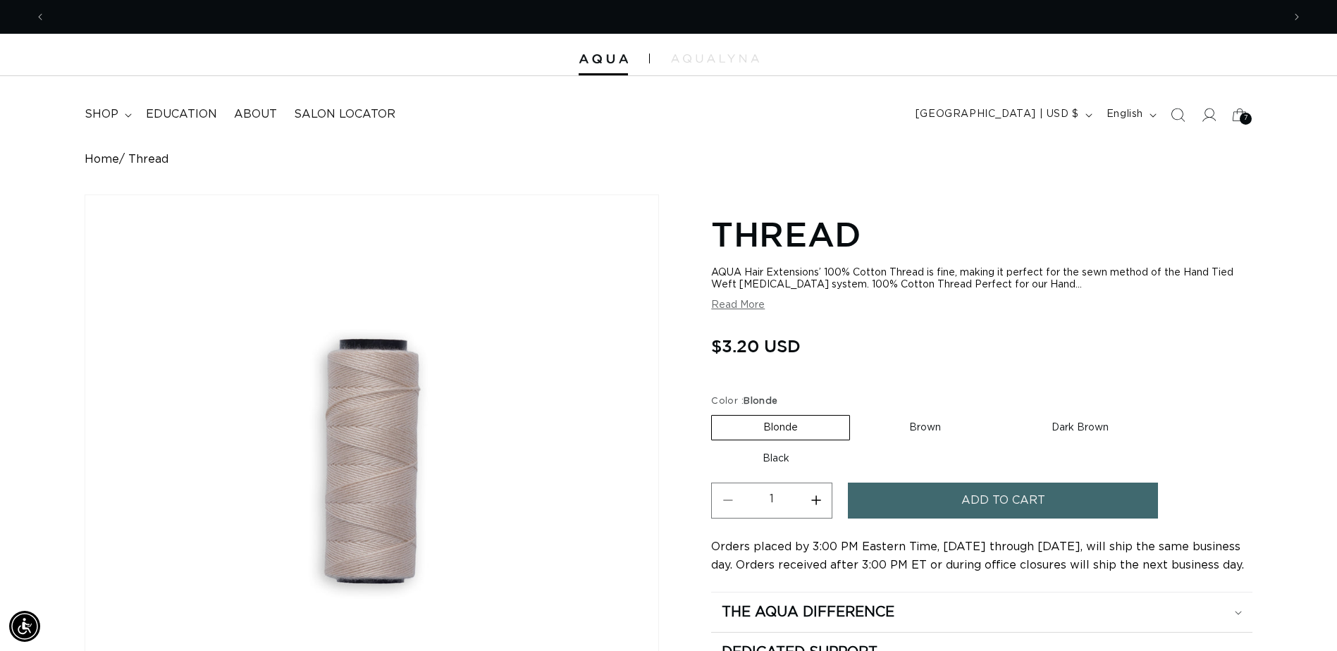
scroll to position [0, 1237]
click at [944, 428] on label "Brown Variant sold out or unavailable" at bounding box center [925, 428] width 135 height 24
click at [858, 413] on input "Brown Variant sold out or unavailable" at bounding box center [857, 412] width 1 height 1
radio input "true"
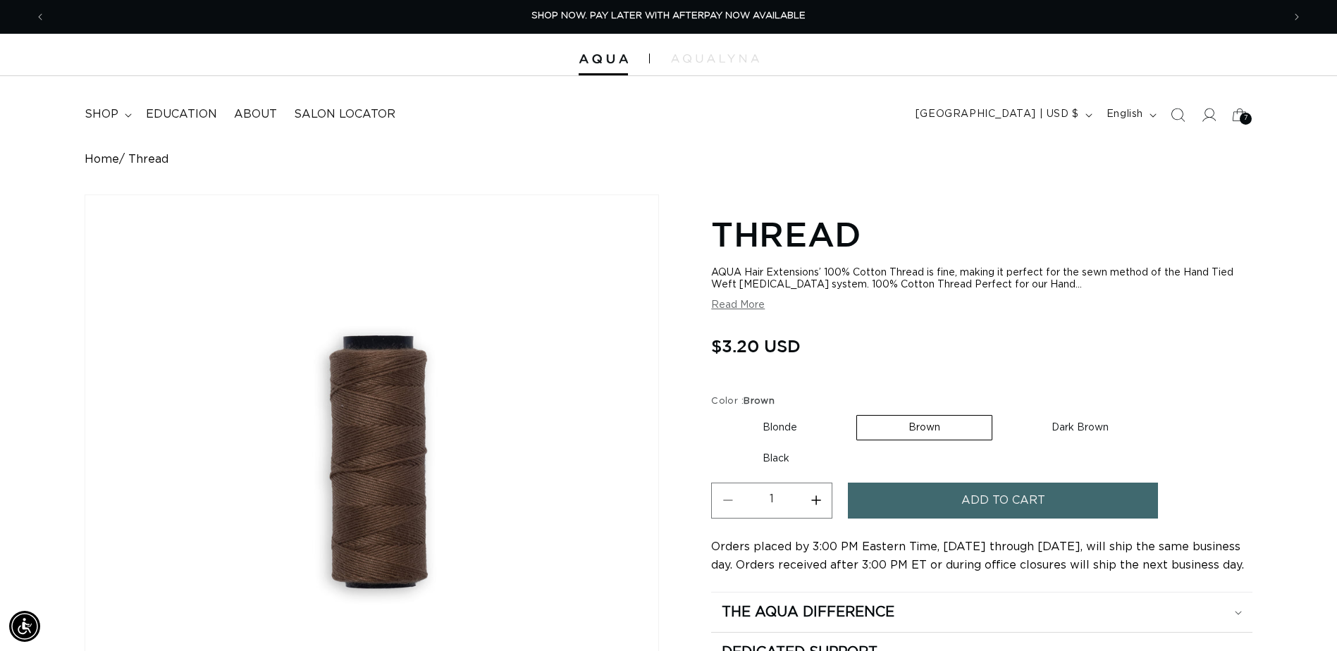
click at [817, 498] on button "Increase quantity for Thread" at bounding box center [816, 501] width 32 height 36
type input "2"
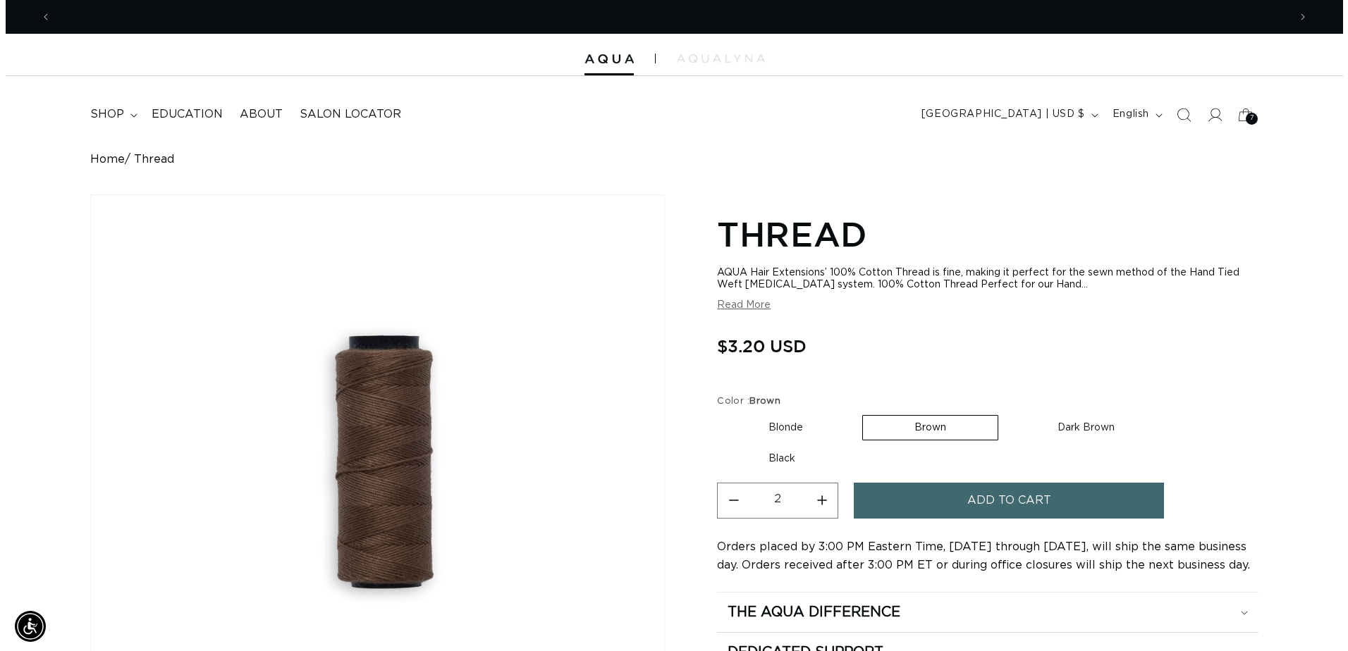
scroll to position [0, 2474]
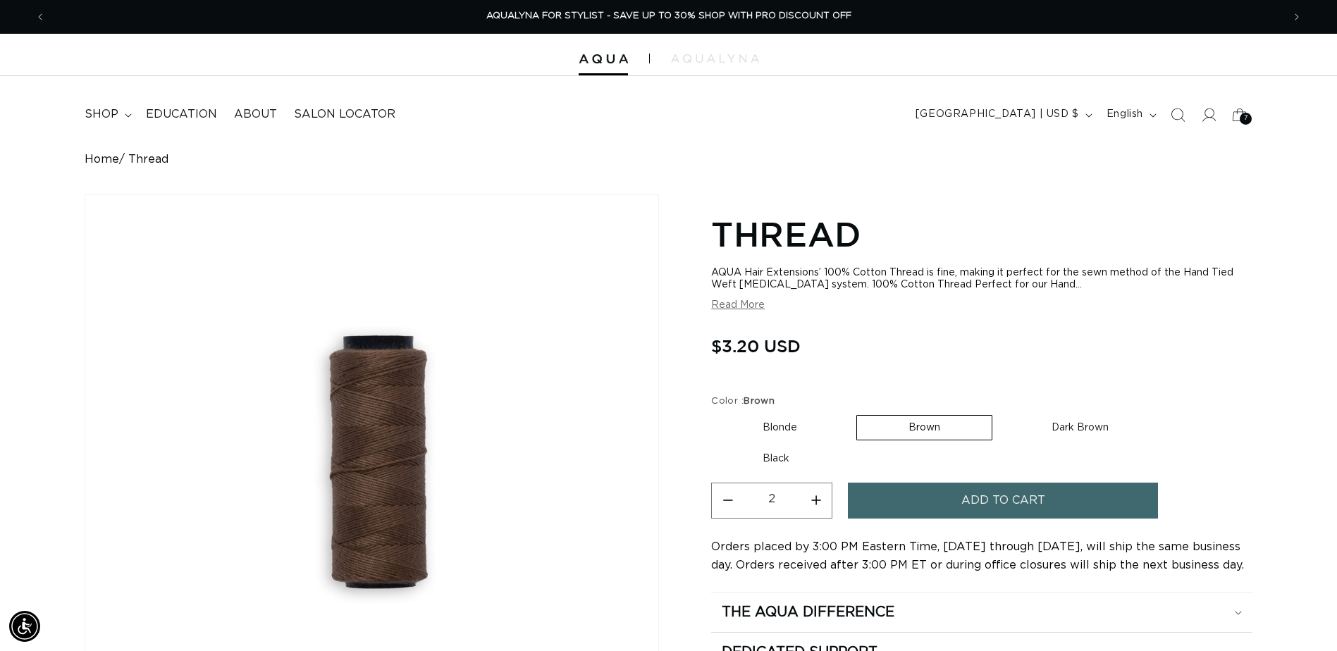
click at [945, 498] on button "Add to cart" at bounding box center [1003, 501] width 310 height 36
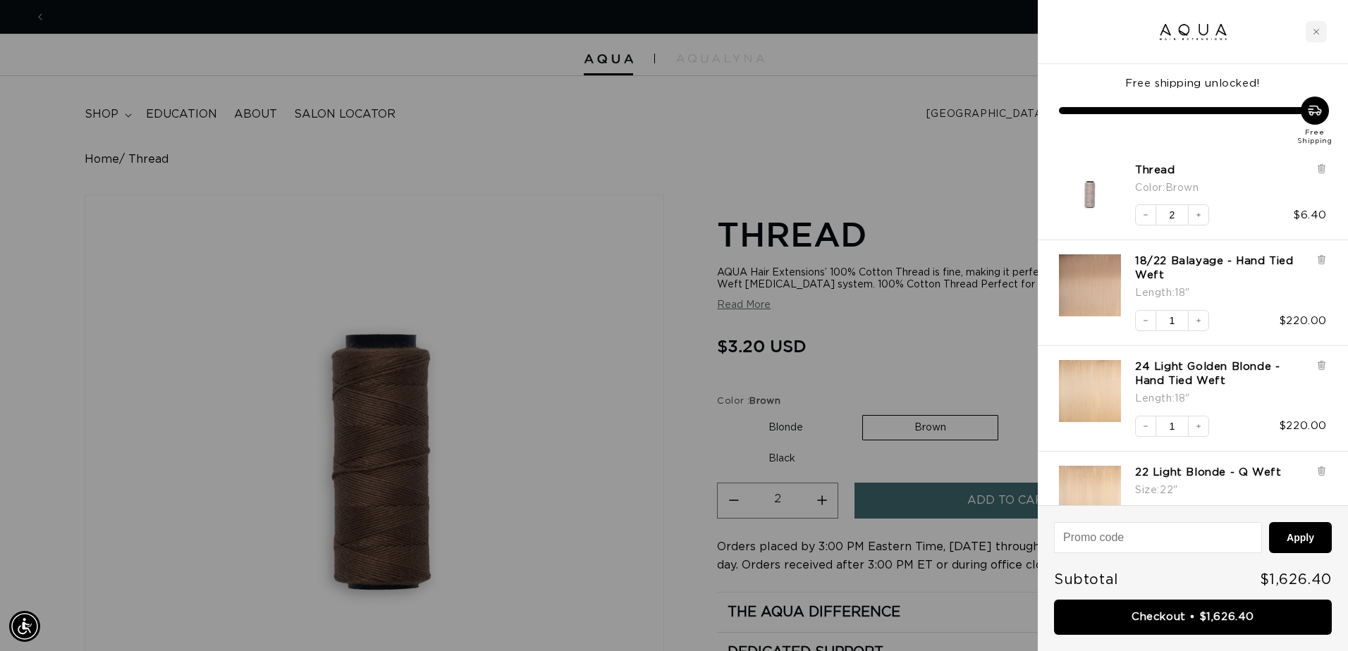
scroll to position [0, 0]
click at [985, 316] on div at bounding box center [674, 325] width 1348 height 651
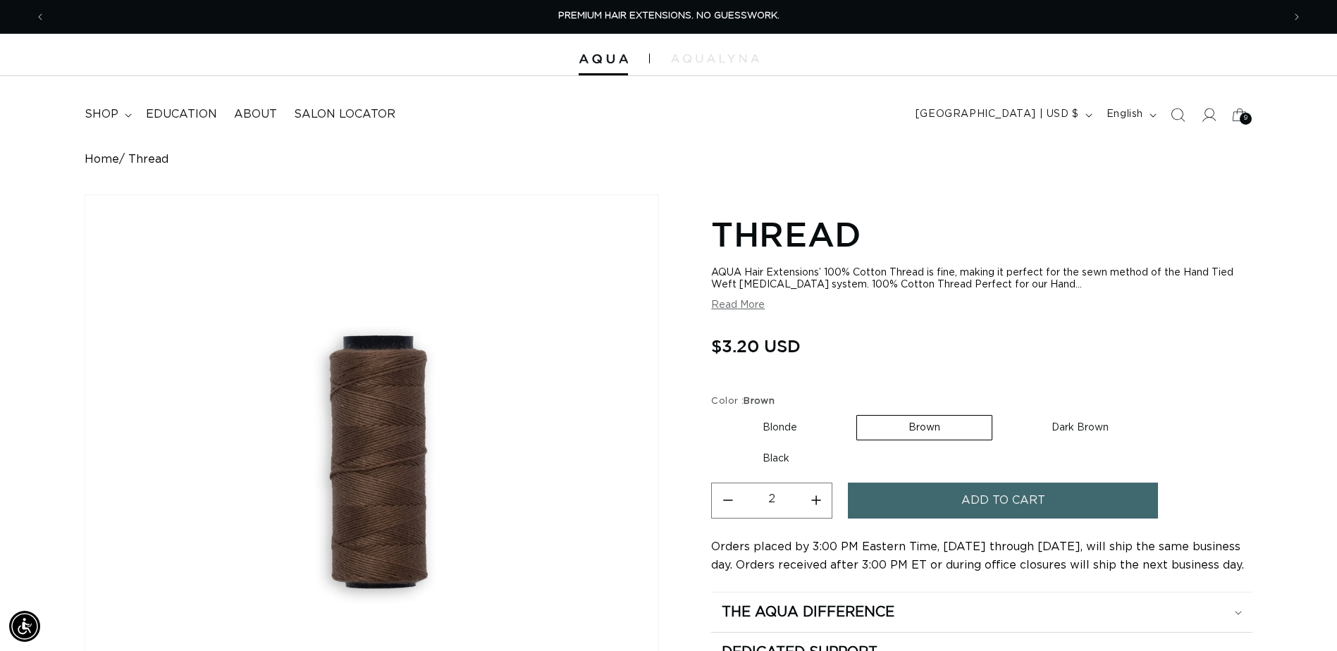
click at [1075, 434] on label "Dark Brown Variant sold out or unavailable" at bounding box center [1080, 428] width 160 height 24
click at [1000, 413] on input "Dark Brown Variant sold out or unavailable" at bounding box center [999, 412] width 1 height 1
radio input "true"
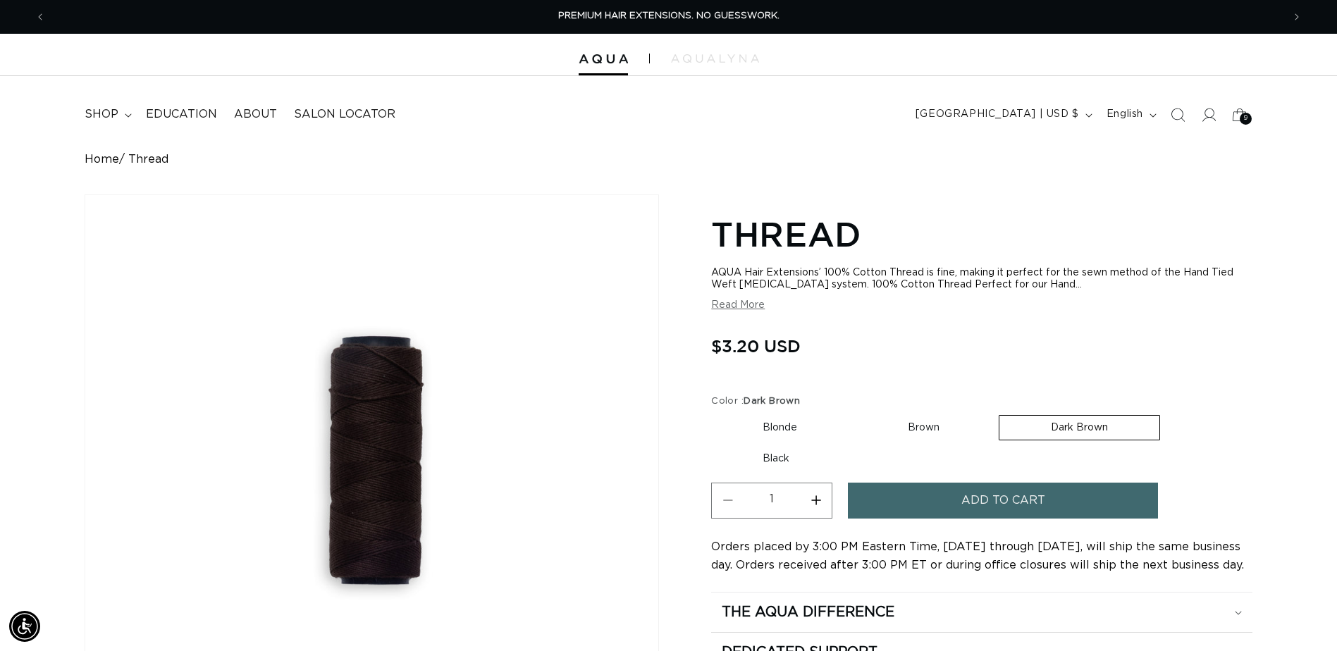
click at [815, 502] on button "Increase quantity for Thread" at bounding box center [816, 501] width 32 height 36
type input "2"
click at [969, 504] on span "Add to cart" at bounding box center [1003, 501] width 84 height 36
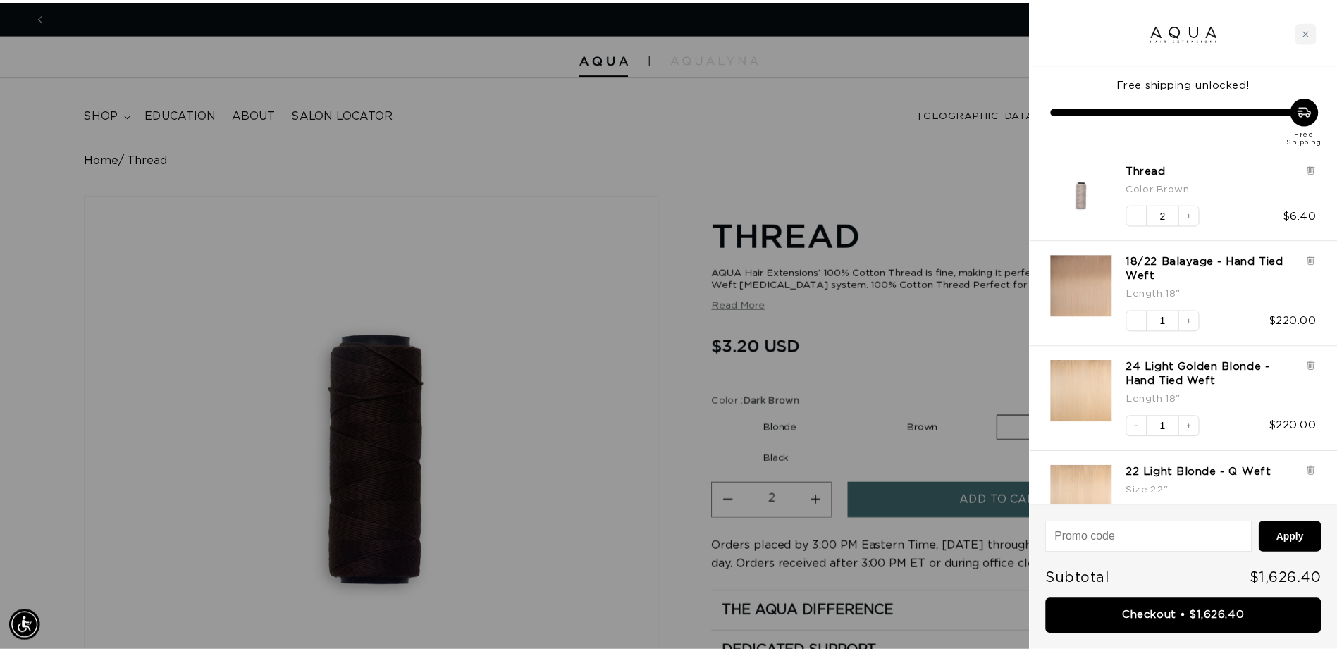
scroll to position [0, 1248]
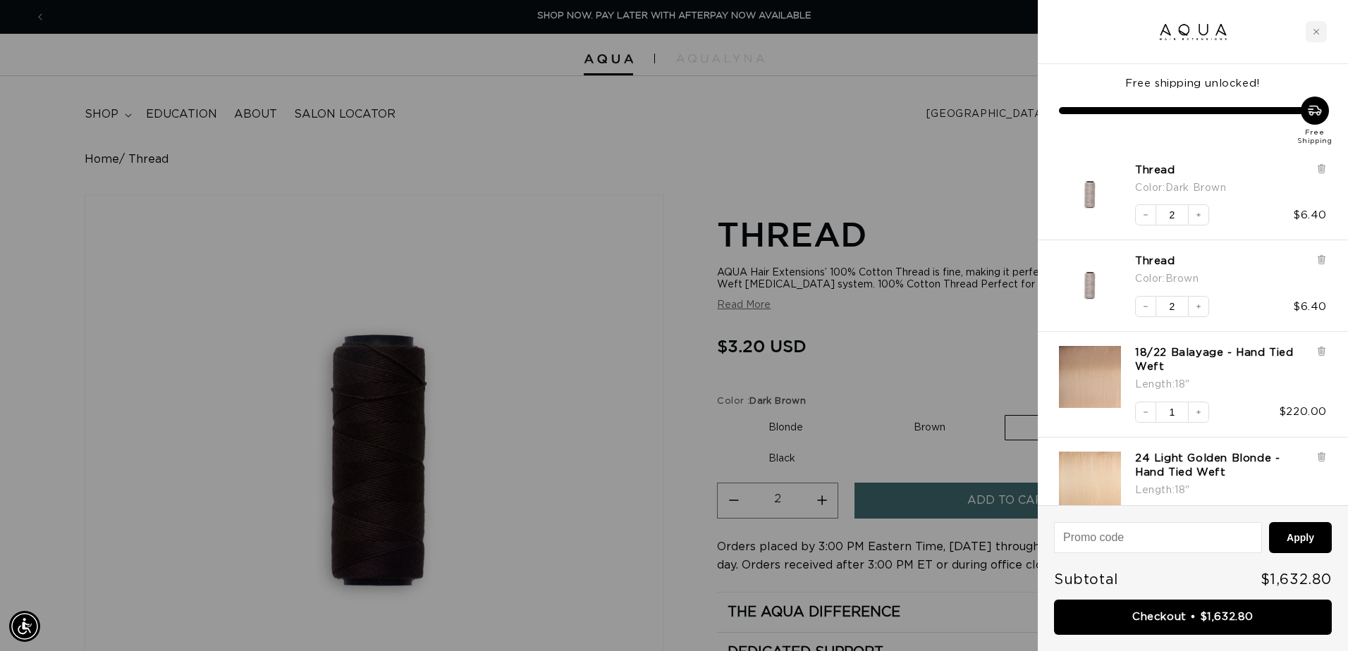
click at [786, 455] on div at bounding box center [674, 325] width 1348 height 651
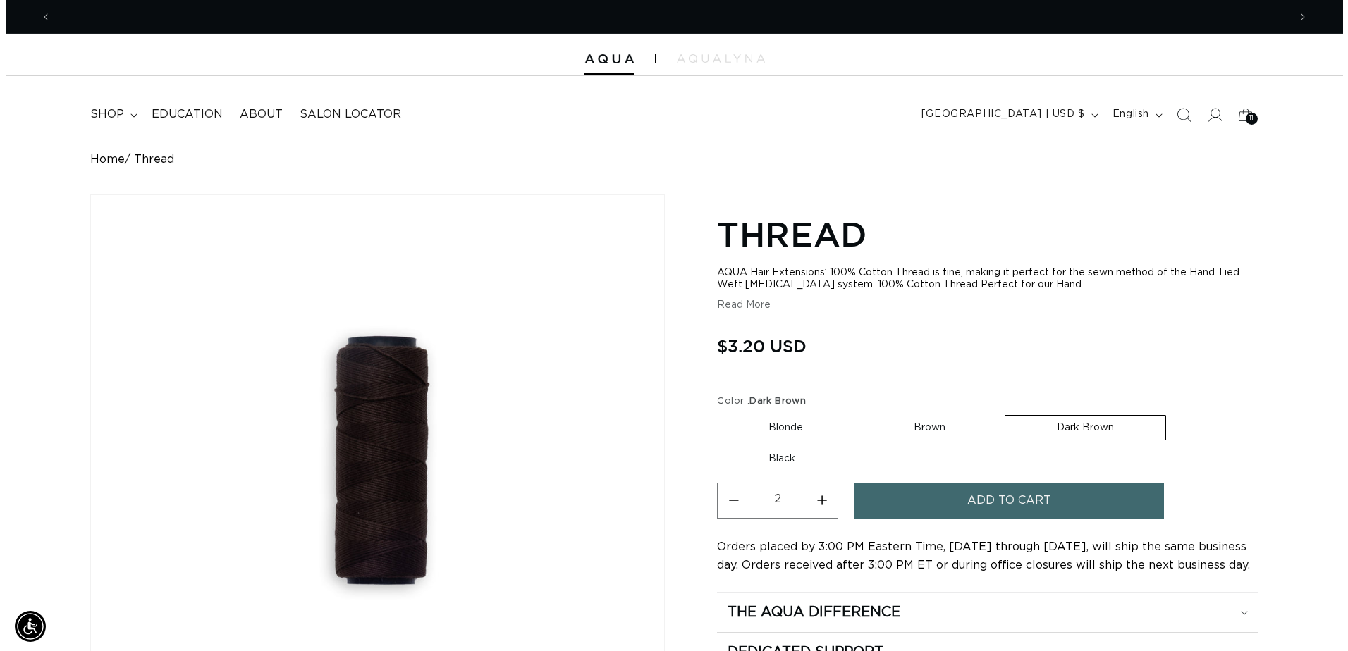
scroll to position [0, 2474]
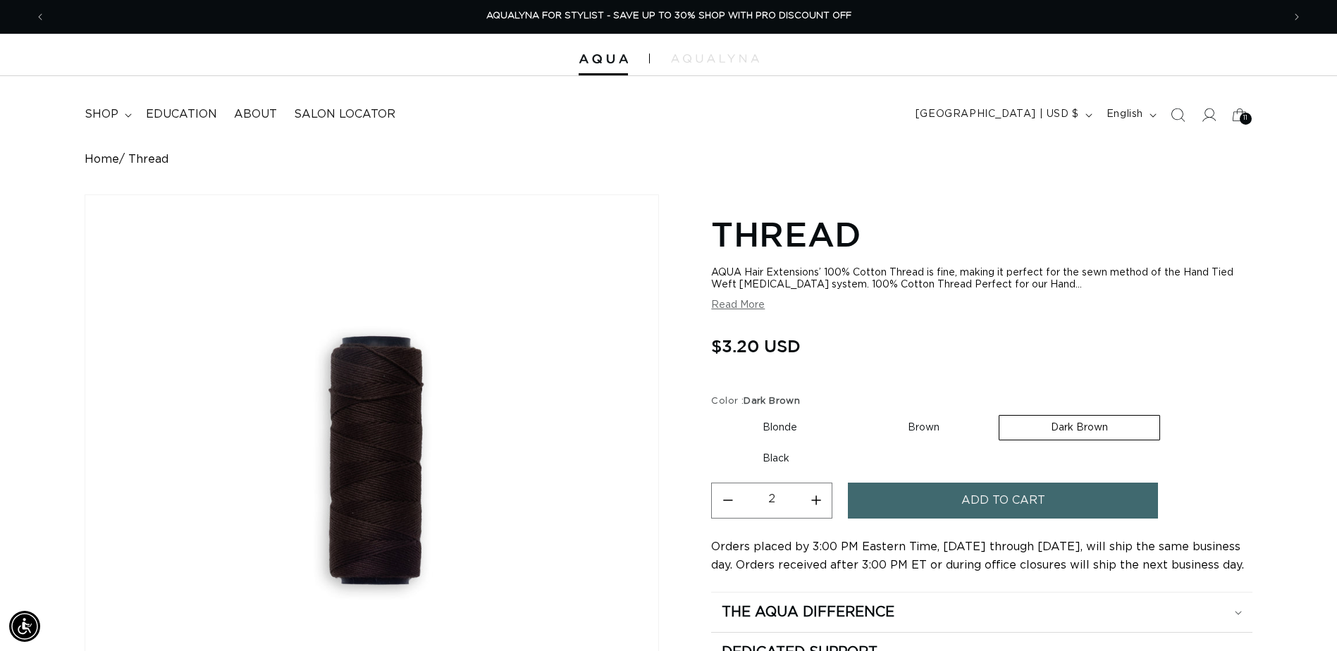
click at [786, 455] on label "Black Variant sold out or unavailable" at bounding box center [776, 459] width 130 height 24
click at [1167, 413] on input "Black Variant sold out or unavailable" at bounding box center [1167, 412] width 1 height 1
radio input "true"
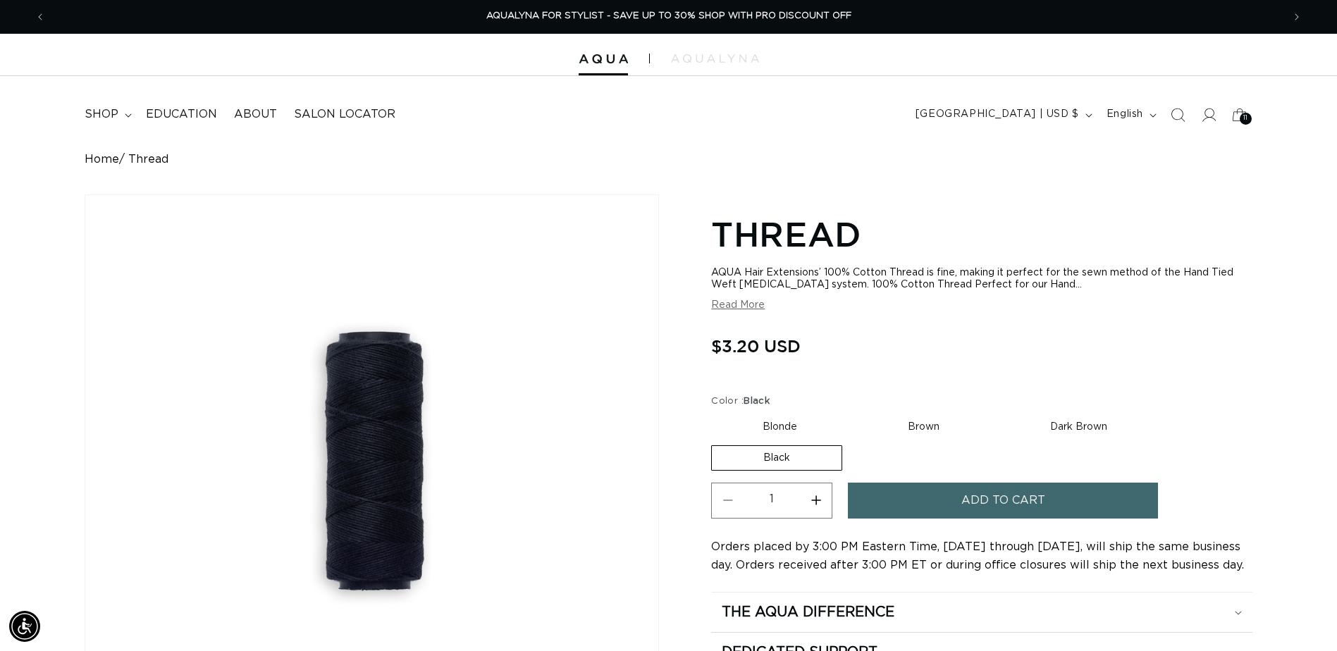
click at [820, 493] on button "Increase quantity for Thread" at bounding box center [816, 501] width 32 height 36
type input "3"
click at [896, 495] on button "Add to cart" at bounding box center [1003, 501] width 310 height 36
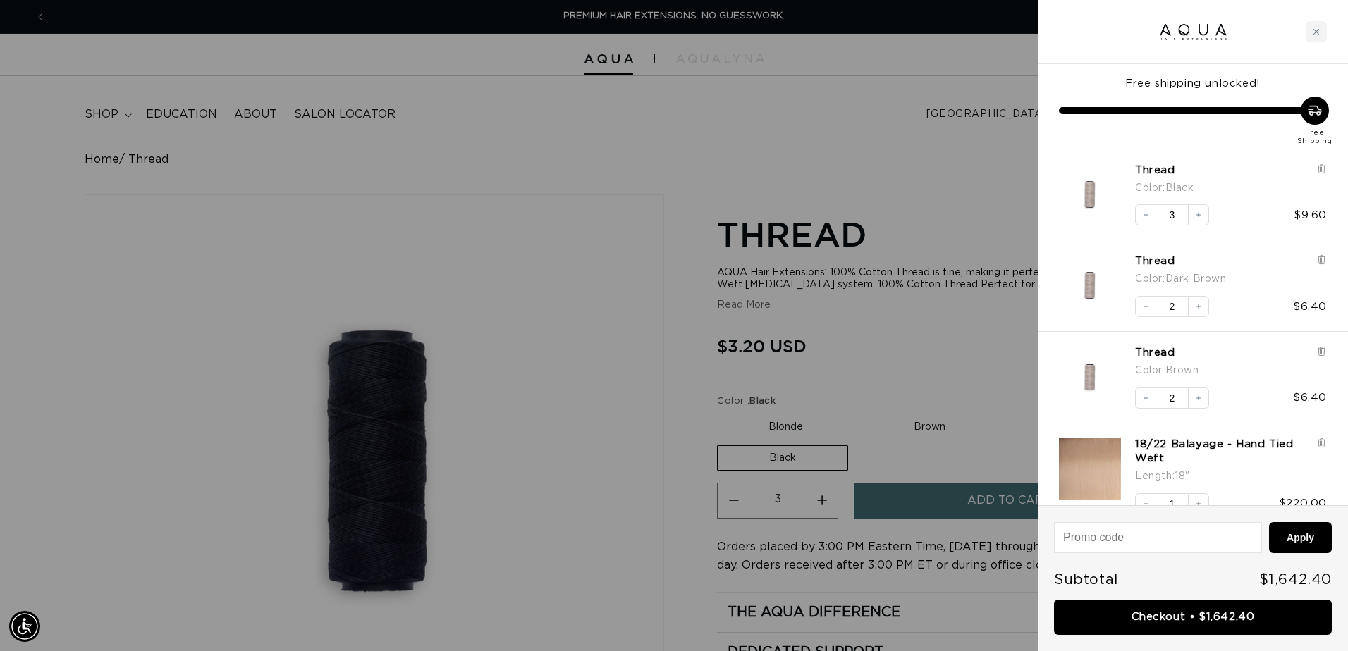
click at [885, 112] on div at bounding box center [674, 325] width 1348 height 651
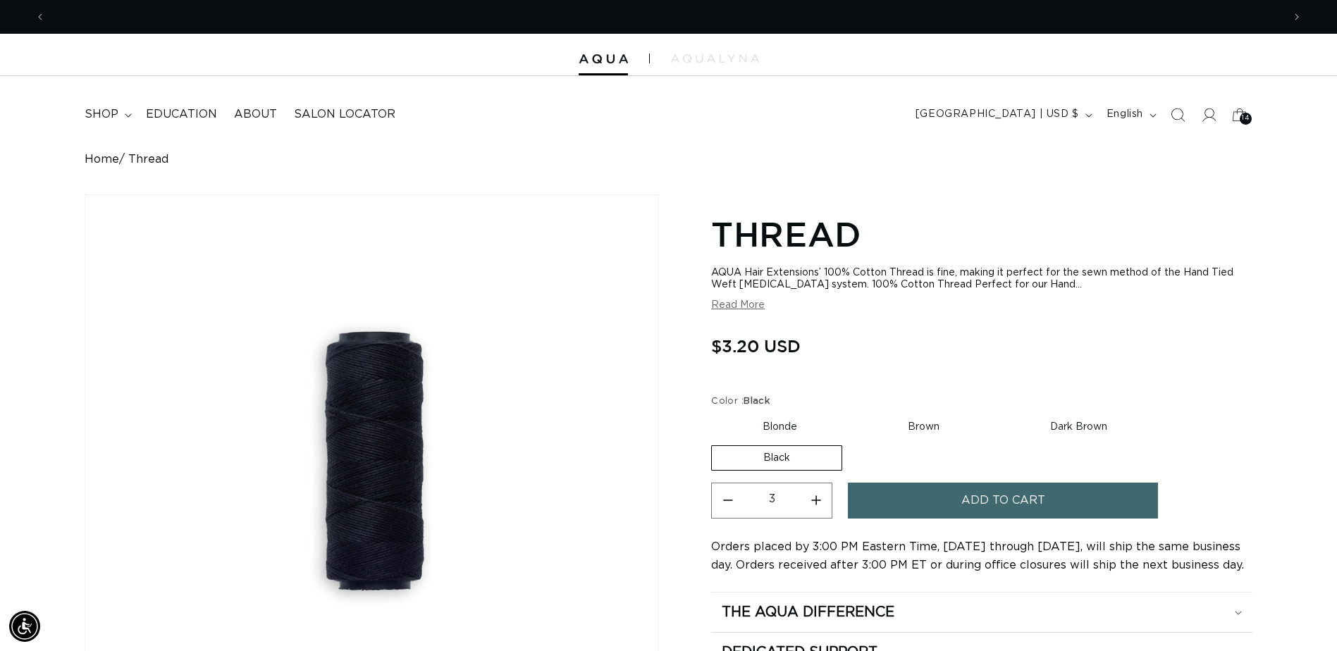
scroll to position [0, 1237]
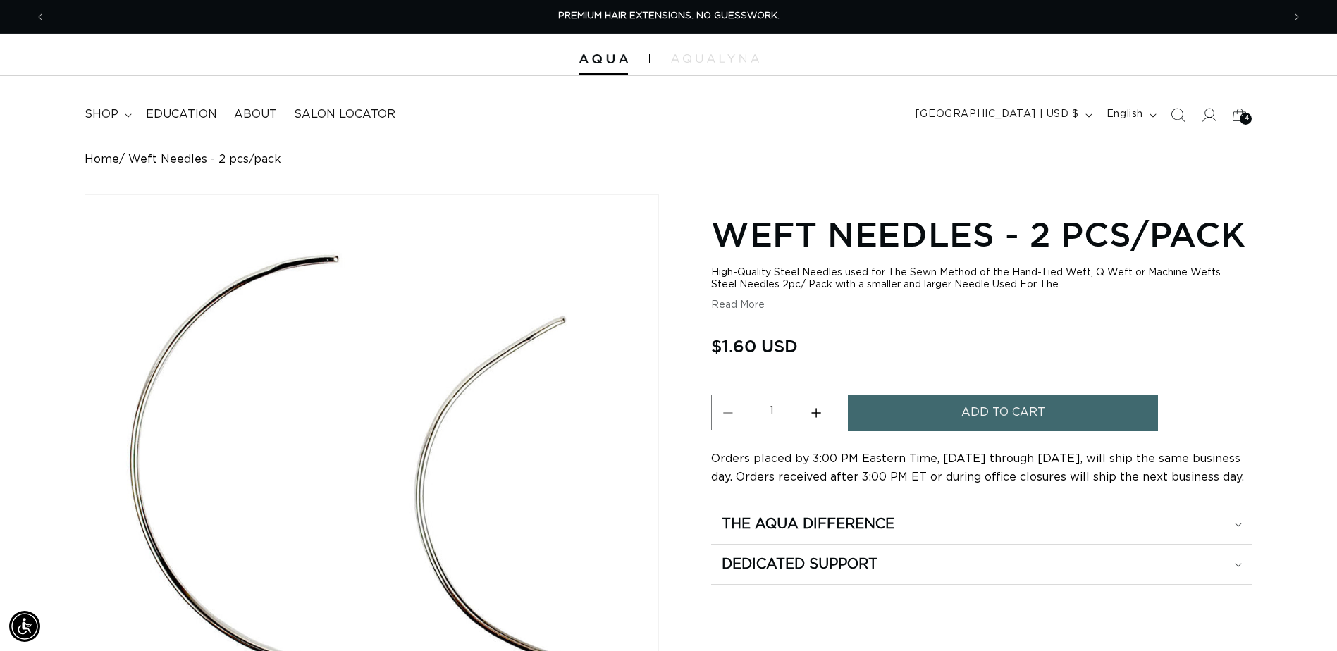
click at [815, 405] on button "Increase quantity for Weft Needles - 2 pcs/pack" at bounding box center [816, 413] width 32 height 36
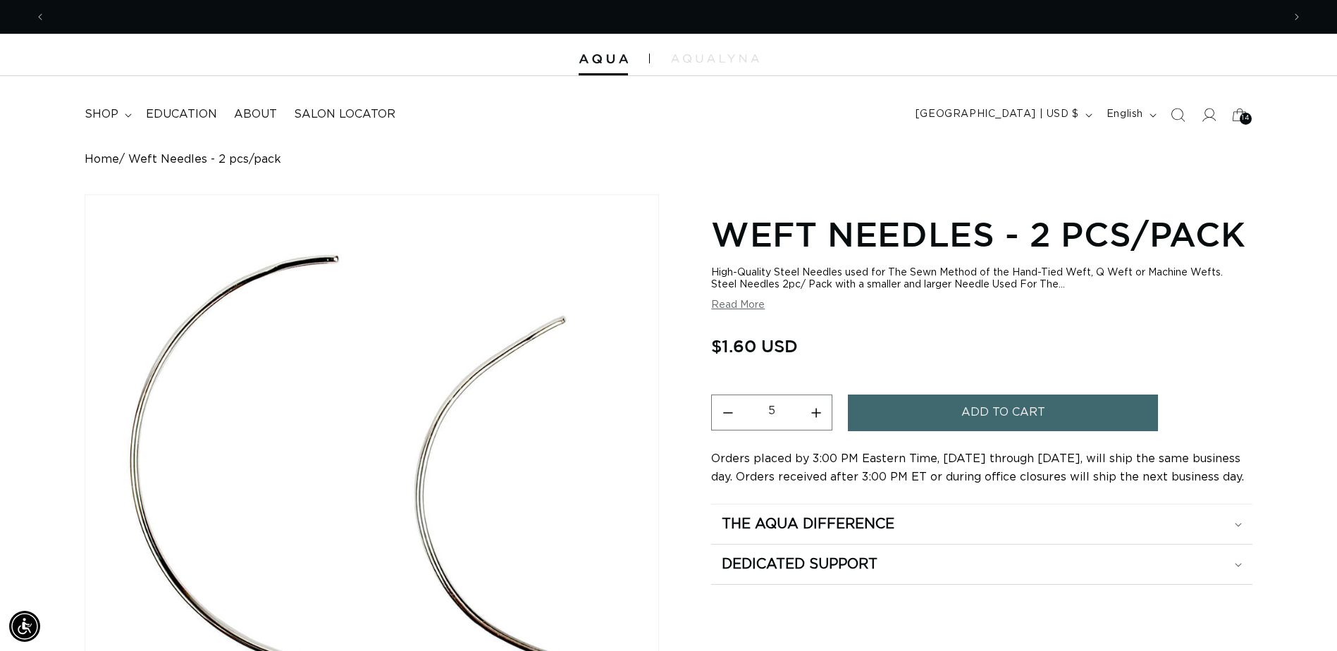
scroll to position [0, 2474]
click at [815, 405] on button "Increase quantity for Weft Needles - 2 pcs/pack" at bounding box center [816, 413] width 32 height 36
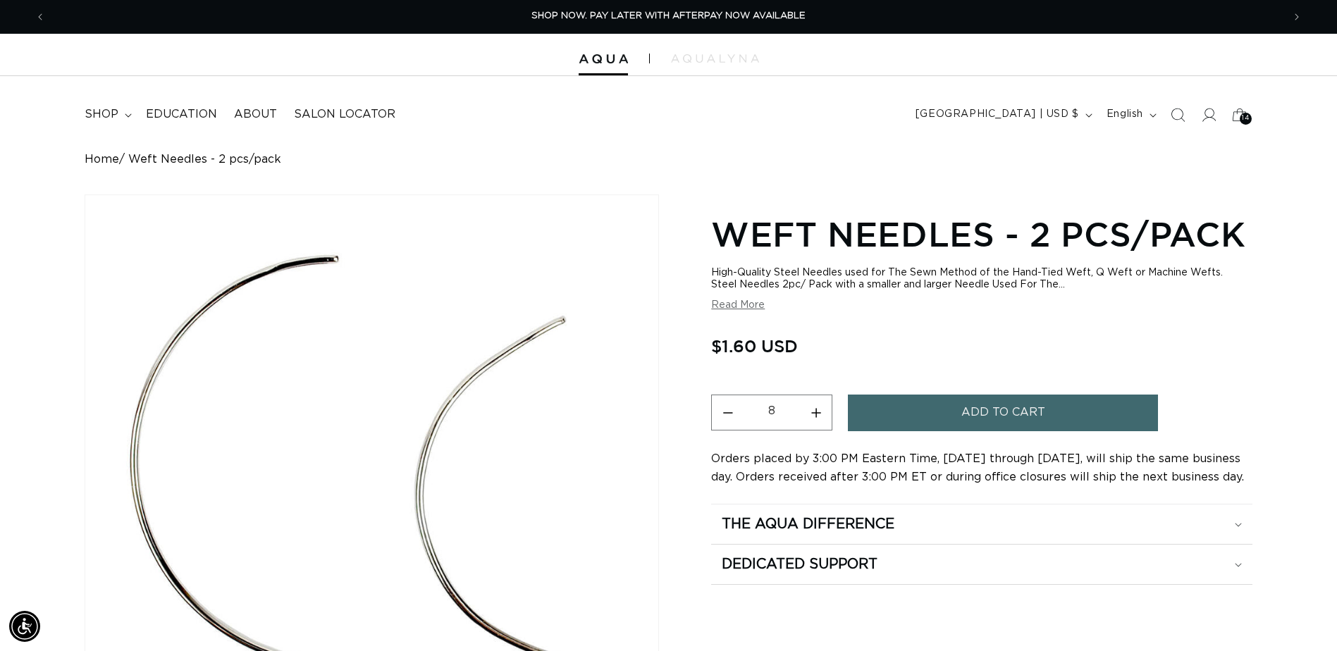
click at [815, 405] on button "Increase quantity for Weft Needles - 2 pcs/pack" at bounding box center [816, 413] width 32 height 36
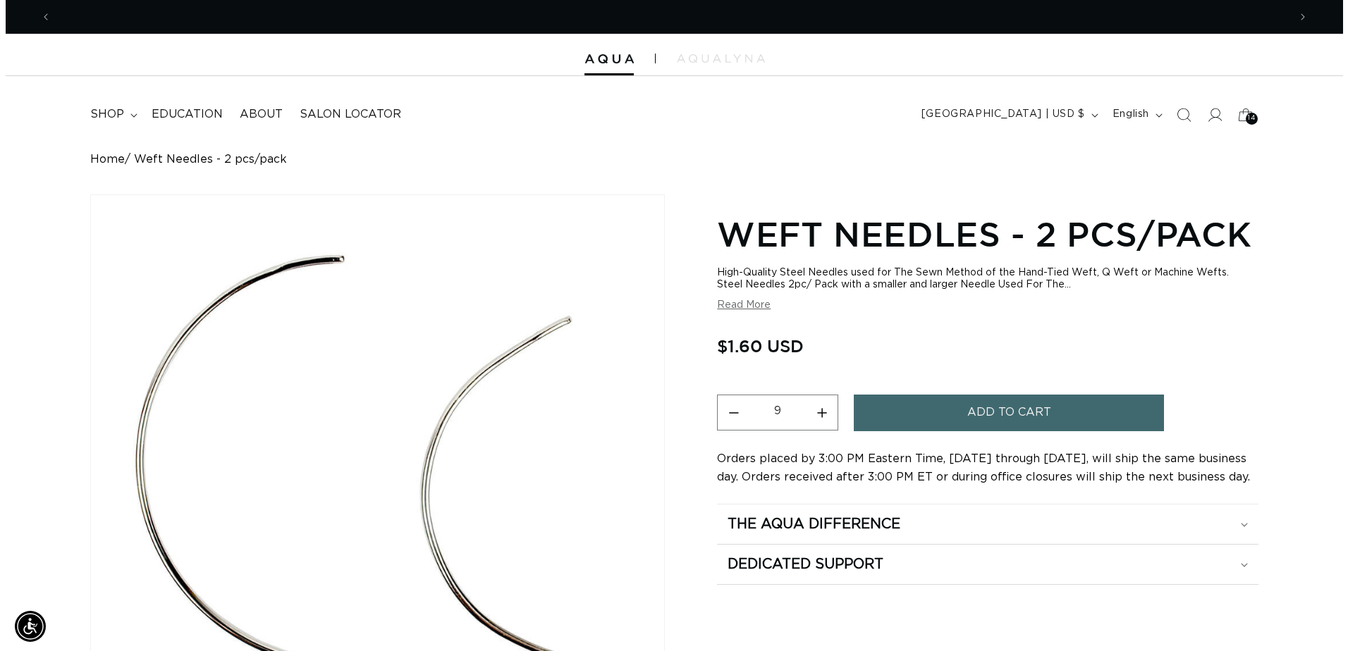
scroll to position [0, 2474]
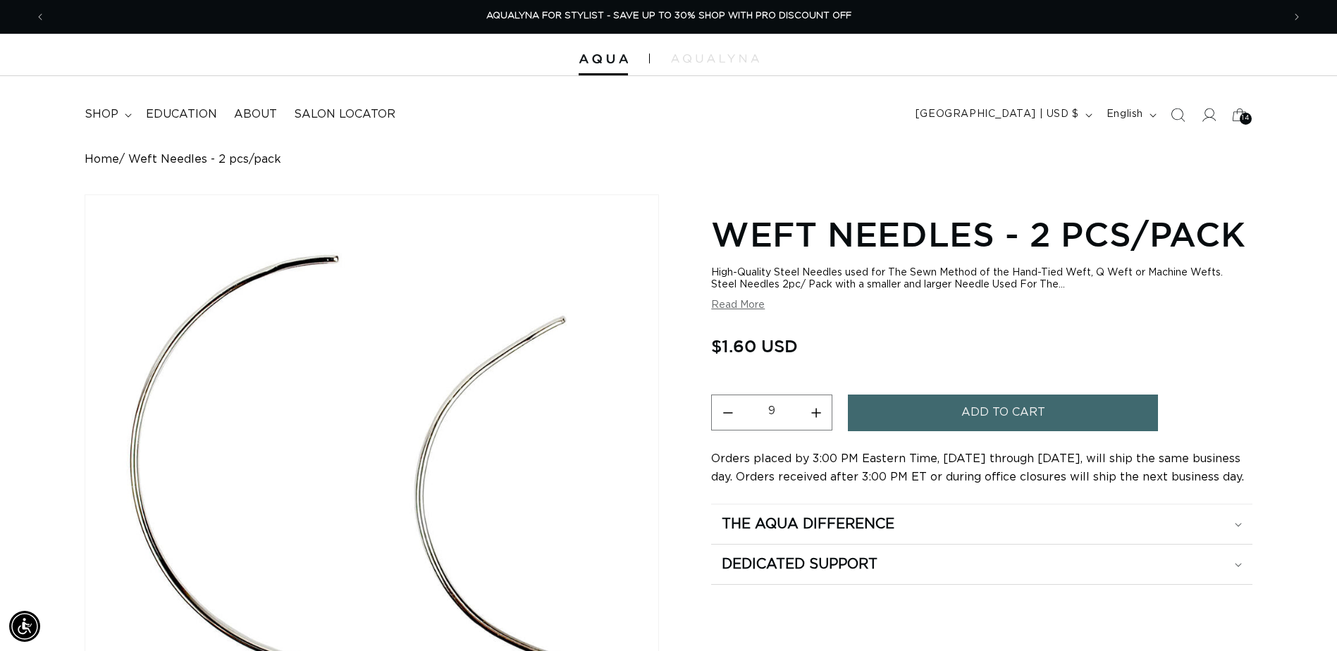
click at [815, 405] on button "Increase quantity for Weft Needles - 2 pcs/pack" at bounding box center [816, 413] width 32 height 36
type input "10"
click at [916, 412] on button "Add to cart" at bounding box center [1003, 413] width 310 height 36
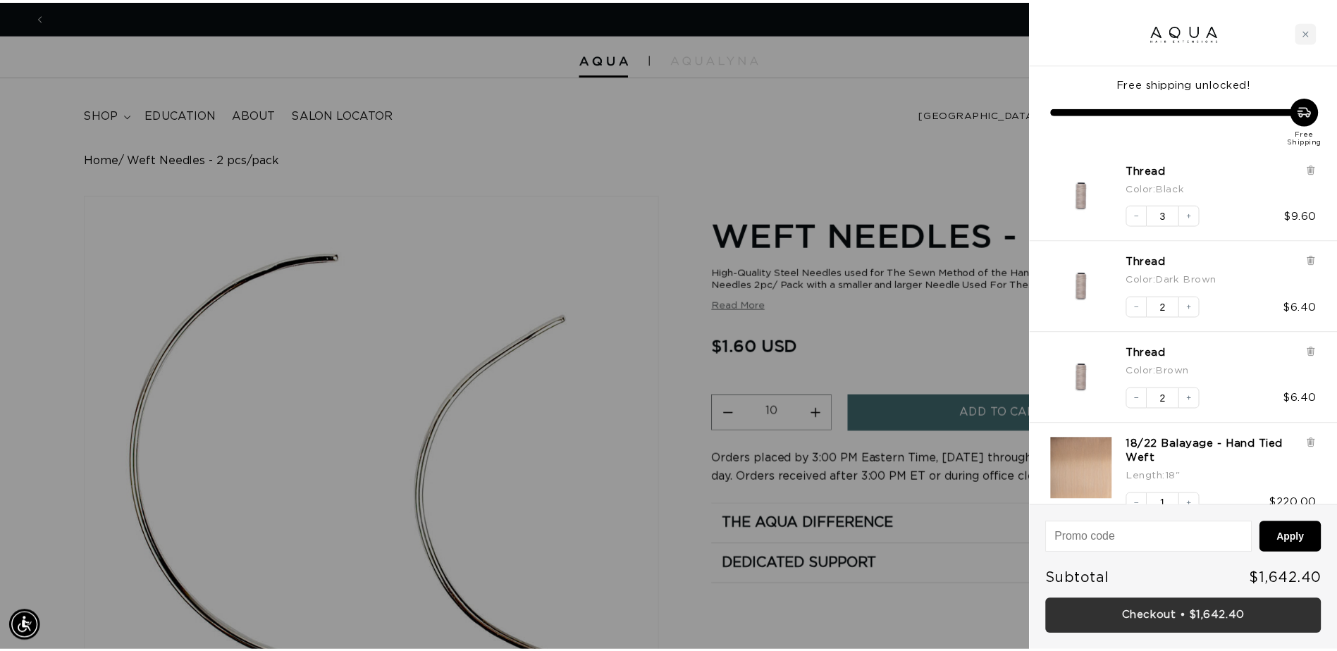
scroll to position [0, 0]
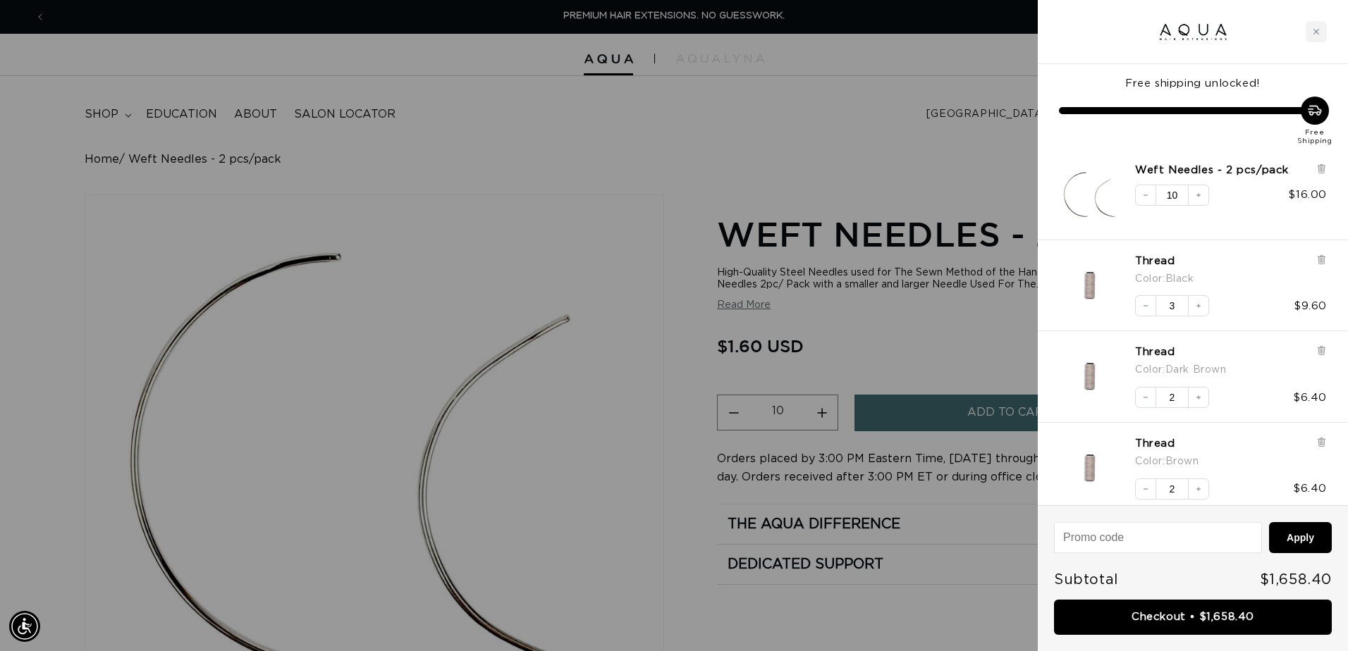
click at [897, 149] on div at bounding box center [674, 325] width 1348 height 651
